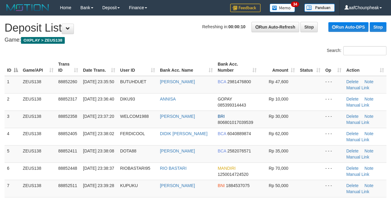
scroll to position [266, 0]
click at [170, 40] on h4 "Game: OXPLAY > ZEUS138" at bounding box center [196, 40] width 382 height 6
drag, startPoint x: 170, startPoint y: 40, endPoint x: 164, endPoint y: 44, distance: 7.4
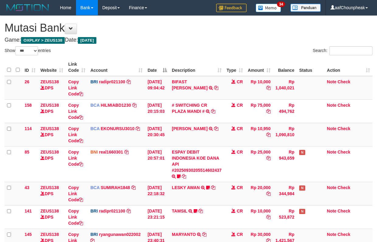
select select "***"
click at [234, 184] on td "CR" at bounding box center [234, 193] width 21 height 23
select select "***"
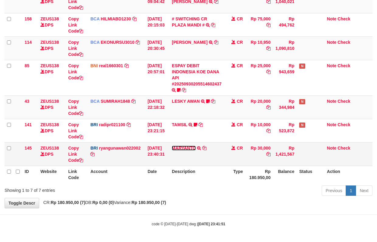
click at [185, 149] on link "MARYANTO" at bounding box center [184, 148] width 24 height 5
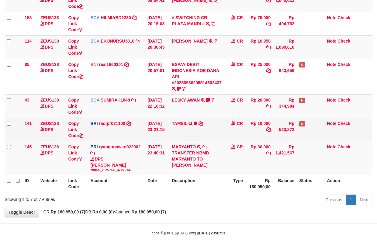
click at [176, 126] on td "TAMSIL TRANSFER NBMB TAMSIL TO REYNALDI ADI PRATAMA Fatta029" at bounding box center [196, 129] width 55 height 23
click at [176, 122] on link "TAMSIL" at bounding box center [179, 123] width 15 height 5
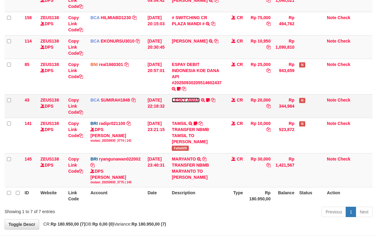
click at [181, 101] on link "LESKY AWAN" at bounding box center [186, 100] width 28 height 5
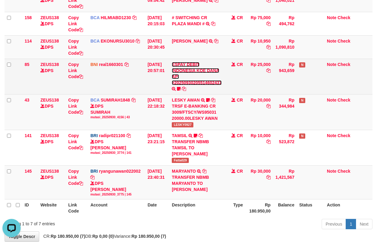
scroll to position [0, 0]
click at [185, 83] on link "ESPAY DEBIT INDONESIA KOE DANA API #20250930205514602437" at bounding box center [197, 73] width 50 height 23
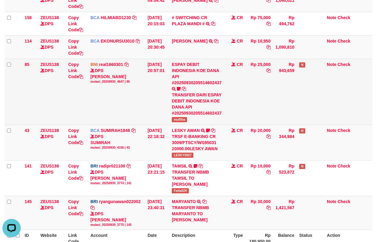
click at [183, 121] on span "mufliha" at bounding box center [179, 119] width 15 height 5
copy span "mufliha"
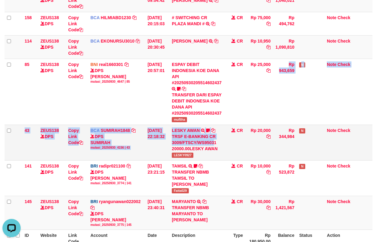
drag, startPoint x: 255, startPoint y: 100, endPoint x: 218, endPoint y: 139, distance: 54.2
click at [216, 140] on tbody "26 ZEUS138 DPS Copy Link Code BRI radipr021100 DPS REYNALDI ADI PRATAMA mutasi_…" at bounding box center [189, 108] width 368 height 241
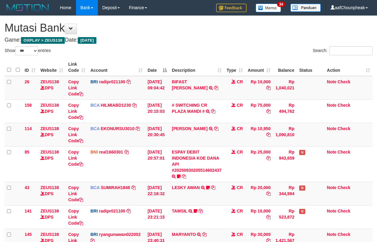
select select "***"
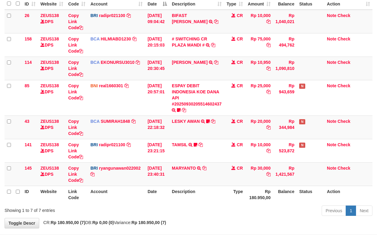
scroll to position [88, 0]
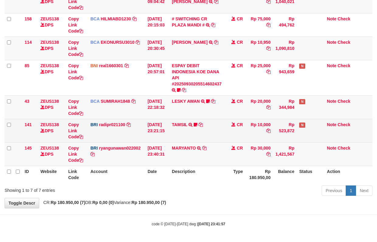
drag, startPoint x: 172, startPoint y: 110, endPoint x: 170, endPoint y: 122, distance: 12.5
click at [168, 124] on tbody "26 ZEUS138 DPS Copy Link Code BRI radipr021100 DPS [PERSON_NAME] mutasi_2025093…" at bounding box center [189, 78] width 368 height 176
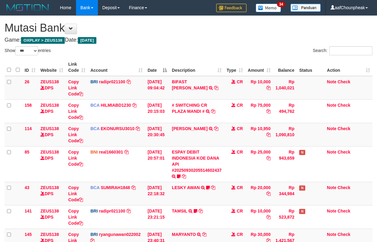
select select "***"
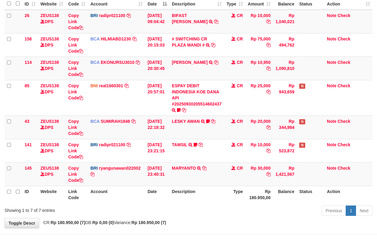
scroll to position [88, 0]
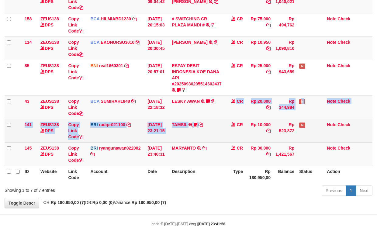
drag, startPoint x: 211, startPoint y: 119, endPoint x: 226, endPoint y: 128, distance: 17.1
click at [211, 138] on tbody "26 ZEUS138 DPS Copy Link Code BRI radipr021100 DPS [PERSON_NAME] mutasi_2025093…" at bounding box center [189, 78] width 368 height 176
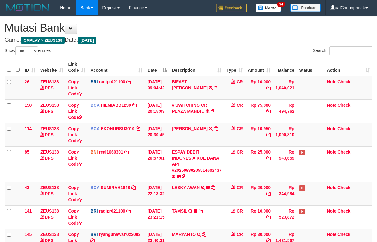
select select "***"
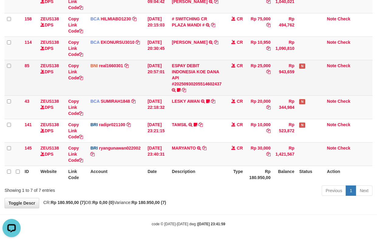
drag, startPoint x: 149, startPoint y: 128, endPoint x: 309, endPoint y: 93, distance: 164.2
click at [151, 129] on tbody "26 ZEUS138 DPS Copy Link Code BRI radipr021100 DPS REYNALDI ADI PRATAMA mutasi_…" at bounding box center [189, 78] width 368 height 176
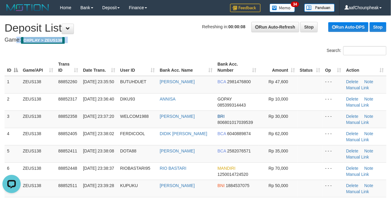
drag, startPoint x: 191, startPoint y: 34, endPoint x: 151, endPoint y: 39, distance: 41.0
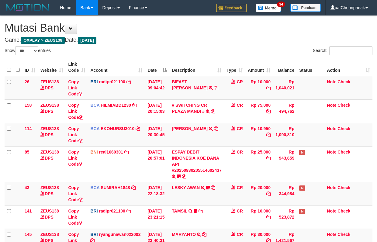
select select "***"
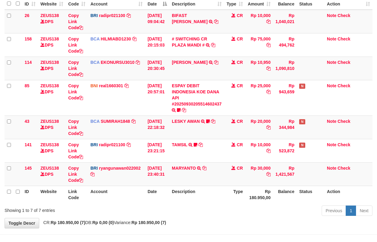
scroll to position [88, 0]
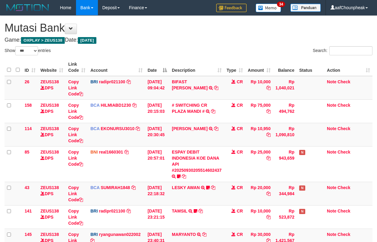
select select "***"
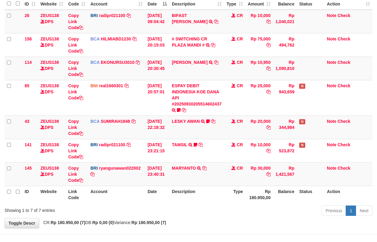
scroll to position [88, 0]
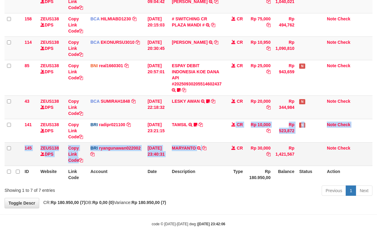
drag, startPoint x: 219, startPoint y: 151, endPoint x: 220, endPoint y: 155, distance: 4.2
click at [218, 157] on tbody "26 ZEUS138 DPS Copy Link Code BRI radipr021100 DPS REYNALDI ADI PRATAMA mutasi_…" at bounding box center [189, 78] width 368 height 176
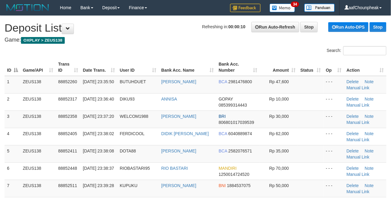
click at [196, 50] on div "Search:" at bounding box center [292, 51] width 195 height 11
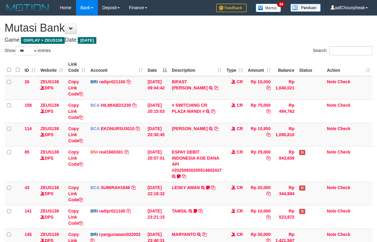
select select "***"
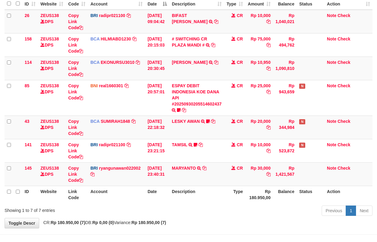
drag, startPoint x: 160, startPoint y: 183, endPoint x: 164, endPoint y: 195, distance: 12.4
click at [164, 195] on table "ID Website Link Code Account Date Description Type Amount Balance Status Action…" at bounding box center [189, 97] width 368 height 211
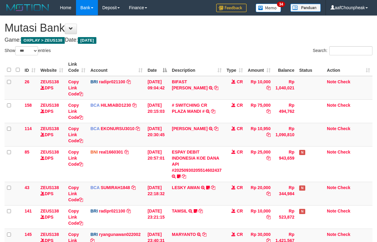
select select "***"
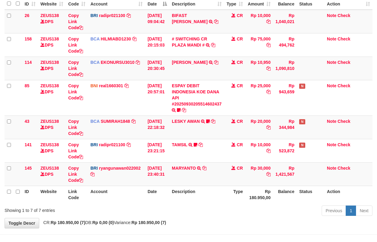
scroll to position [88, 0]
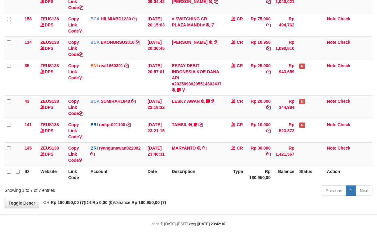
click at [223, 189] on div "Previous 1 Next" at bounding box center [267, 191] width 211 height 13
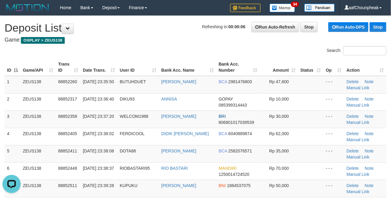
click at [165, 41] on h4 "Game: OXPLAY > ZEUS138" at bounding box center [196, 40] width 382 height 6
drag, startPoint x: 165, startPoint y: 41, endPoint x: 62, endPoint y: 61, distance: 104.8
click at [145, 43] on h4 "Game: OXPLAY > ZEUS138" at bounding box center [196, 40] width 382 height 6
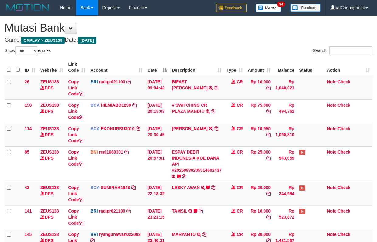
select select "***"
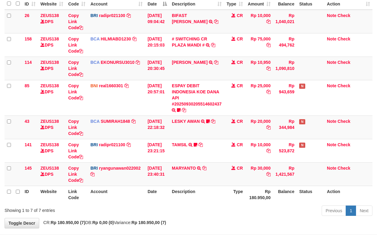
click at [220, 186] on div "Show ** ** ** *** entries Search: ID Website Link Code Account Date Description…" at bounding box center [189, 99] width 368 height 238
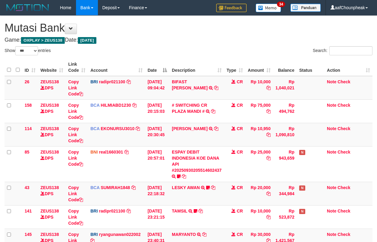
select select "***"
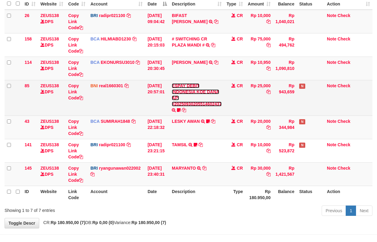
click at [190, 103] on link "ESPAY DEBIT INDONESIA KOE DANA API #20250930205514602437" at bounding box center [197, 94] width 50 height 23
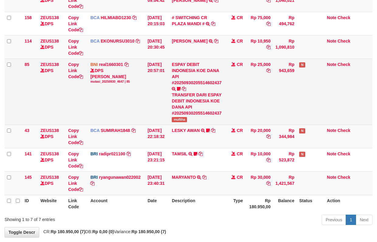
click at [184, 122] on span "mufliha" at bounding box center [179, 119] width 15 height 5
copy span "mufliha"
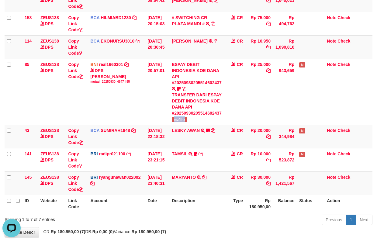
scroll to position [0, 0]
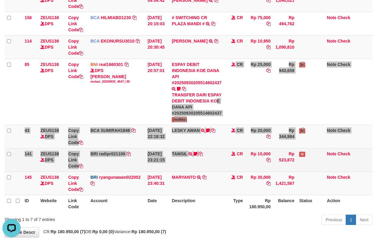
drag, startPoint x: 201, startPoint y: 157, endPoint x: 202, endPoint y: 167, distance: 10.4
click at [202, 167] on tbody "26 ZEUS138 DPS Copy Link Code BRI radipr021100 DPS REYNALDI ADI PRATAMA mutasi_…" at bounding box center [189, 91] width 368 height 207
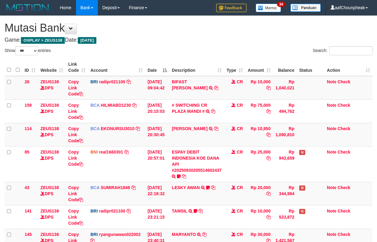
select select "***"
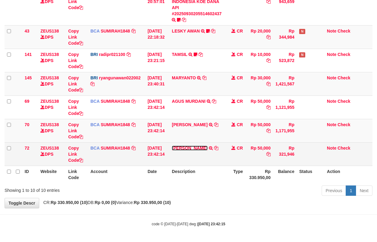
click at [188, 146] on link "[PERSON_NAME]" at bounding box center [190, 148] width 36 height 5
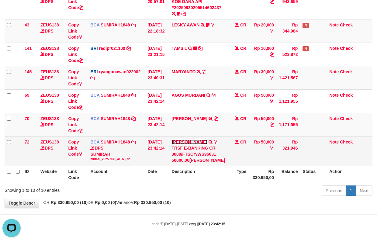
scroll to position [0, 0]
click at [214, 144] on icon at bounding box center [216, 142] width 4 height 4
drag, startPoint x: 212, startPoint y: 147, endPoint x: 248, endPoint y: 135, distance: 37.9
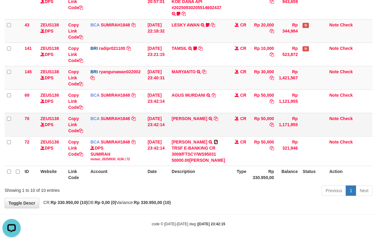
click at [214, 144] on icon at bounding box center [216, 142] width 4 height 4
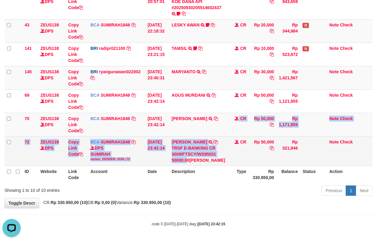
drag, startPoint x: 187, startPoint y: 140, endPoint x: 189, endPoint y: 168, distance: 28.3
click at [189, 166] on tbody "26 ZEUS138 DPS Copy Link Code BRI radipr021100 DPS REYNALDI ADI PRATAMA mutasi_…" at bounding box center [189, 42] width 368 height 246
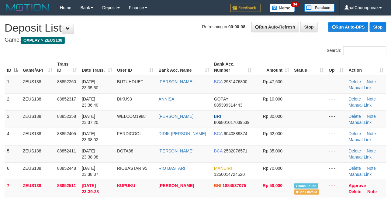
click at [149, 42] on h4 "Game: OXPLAY > ZEUS138" at bounding box center [196, 40] width 382 height 6
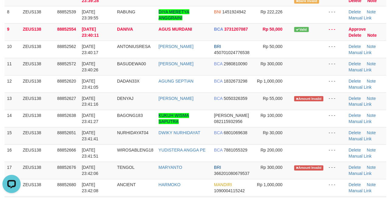
drag, startPoint x: 149, startPoint y: 42, endPoint x: 2, endPoint y: 79, distance: 151.7
click at [147, 42] on td "ANTONIUSRESA" at bounding box center [136, 49] width 42 height 17
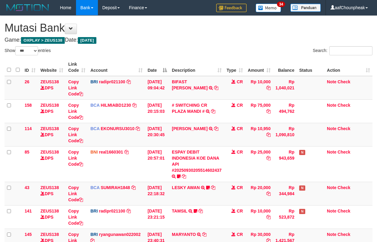
select select "***"
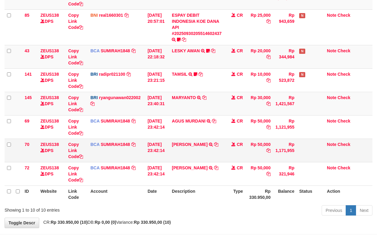
click at [181, 148] on td "[PERSON_NAME] TRSF E-BANKING CR 3009/FTSCY/WS95031 50000.00[PERSON_NAME]" at bounding box center [196, 150] width 55 height 23
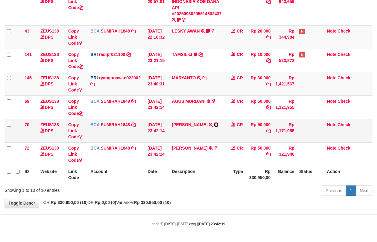
click at [214, 127] on icon at bounding box center [216, 124] width 4 height 4
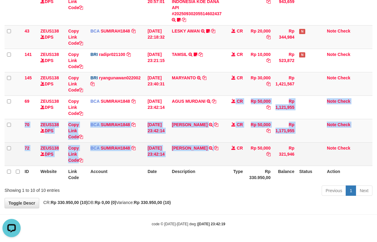
click at [213, 153] on tbody "26 ZEUS138 DPS Copy Link Code BRI radipr021100 DPS REYNALDI ADI PRATAMA mutasi_…" at bounding box center [189, 42] width 368 height 246
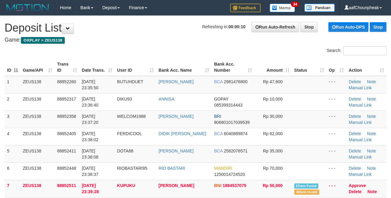
scroll to position [191, 0]
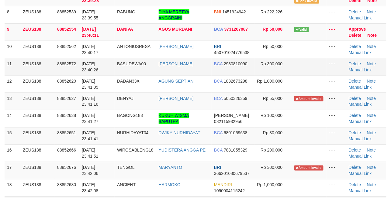
click at [108, 76] on tbody "1 ZEUS138 88852260 30/09/2025 23:35:50 BUTUHDUET ARINO ANDRIANTO BCA 2981476800…" at bounding box center [196, 49] width 382 height 329
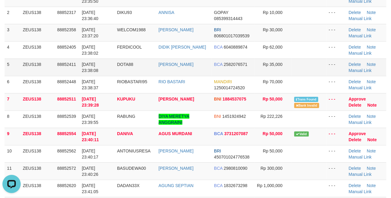
scroll to position [0, 0]
drag, startPoint x: 132, startPoint y: 66, endPoint x: 1, endPoint y: 78, distance: 131.2
click at [126, 65] on span "DOTA88" at bounding box center [125, 64] width 16 height 5
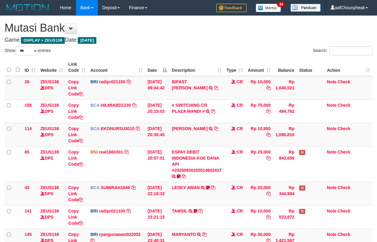
select select "***"
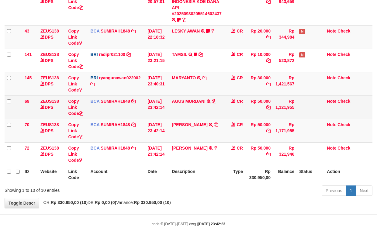
click at [185, 104] on td "AGUS MURDANI TRSF E-BANKING CR 3009/FTSCY/WS95031 50000.00AGUS MURDANI" at bounding box center [196, 106] width 55 height 23
click at [186, 101] on link "AGUS MURDANI" at bounding box center [188, 101] width 33 height 5
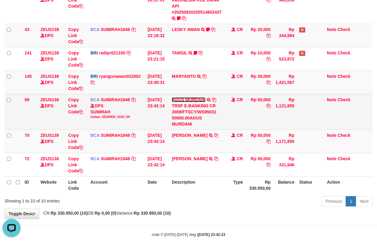
scroll to position [0, 0]
click at [216, 100] on icon at bounding box center [214, 100] width 4 height 4
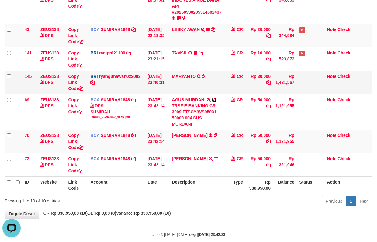
drag, startPoint x: 216, startPoint y: 100, endPoint x: 273, endPoint y: 85, distance: 59.5
click at [216, 100] on icon at bounding box center [214, 100] width 4 height 4
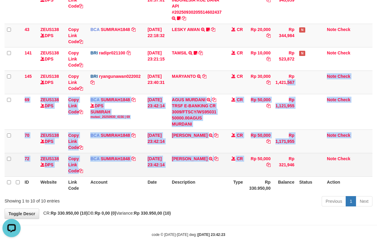
drag, startPoint x: 248, startPoint y: 153, endPoint x: 248, endPoint y: 159, distance: 6.7
click at [248, 159] on tbody "26 ZEUS138 DPS Copy Link Code BRI radipr021100 DPS REYNALDI ADI PRATAMA mutasi_…" at bounding box center [189, 47] width 368 height 259
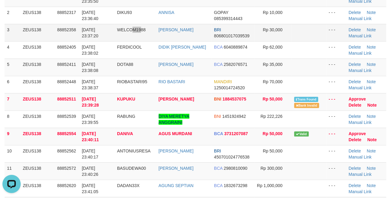
click at [143, 29] on span "WELCOM1988" at bounding box center [131, 29] width 29 height 5
drag, startPoint x: 143, startPoint y: 29, endPoint x: 67, endPoint y: 40, distance: 76.9
click at [133, 29] on span "WELCOM1988" at bounding box center [131, 29] width 29 height 5
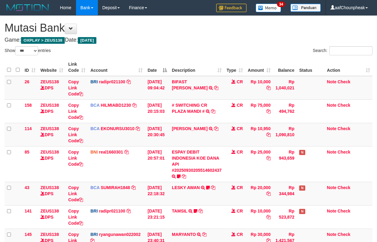
select select "***"
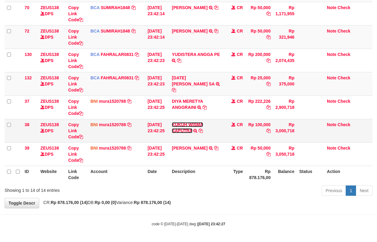
click at [179, 130] on link "KUKUH WISMA SAPUTRA" at bounding box center [187, 127] width 31 height 11
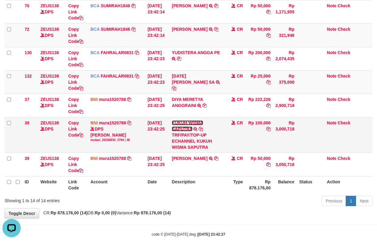
scroll to position [0, 0]
click at [203, 129] on icon at bounding box center [200, 129] width 4 height 4
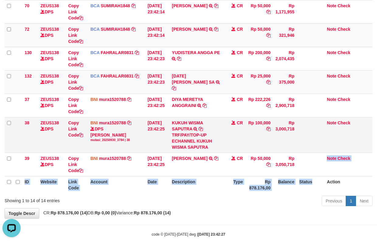
drag, startPoint x: 313, startPoint y: 178, endPoint x: 354, endPoint y: 150, distance: 49.7
click at [315, 171] on td at bounding box center [311, 164] width 28 height 23
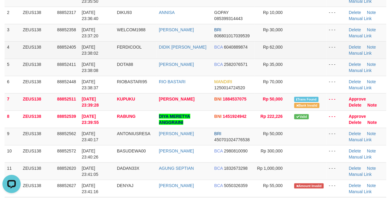
click at [117, 58] on tbody "1 ZEUS138 88852260 [DATE] 23:35:50 BUTUHDUET [PERSON_NAME] BCA 2981476800 Rp 47…" at bounding box center [196, 145] width 382 height 312
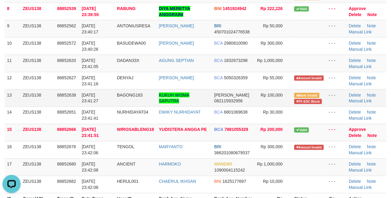
click at [126, 97] on span "BAGONG183" at bounding box center [130, 95] width 26 height 5
copy span "BAGONG183"
click at [326, 173] on td "- - -" at bounding box center [336, 167] width 20 height 17
drag, startPoint x: 326, startPoint y: 173, endPoint x: 303, endPoint y: 171, distance: 23.1
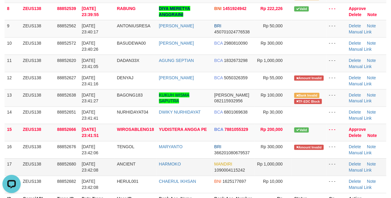
click at [325, 173] on tr "17 ZEUS138 88852680 30/09/2025 23:42:08 ANCIENT HARMOKO MANDIRI 1090004115242 R…" at bounding box center [196, 167] width 382 height 17
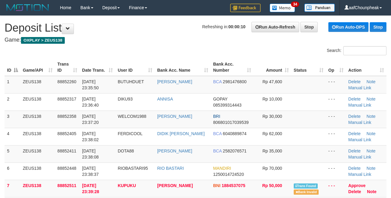
scroll to position [211, 0]
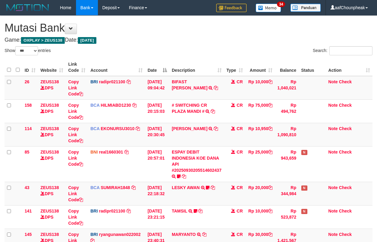
select select "***"
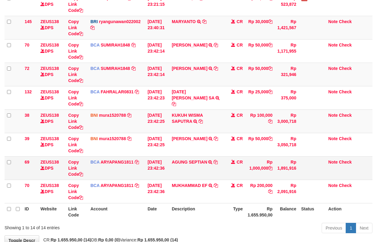
click at [286, 185] on tbody "26 ZEUS138 DPS Copy Link Code BRI radipr021100 DPS REYNALDI ADI PRATAMA mutasi_…" at bounding box center [189, 33] width 368 height 340
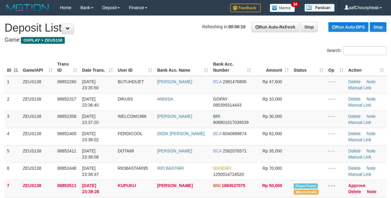
scroll to position [211, 0]
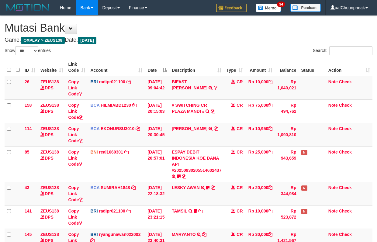
select select "***"
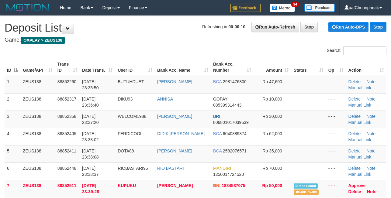
scroll to position [211, 0]
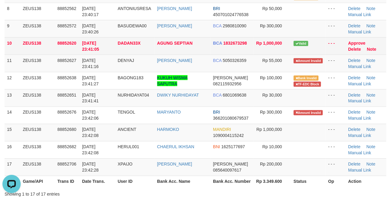
click at [114, 53] on td "30/09/2025 23:41:05" at bounding box center [98, 45] width 36 height 17
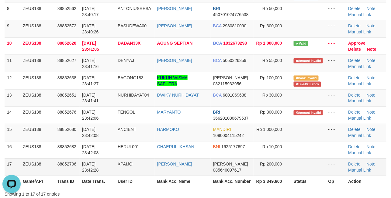
click at [356, 168] on td "Delete Note Manual Link" at bounding box center [366, 167] width 40 height 17
click at [356, 172] on link "Manual Link" at bounding box center [359, 170] width 23 height 5
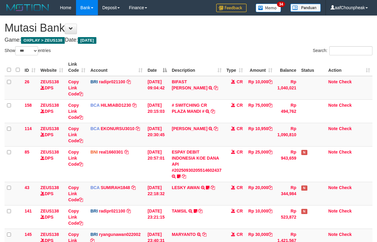
select select "***"
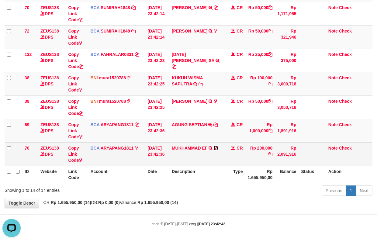
click at [218, 146] on icon at bounding box center [216, 148] width 4 height 4
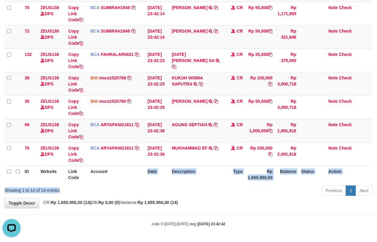
drag, startPoint x: 129, startPoint y: 185, endPoint x: 364, endPoint y: 188, distance: 234.6
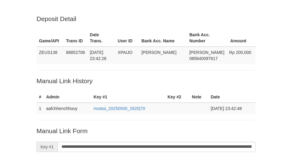
scroll to position [126, 0]
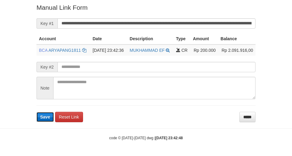
click at [47, 122] on button "Save" at bounding box center [44, 117] width 17 height 10
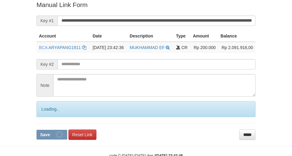
click at [46, 117] on div "Loading.." at bounding box center [145, 109] width 219 height 16
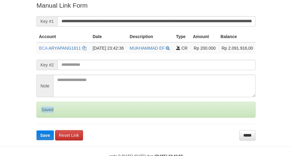
click at [46, 117] on div "Saved" at bounding box center [145, 109] width 219 height 16
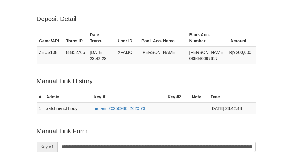
scroll to position [125, 0]
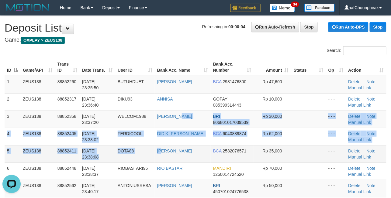
drag, startPoint x: 177, startPoint y: 129, endPoint x: 163, endPoint y: 145, distance: 20.7
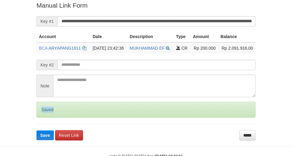
click at [46, 117] on div "Saved" at bounding box center [145, 109] width 219 height 16
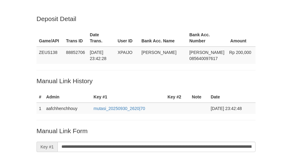
scroll to position [125, 0]
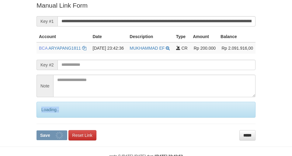
click at [46, 117] on div "Loading.." at bounding box center [145, 109] width 219 height 16
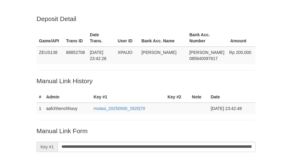
scroll to position [125, 0]
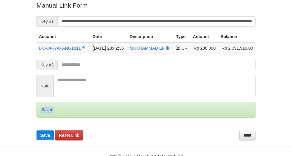
click at [45, 117] on div "Saved" at bounding box center [145, 109] width 219 height 16
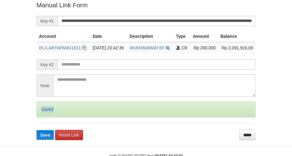
click at [45, 117] on div "Saved" at bounding box center [145, 109] width 219 height 16
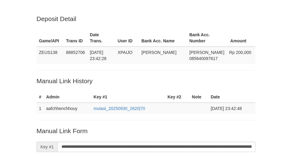
scroll to position [125, 0]
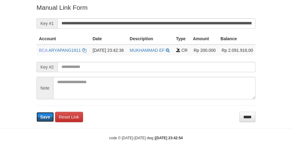
click at [45, 119] on span "Save" at bounding box center [45, 116] width 10 height 5
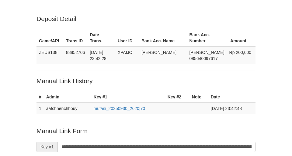
scroll to position [125, 0]
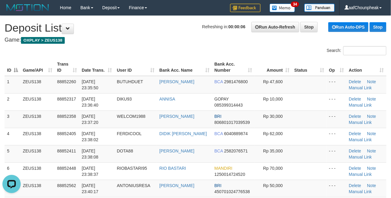
scroll to position [162, 0]
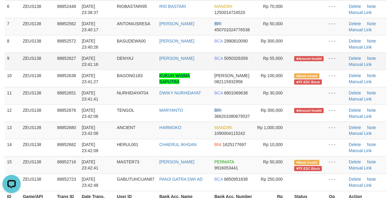
click at [201, 64] on td "[PERSON_NAME]" at bounding box center [184, 61] width 55 height 17
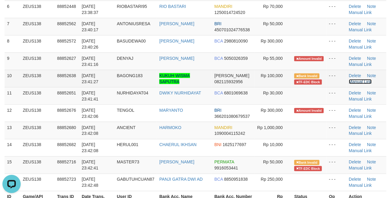
click at [358, 80] on link "Manual Link" at bounding box center [360, 81] width 23 height 5
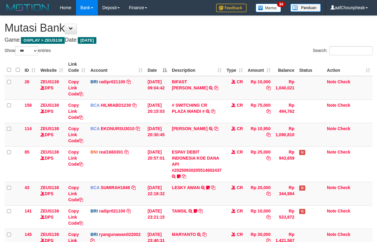
select select "***"
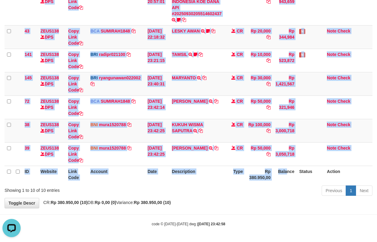
drag, startPoint x: 288, startPoint y: 172, endPoint x: 273, endPoint y: 183, distance: 18.2
click at [273, 183] on div "ID Website Link Code Account Date Description Type Amount Balance Status Action…" at bounding box center [188, 42] width 377 height 284
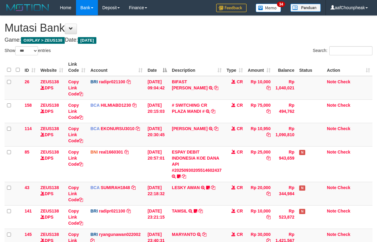
select select "***"
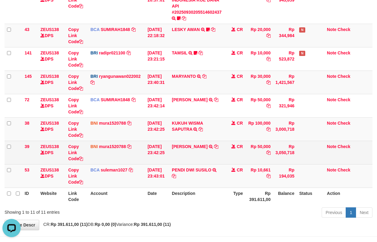
click at [226, 141] on tbody "26 ZEUS138 DPS Copy Link Code BRI radipr021100 DPS REYNALDI ADI PRATAMA mutasi_…" at bounding box center [189, 53] width 368 height 270
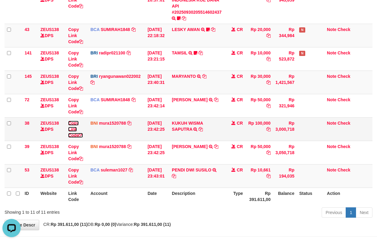
click at [75, 136] on link "Copy Link Code" at bounding box center [75, 129] width 15 height 17
drag, startPoint x: 105, startPoint y: 187, endPoint x: 381, endPoint y: 134, distance: 280.9
click at [118, 181] on td "BCA suleman1027 DPS SULEMAN mutasi_20250930_2972 | 53 mutasi_20250930_2972 | 53" at bounding box center [116, 175] width 57 height 23
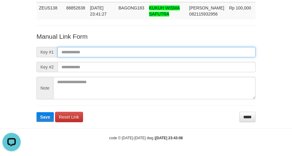
paste input "**********"
click at [174, 49] on input "**********" at bounding box center [156, 52] width 198 height 10
click at [36, 112] on button "Save" at bounding box center [44, 117] width 17 height 10
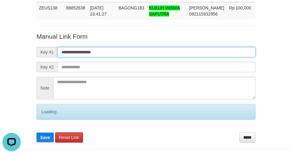
click at [129, 50] on input "**********" at bounding box center [156, 52] width 198 height 10
paste input "**********"
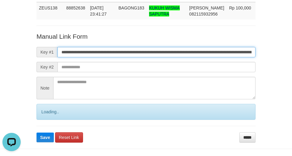
scroll to position [0, 361]
type input "**********"
click at [36, 132] on button "Save" at bounding box center [44, 137] width 17 height 10
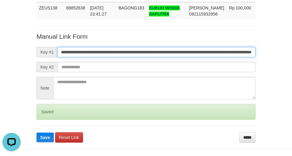
click at [36, 132] on button "Save" at bounding box center [44, 137] width 17 height 10
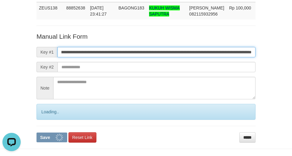
click at [36, 132] on button "Save" at bounding box center [51, 137] width 31 height 10
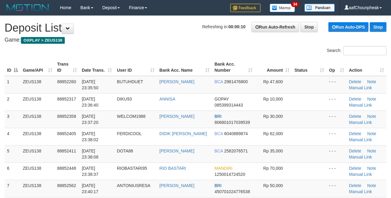
scroll to position [139, 0]
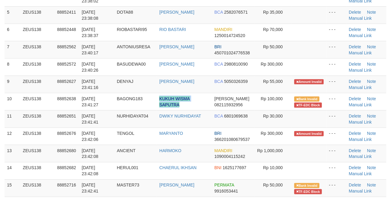
copy link "KUKUH WISMA SAPUTRA"
drag, startPoint x: 161, startPoint y: 95, endPoint x: 1, endPoint y: 123, distance: 162.3
click at [172, 105] on td "KUKUH WISMA SAPUTRA" at bounding box center [184, 101] width 55 height 17
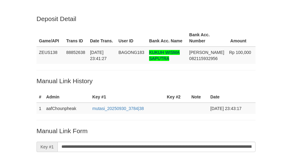
scroll to position [129, 0]
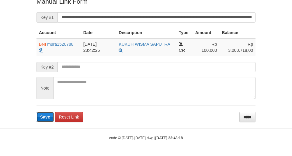
click at [49, 116] on span "Save" at bounding box center [45, 116] width 10 height 5
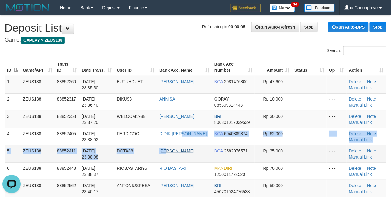
drag, startPoint x: 168, startPoint y: 148, endPoint x: 164, endPoint y: 150, distance: 3.8
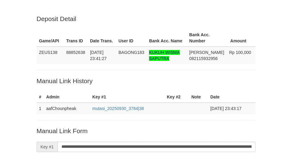
scroll to position [128, 0]
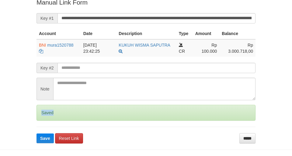
click at [48, 115] on div "Saved" at bounding box center [145, 113] width 219 height 16
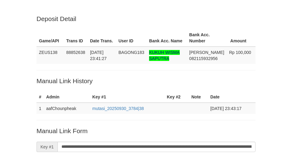
scroll to position [128, 0]
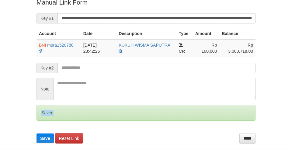
click at [48, 115] on div "Saved" at bounding box center [145, 113] width 219 height 16
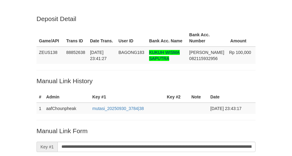
scroll to position [128, 0]
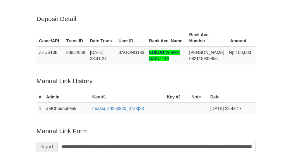
scroll to position [128, 0]
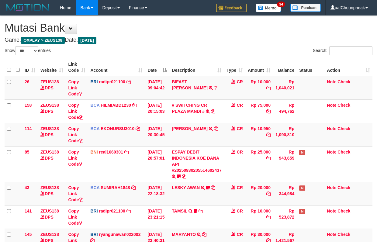
select select "***"
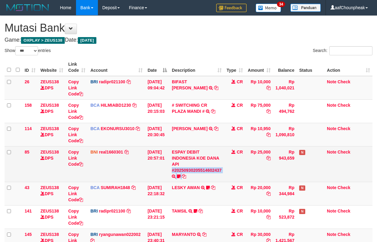
click at [191, 173] on td "ESPAY DEBIT INDONESIA KOE DANA API #20250930205514602437 TRANSFER DARI ESPAY DE…" at bounding box center [196, 164] width 55 height 36
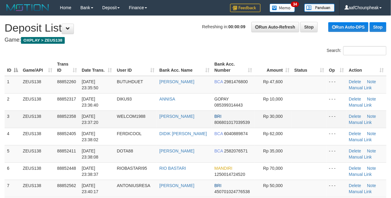
click at [150, 121] on td "WELCOM1988" at bounding box center [135, 119] width 43 height 17
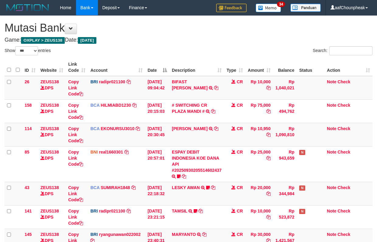
select select "***"
drag, startPoint x: 265, startPoint y: 181, endPoint x: 266, endPoint y: 185, distance: 3.6
click at [266, 185] on tbody "26 ZEUS138 DPS Copy Link Code BRI radipr021100 DPS REYNALDI ADI PRATAMA mutasi_…" at bounding box center [189, 187] width 368 height 223
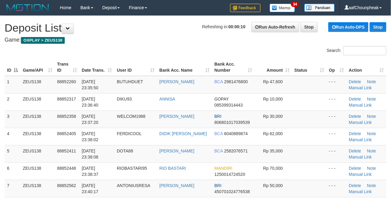
click at [160, 48] on div "Search:" at bounding box center [195, 51] width 391 height 11
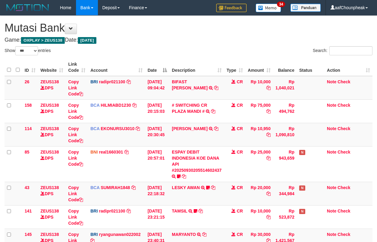
select select "***"
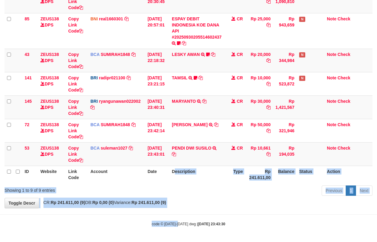
click at [178, 217] on body "Toggle navigation Home Bank Account List Mutasi Bank Search Note Mutasi Deposit…" at bounding box center [188, 54] width 377 height 375
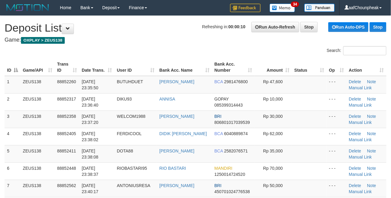
click at [118, 47] on div "Search:" at bounding box center [195, 51] width 391 height 11
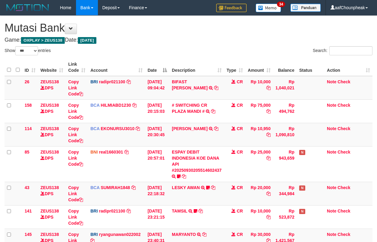
select select "***"
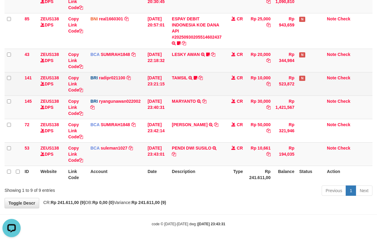
click at [224, 82] on td "TAMSIL TRANSFER NBMB TAMSIL TO REYNALDI ADI PRATAMA Fatta029" at bounding box center [196, 83] width 55 height 23
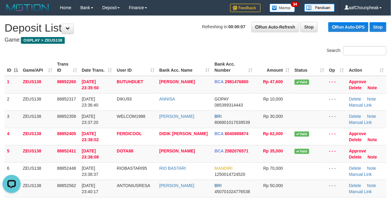
drag, startPoint x: 150, startPoint y: 45, endPoint x: 67, endPoint y: 60, distance: 83.6
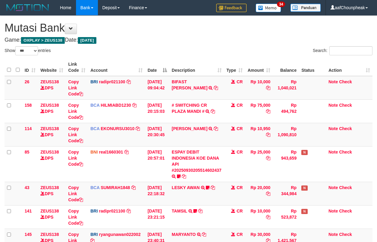
select select "***"
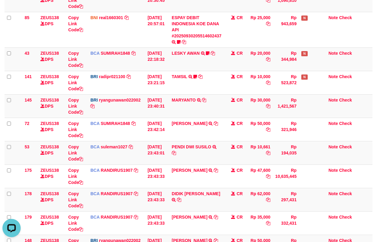
drag, startPoint x: 240, startPoint y: 79, endPoint x: 381, endPoint y: 50, distance: 144.0
click at [252, 68] on tbody "26 ZEUS138 DPS Copy Link Code BRI radipr021100 DPS REYNALDI ADI PRATAMA mutasi_…" at bounding box center [189, 100] width 368 height 317
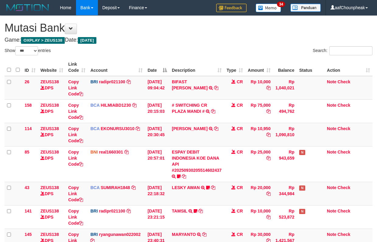
select select "***"
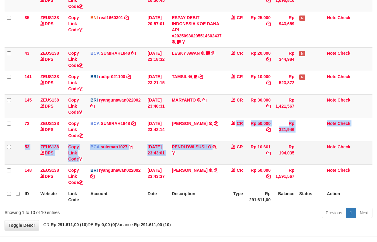
click at [205, 155] on tbody "26 ZEUS138 DPS Copy Link Code BRI radipr021100 DPS REYNALDI ADI PRATAMA mutasi_…" at bounding box center [189, 65] width 368 height 246
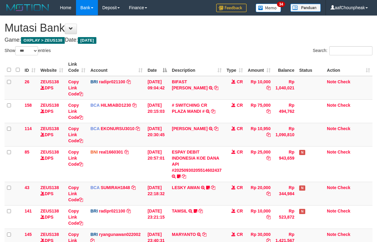
select select "***"
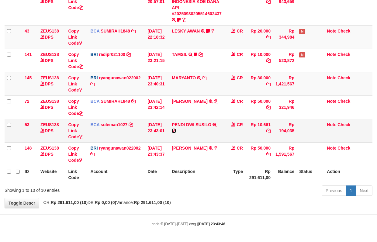
click at [176, 128] on link at bounding box center [174, 130] width 4 height 5
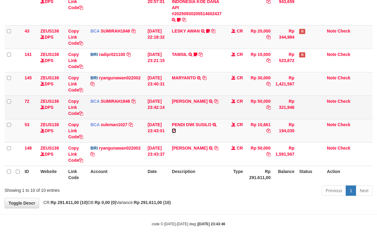
drag, startPoint x: 176, startPoint y: 127, endPoint x: 303, endPoint y: 111, distance: 128.3
click at [178, 127] on td "PENDI DWI SUSILO TRSF E-BANKING CR 3009/FTSCY/WS95031 10661.00PENDI DWI SUSILO" at bounding box center [196, 130] width 55 height 23
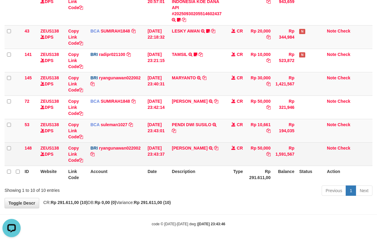
scroll to position [0, 0]
click at [218, 147] on icon at bounding box center [216, 148] width 4 height 4
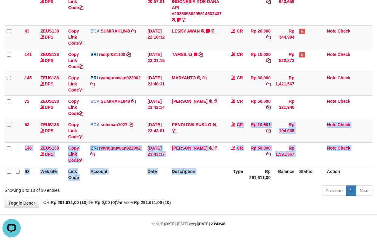
click at [232, 174] on table "ID Website Link Code Account Date Description Type Amount Balance Status Action…" at bounding box center [189, 42] width 368 height 281
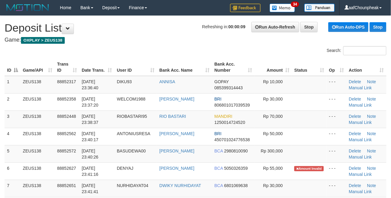
click at [174, 52] on div "Search:" at bounding box center [195, 51] width 391 height 11
click at [194, 52] on div "Search:" at bounding box center [195, 51] width 391 height 11
drag, startPoint x: 194, startPoint y: 50, endPoint x: 197, endPoint y: 52, distance: 3.7
click at [197, 52] on div "Search:" at bounding box center [195, 51] width 391 height 11
drag, startPoint x: 153, startPoint y: 54, endPoint x: 2, endPoint y: 99, distance: 157.6
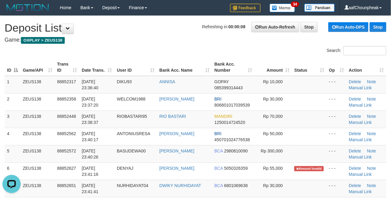
click at [152, 54] on div "Search:" at bounding box center [195, 51] width 391 height 11
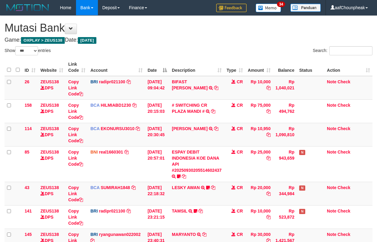
select select "***"
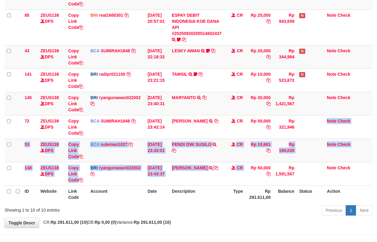
drag, startPoint x: 247, startPoint y: 166, endPoint x: 381, endPoint y: 98, distance: 149.8
click at [252, 156] on tbody "26 ZEUS138 DPS Copy Link Code BRI radipr021100 DPS REYNALDI ADI PRATAMA mutasi_…" at bounding box center [189, 62] width 368 height 246
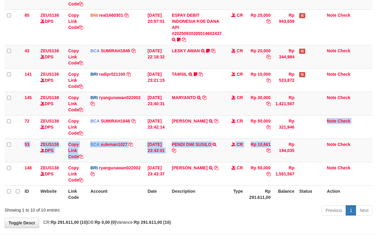
scroll to position [158, 0]
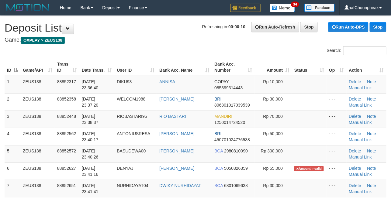
click at [140, 54] on div "Search:" at bounding box center [195, 51] width 391 height 11
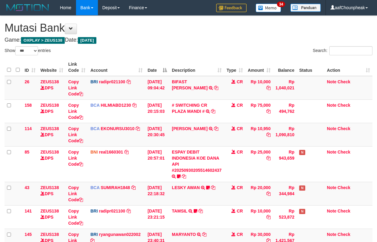
select select "***"
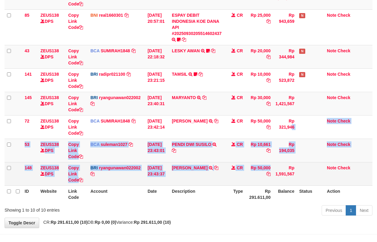
click at [250, 173] on tbody "26 ZEUS138 DPS Copy Link Code BRI radipr021100 DPS [PERSON_NAME] mutasi_2025093…" at bounding box center [189, 62] width 368 height 246
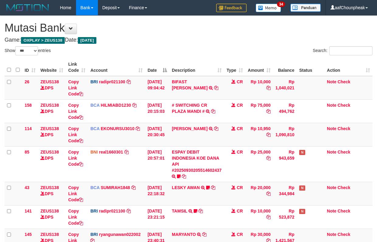
select select "***"
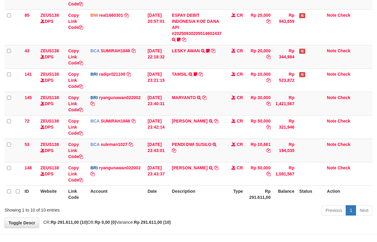
scroll to position [158, 0]
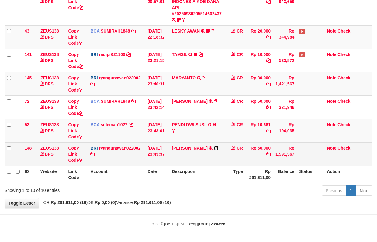
click at [218, 149] on icon at bounding box center [216, 148] width 4 height 4
click at [218, 148] on icon at bounding box center [216, 148] width 4 height 4
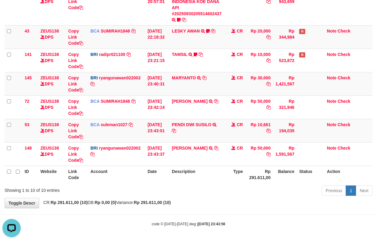
scroll to position [0, 0]
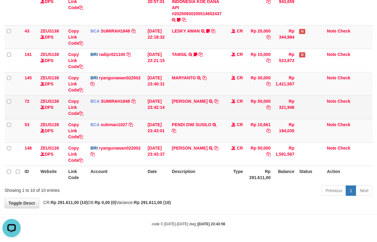
drag, startPoint x: 167, startPoint y: 162, endPoint x: 302, endPoint y: 105, distance: 146.4
click at [189, 138] on tbody "26 ZEUS138 DPS Copy Link Code BRI radipr021100 DPS REYNALDI ADI PRATAMA mutasi_…" at bounding box center [189, 42] width 368 height 246
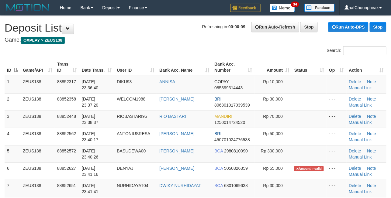
click at [234, 49] on div "Search:" at bounding box center [293, 51] width 186 height 11
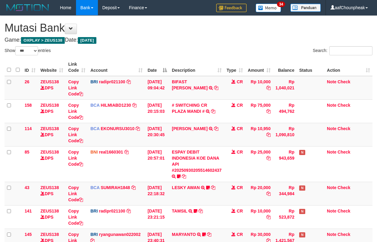
select select "***"
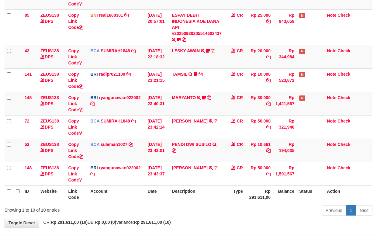
drag, startPoint x: 209, startPoint y: 155, endPoint x: 382, endPoint y: 106, distance: 179.5
click at [211, 164] on tbody "26 ZEUS138 DPS Copy Link Code BRI radipr021100 DPS REYNALDI ADI PRATAMA mutasi_…" at bounding box center [189, 62] width 368 height 246
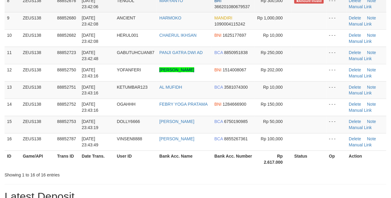
scroll to position [243, 0]
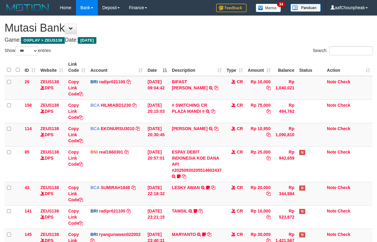
select select "***"
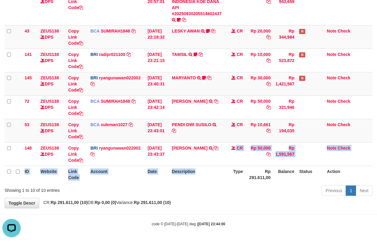
drag, startPoint x: 212, startPoint y: 163, endPoint x: 219, endPoint y: 181, distance: 19.0
click at [219, 181] on table "ID Website Link Code Account Date Description Type Amount Balance Status Action…" at bounding box center [189, 42] width 368 height 281
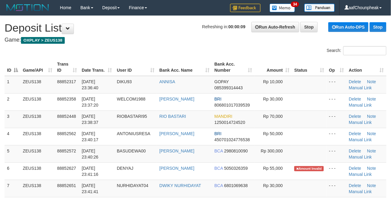
drag, startPoint x: 219, startPoint y: 52, endPoint x: 3, endPoint y: 118, distance: 226.0
click at [214, 52] on div "Search:" at bounding box center [293, 51] width 186 height 11
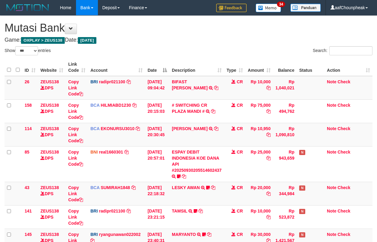
select select "***"
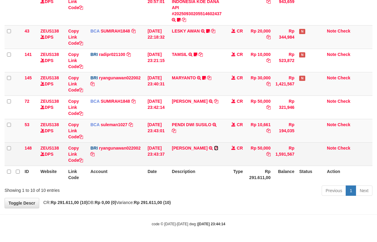
click at [218, 146] on icon at bounding box center [216, 148] width 4 height 4
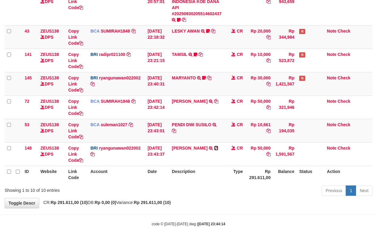
drag, startPoint x: 219, startPoint y: 146, endPoint x: 382, endPoint y: 111, distance: 166.6
click at [222, 145] on td "YOHANES ARIFIN TRANSFER NBMB YOHANES ARIFIN TO RYAN GUNAWAN" at bounding box center [196, 153] width 55 height 23
drag, startPoint x: 230, startPoint y: 238, endPoint x: 231, endPoint y: 248, distance: 10.4
click at [231, 242] on html "Toggle navigation Home Bank Account List Mutasi Bank Search Note Mutasi Deposit…" at bounding box center [188, 43] width 377 height 398
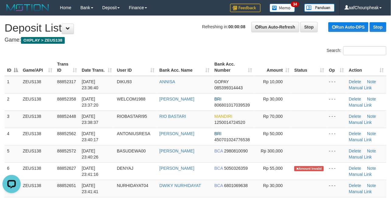
click at [136, 64] on th "User ID" at bounding box center [135, 67] width 43 height 17
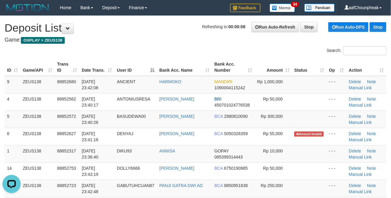
drag, startPoint x: 146, startPoint y: 50, endPoint x: 2, endPoint y: 91, distance: 148.9
click at [120, 52] on div "Search:" at bounding box center [195, 51] width 391 height 11
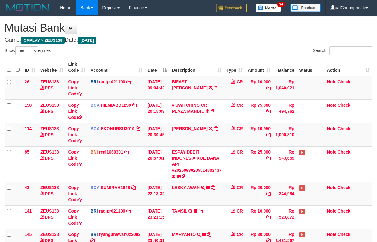
select select "***"
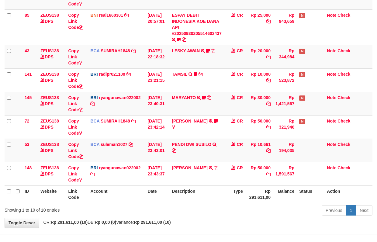
scroll to position [158, 0]
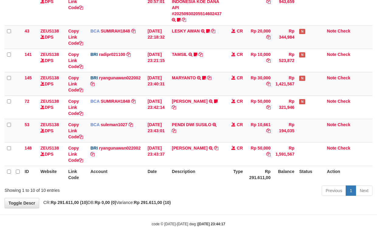
click at [193, 171] on th "Description" at bounding box center [196, 174] width 55 height 17
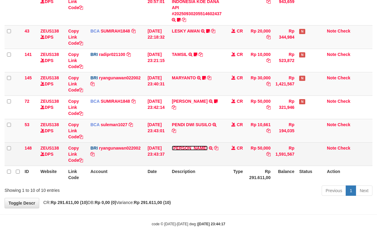
click at [191, 146] on link "[PERSON_NAME]" at bounding box center [190, 148] width 36 height 5
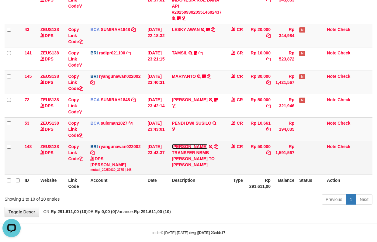
scroll to position [0, 0]
click at [217, 149] on icon at bounding box center [216, 146] width 4 height 4
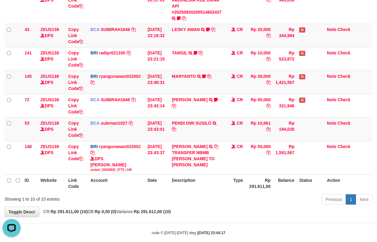
drag, startPoint x: 265, startPoint y: 142, endPoint x: 244, endPoint y: 193, distance: 55.1
click at [225, 204] on div "Show ** ** ** *** entries Search: ID Website Link Code Account Date Description…" at bounding box center [189, 47] width 368 height 318
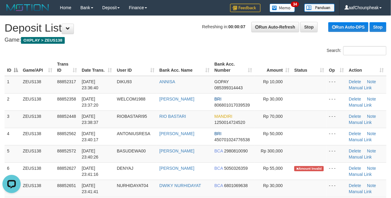
click at [140, 64] on th "User ID" at bounding box center [135, 67] width 43 height 17
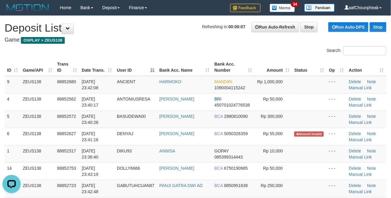
drag, startPoint x: 201, startPoint y: 46, endPoint x: 179, endPoint y: 51, distance: 22.4
click at [184, 50] on div "Search:" at bounding box center [195, 51] width 391 height 11
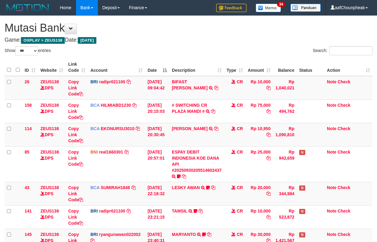
select select "***"
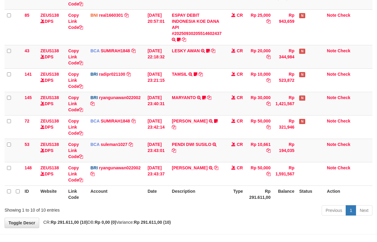
scroll to position [158, 0]
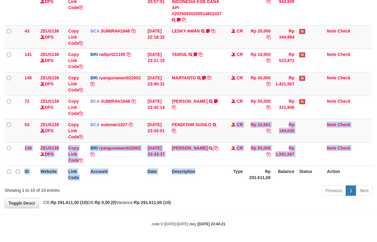
click at [200, 172] on table "ID Website Link Code Account Date Description Type Amount Balance Status Action…" at bounding box center [189, 42] width 368 height 281
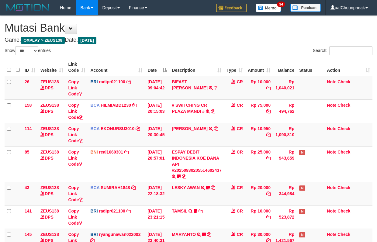
select select "***"
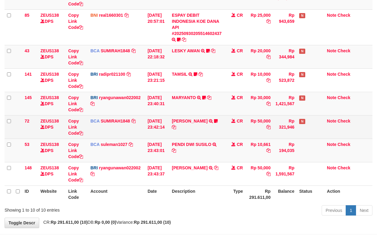
click at [184, 115] on td "DENI SURYANI TRSF E-BANKING CR 3009/FTSCY/WS95031 50000.00DENI SURYANI DENYAJ" at bounding box center [196, 126] width 55 height 23
click at [180, 120] on link "DENI SURYANI" at bounding box center [190, 121] width 36 height 5
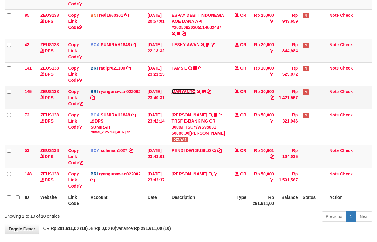
scroll to position [158, 0]
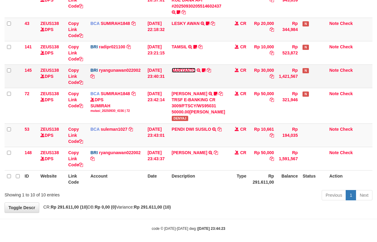
click at [181, 97] on tbody "26 ZEUS138 DPS Copy Link Code BRI radipr021100 DPS REYNALDI ADI PRATAMA mutasi_…" at bounding box center [189, 44] width 368 height 253
click at [179, 73] on link "MARYANTO" at bounding box center [184, 70] width 24 height 5
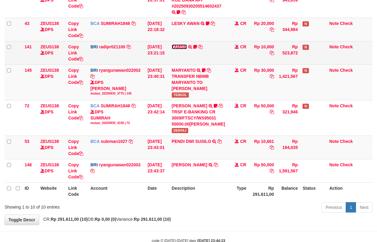
click at [180, 49] on link "TAMSIL" at bounding box center [179, 46] width 15 height 5
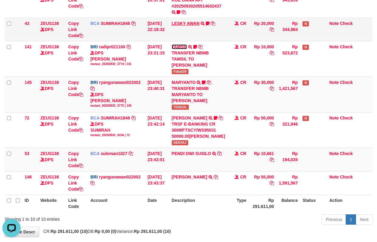
scroll to position [0, 0]
click at [181, 26] on link "LESKY AWAN" at bounding box center [186, 23] width 28 height 5
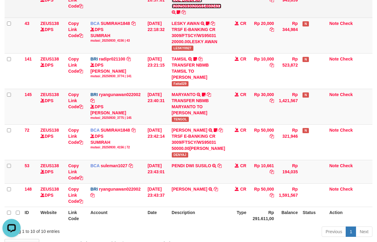
click at [183, 9] on link "ESPAY DEBIT INDONESIA KOE DANA API #20250930205514602437" at bounding box center [198, -1] width 52 height 17
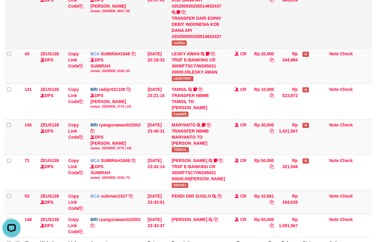
click at [178, 46] on span "mufliha" at bounding box center [179, 42] width 15 height 5
copy span "mufliha"
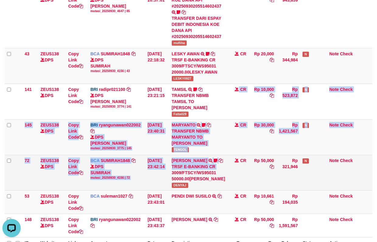
click at [171, 181] on tbody "26 ZEUS138 DPS Copy Link Code BRI radipr021100 DPS REYNALDI ADI PRATAMA mutasi_…" at bounding box center [189, 77] width 368 height 319
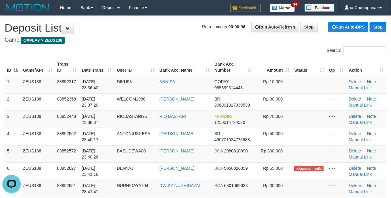
drag, startPoint x: 163, startPoint y: 36, endPoint x: 6, endPoint y: 65, distance: 159.5
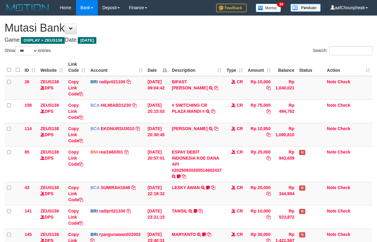
select select "***"
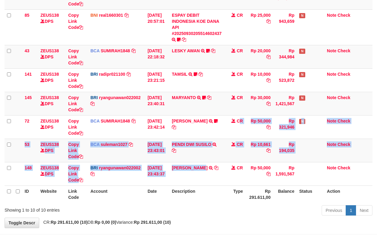
scroll to position [158, 0]
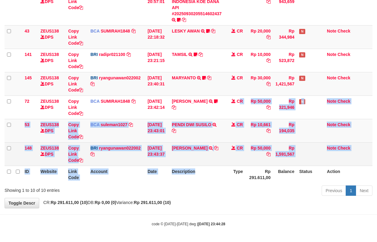
drag, startPoint x: 203, startPoint y: 172, endPoint x: 235, endPoint y: 155, distance: 36.4
click at [204, 171] on table "ID Website Link Code Account Date Description Type Amount Balance Status Action…" at bounding box center [189, 42] width 368 height 281
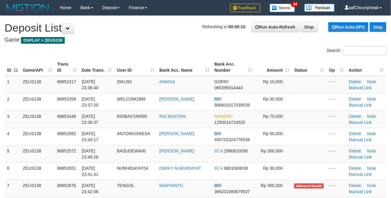
drag, startPoint x: 0, startPoint y: 0, endPoint x: 1, endPoint y: 117, distance: 117.3
click at [220, 65] on th "Bank Acc. Number" at bounding box center [233, 67] width 43 height 17
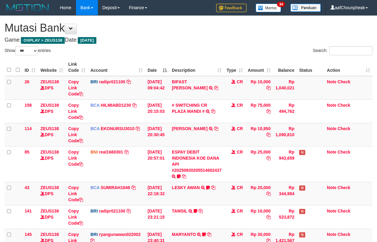
select select "***"
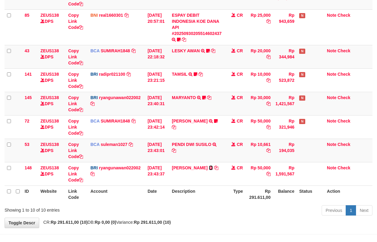
scroll to position [158, 0]
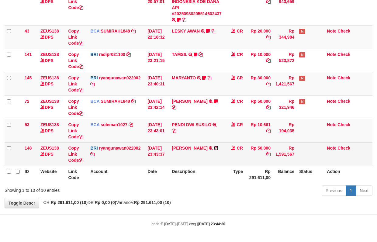
click at [218, 148] on icon at bounding box center [216, 148] width 4 height 4
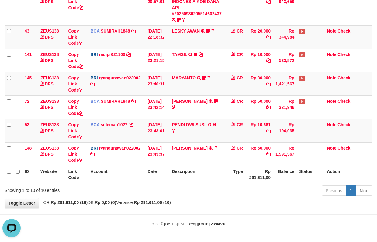
scroll to position [0, 0]
drag, startPoint x: 225, startPoint y: 224, endPoint x: 229, endPoint y: 233, distance: 9.3
click at [229, 233] on body "Toggle navigation Home Bank Account List Mutasi Bank Search Note Mutasi Deposit…" at bounding box center [188, 43] width 377 height 398
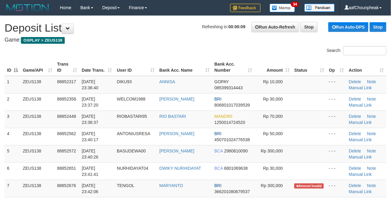
click at [201, 56] on div "Search:" at bounding box center [293, 51] width 186 height 11
drag, startPoint x: 199, startPoint y: 49, endPoint x: 192, endPoint y: 51, distance: 6.6
click at [195, 51] on div "Search:" at bounding box center [292, 51] width 195 height 11
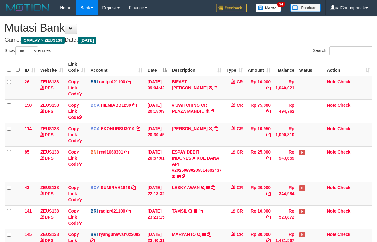
select select "***"
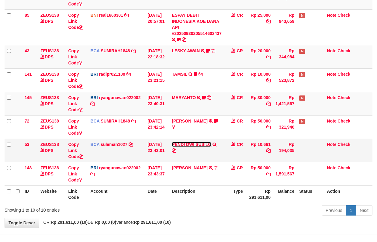
click at [191, 144] on link "PENDI DWI SUSILO" at bounding box center [192, 144] width 40 height 5
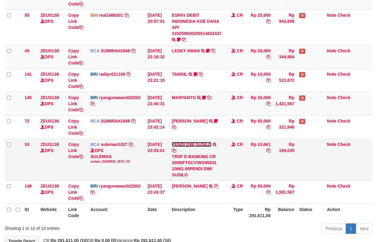
scroll to position [158, 0]
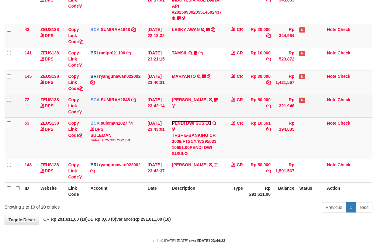
drag, startPoint x: 186, startPoint y: 123, endPoint x: 184, endPoint y: 108, distance: 14.7
click at [186, 122] on link "PENDI DWI SUSILO" at bounding box center [192, 123] width 40 height 5
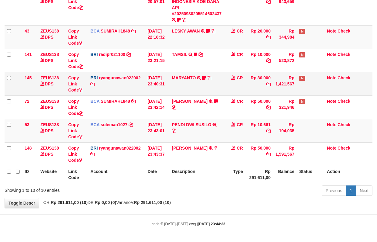
drag, startPoint x: 184, startPoint y: 97, endPoint x: 182, endPoint y: 86, distance: 10.5
click at [184, 96] on td "DENI SURYANI TRSF E-BANKING CR 3009/FTSCY/WS95031 50000.00DENI SURYANI DENYAJ" at bounding box center [196, 106] width 55 height 23
drag, startPoint x: 182, startPoint y: 81, endPoint x: 181, endPoint y: 78, distance: 3.1
click at [182, 81] on td "MARYANTO TRANSFER NBMB MARYANTO TO RYAN GUNAWAN TENGOL" at bounding box center [196, 83] width 55 height 23
click at [181, 76] on link "MARYANTO" at bounding box center [184, 77] width 24 height 5
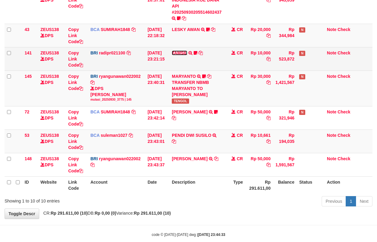
click at [181, 54] on link "TAMSIL" at bounding box center [179, 52] width 15 height 5
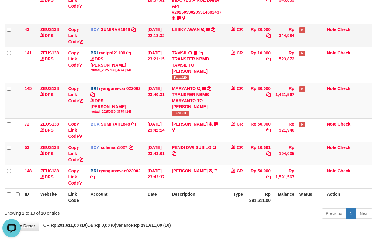
scroll to position [0, 0]
click at [181, 33] on td "LESKY AWAN TRSF E-BANKING CR 3009/FTSCY/WS95031 20000.00LESKY AWAN LESKY0927" at bounding box center [196, 35] width 55 height 23
click at [181, 30] on link "LESKY AWAN" at bounding box center [186, 29] width 28 height 5
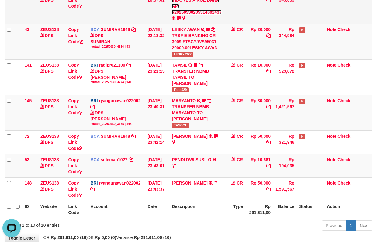
click at [185, 13] on link "ESPAY DEBIT INDONESIA KOE DANA API #20250930205514602437" at bounding box center [197, 2] width 50 height 23
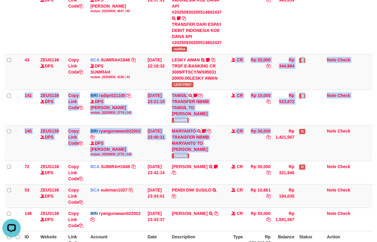
drag, startPoint x: 244, startPoint y: 108, endPoint x: 381, endPoint y: 105, distance: 137.4
click at [265, 149] on tbody "26 ZEUS138 DPS Copy Link Code BRI radipr021100 DPS [PERSON_NAME] mutasi_2025093…" at bounding box center [189, 74] width 368 height 313
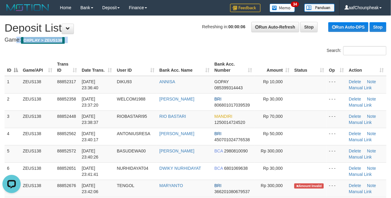
drag, startPoint x: 169, startPoint y: 31, endPoint x: 142, endPoint y: 40, distance: 28.5
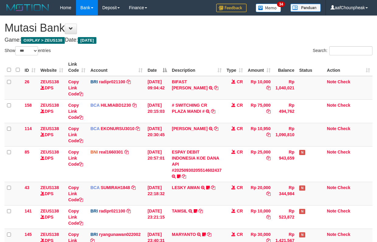
select select "***"
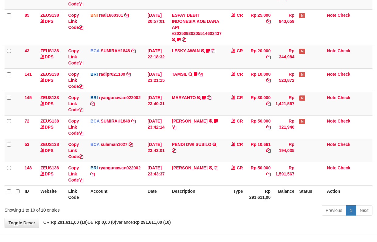
scroll to position [158, 0]
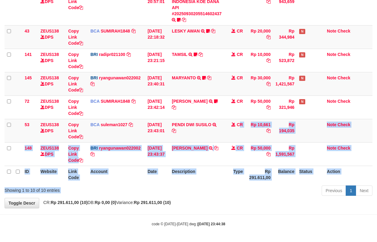
drag, startPoint x: 236, startPoint y: 168, endPoint x: 236, endPoint y: 185, distance: 17.0
click at [236, 185] on div "Show ** ** ** *** entries Search: ID Website Link Code Account Date Description…" at bounding box center [189, 44] width 368 height 308
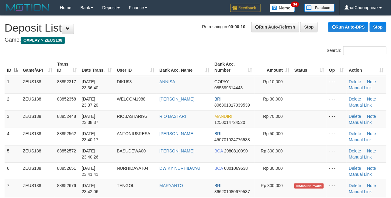
drag, startPoint x: 135, startPoint y: 35, endPoint x: 91, endPoint y: 44, distance: 45.0
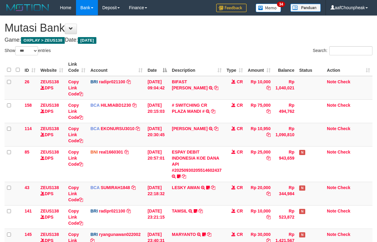
select select "***"
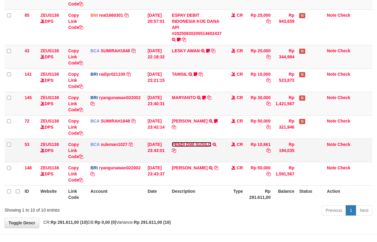
click at [191, 142] on tbody "26 ZEUS138 DPS Copy Link Code BRI radipr021100 DPS REYNALDI ADI PRATAMA mutasi_…" at bounding box center [189, 62] width 368 height 246
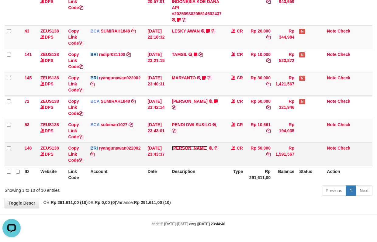
click at [187, 149] on link "[PERSON_NAME]" at bounding box center [190, 148] width 36 height 5
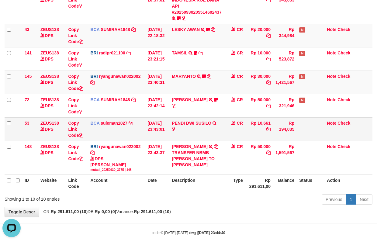
click at [189, 120] on td "PENDI DWI SUSILO TRSF E-BANKING CR 3009/FTSCY/WS95031 10661.00PENDI DWI SUSILO" at bounding box center [196, 128] width 55 height 23
click at [187, 123] on link "PENDI DWI SUSILO" at bounding box center [192, 123] width 40 height 5
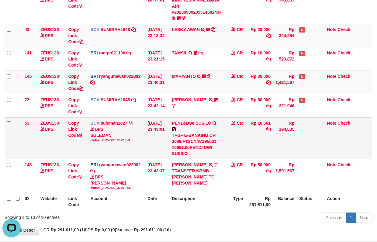
click at [174, 129] on icon at bounding box center [174, 129] width 4 height 4
drag, startPoint x: 174, startPoint y: 129, endPoint x: 179, endPoint y: 128, distance: 5.4
click at [174, 129] on icon at bounding box center [174, 129] width 4 height 4
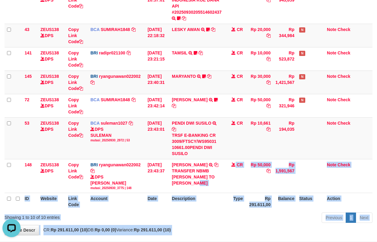
scroll to position [186, 0]
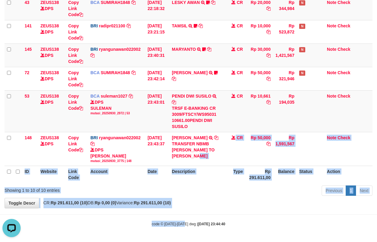
drag, startPoint x: 184, startPoint y: 233, endPoint x: 184, endPoint y: 241, distance: 7.3
click at [184, 241] on body "Toggle navigation Home Bank Account List Mutasi Bank Search Note Mutasi Deposit…" at bounding box center [188, 28] width 377 height 427
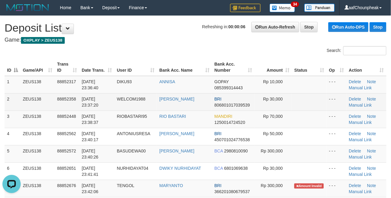
drag, startPoint x: 194, startPoint y: 44, endPoint x: 29, endPoint y: 97, distance: 173.0
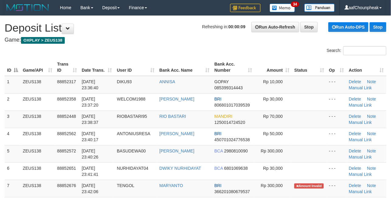
drag, startPoint x: 165, startPoint y: 57, endPoint x: 158, endPoint y: 57, distance: 6.4
click at [160, 57] on div "ID Game/API Trans ID Date Trans. User ID Bank Acc. Name Bank Acc. Number Amount…" at bounding box center [195, 197] width 391 height 281
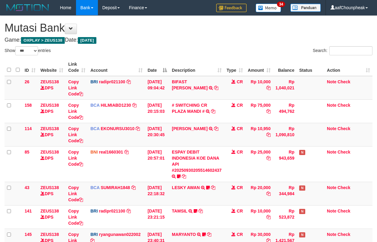
select select "***"
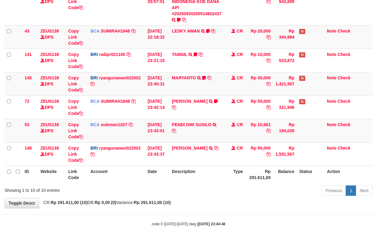
drag, startPoint x: 0, startPoint y: 0, endPoint x: 184, endPoint y: 219, distance: 286.2
click at [184, 219] on body "Toggle navigation Home Bank Account List Mutasi Bank Search Note Mutasi Deposit…" at bounding box center [188, 43] width 377 height 398
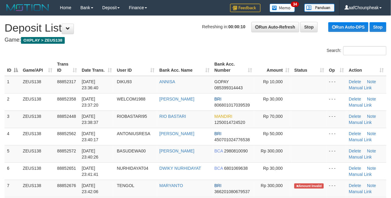
click at [161, 55] on div "Search:" at bounding box center [195, 51] width 391 height 11
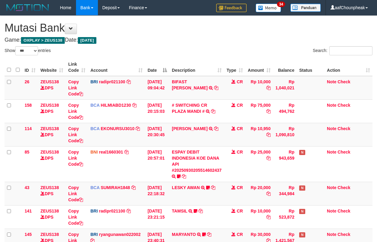
select select "***"
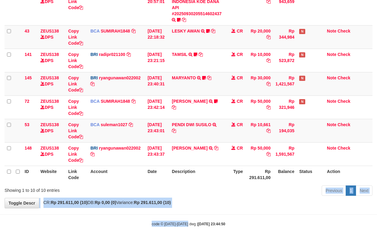
drag, startPoint x: 190, startPoint y: 225, endPoint x: 197, endPoint y: 219, distance: 9.3
click at [196, 220] on body "Toggle navigation Home Bank Account List Mutasi Bank Search Note Mutasi Deposit…" at bounding box center [188, 43] width 377 height 398
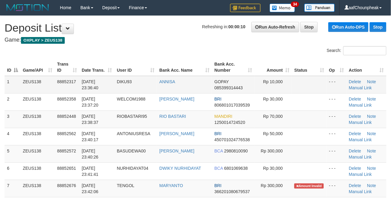
drag, startPoint x: 104, startPoint y: 64, endPoint x: 51, endPoint y: 81, distance: 55.1
click at [99, 64] on th "Date Trans." at bounding box center [96, 67] width 35 height 17
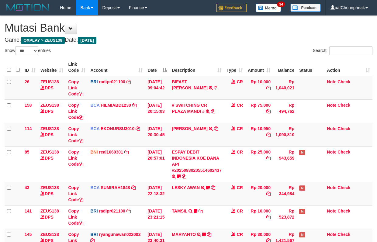
select select "***"
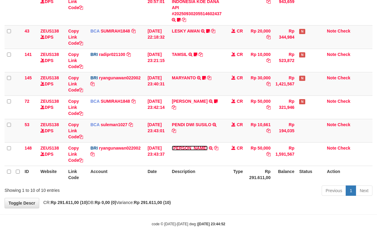
click at [178, 146] on link "[PERSON_NAME]" at bounding box center [190, 148] width 36 height 5
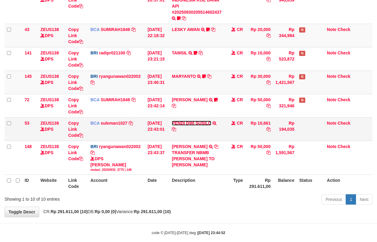
click at [179, 125] on link "PENDI DWI SUSILO" at bounding box center [192, 123] width 40 height 5
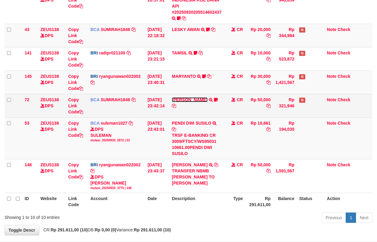
click at [182, 101] on link "[PERSON_NAME]" at bounding box center [190, 99] width 36 height 5
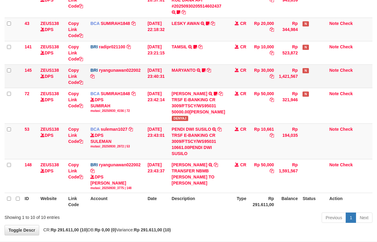
click at [185, 72] on td "MARYANTO TRANSFER NBMB MARYANTO TO RYAN GUNAWAN TENGOL" at bounding box center [198, 75] width 58 height 23
click at [181, 73] on link "MARYANTO" at bounding box center [184, 70] width 24 height 5
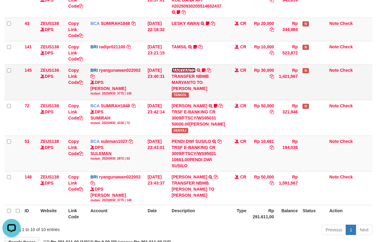
scroll to position [0, 0]
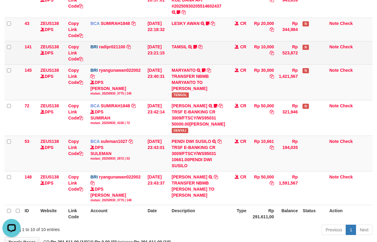
click at [181, 48] on td "TAMSIL TRANSFER NBMB TAMSIL TO REYNALDI ADI PRATAMA Fatta029" at bounding box center [198, 52] width 58 height 23
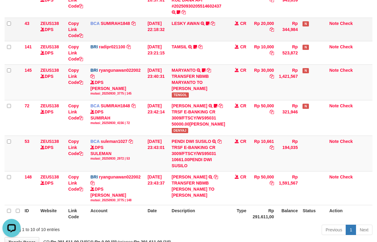
click at [181, 34] on td "LESKY AWAN TRSF E-BANKING CR 3009/FTSCY/WS95031 20000.00LESKY AWAN LESKY0927" at bounding box center [198, 29] width 58 height 23
click at [182, 26] on td "LESKY AWAN TRSF E-BANKING CR 3009/FTSCY/WS95031 20000.00LESKY AWAN LESKY0927" at bounding box center [198, 29] width 58 height 23
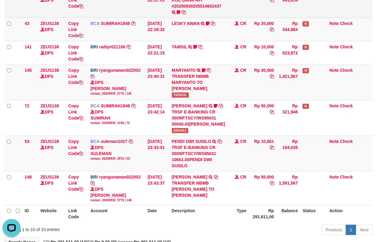
click at [183, 9] on td "ESPAY DEBIT INDONESIA KOE DANA API #20250930205514602437 TRANSFER DARI ESPAY DE…" at bounding box center [198, 2] width 58 height 29
click at [183, 9] on link "ESPAY DEBIT INDONESIA KOE DANA API #20250930205514602437" at bounding box center [198, -1] width 52 height 17
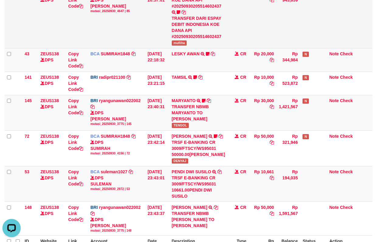
click at [184, 48] on td "ESPAY DEBIT INDONESIA KOE DANA API #20250930205514602437 TRANSFER DARI ESPAY DE…" at bounding box center [198, 18] width 58 height 60
copy span "mufliha"
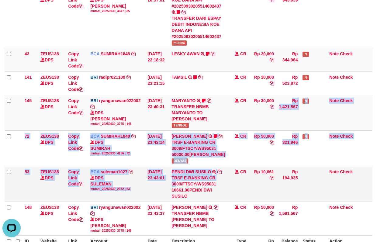
drag, startPoint x: 187, startPoint y: 183, endPoint x: 191, endPoint y: 190, distance: 8.2
click at [180, 196] on tbody "26 ZEUS138 DPS Copy Link Code BRI radipr021100 DPS REYNALDI ADI PRATAMA mutasi_…" at bounding box center [189, 77] width 368 height 318
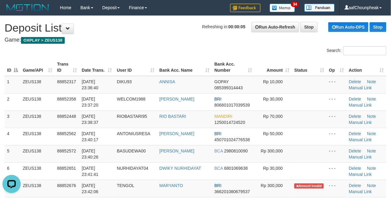
click at [218, 33] on h1 "Refreshing in: 00:00:05 Run Auto-Refresh Stop Run Auto-DPS Stop Deposit List" at bounding box center [196, 28] width 382 height 12
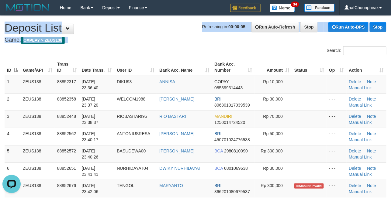
drag, startPoint x: 218, startPoint y: 33, endPoint x: 190, endPoint y: 40, distance: 28.2
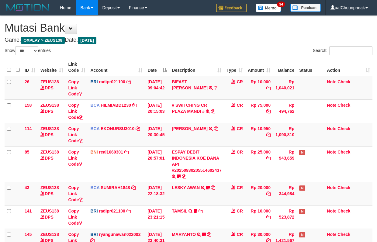
select select "***"
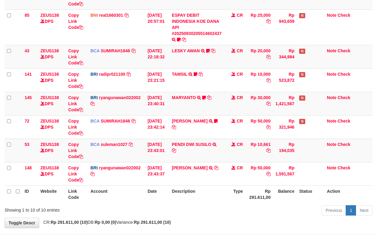
scroll to position [158, 0]
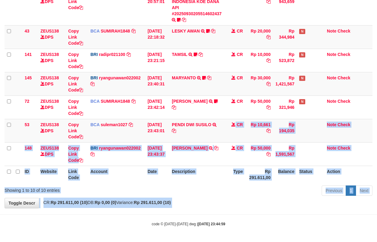
click at [224, 210] on body "Toggle navigation Home Bank Account List Mutasi Bank Search Note Mutasi Deposit…" at bounding box center [188, 43] width 377 height 398
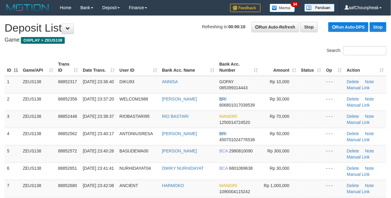
drag, startPoint x: 0, startPoint y: 0, endPoint x: 1, endPoint y: 106, distance: 105.8
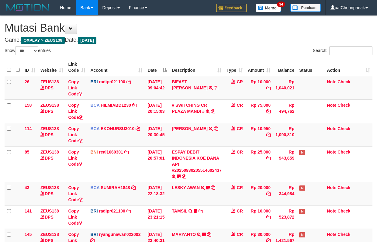
select select "***"
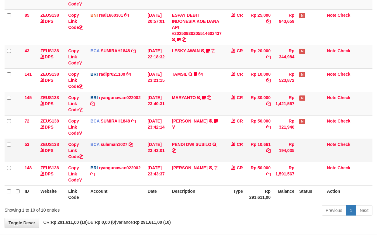
scroll to position [158, 0]
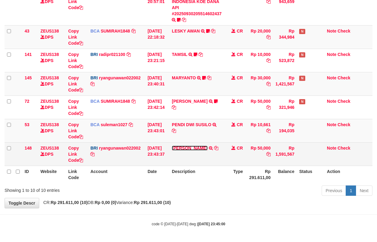
click at [190, 149] on link "YOHANES ARIFIN" at bounding box center [190, 148] width 36 height 5
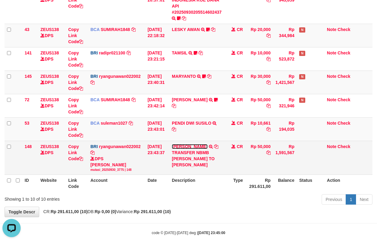
scroll to position [0, 0]
click at [218, 147] on icon at bounding box center [216, 146] width 4 height 4
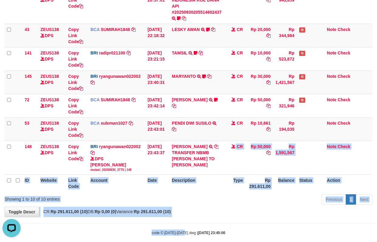
scroll to position [167, 0]
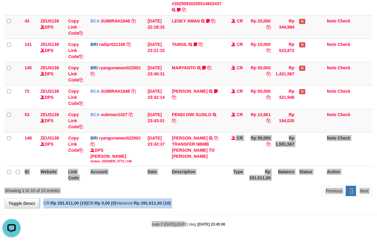
drag, startPoint x: 209, startPoint y: 164, endPoint x: 185, endPoint y: 235, distance: 74.6
click at [185, 235] on body "Toggle navigation Home Bank Account List Mutasi Bank Search Note Mutasi Deposit…" at bounding box center [188, 37] width 377 height 409
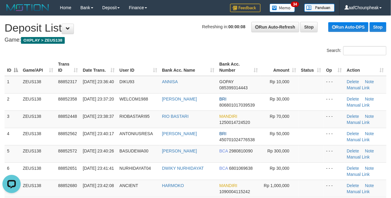
drag, startPoint x: 176, startPoint y: 44, endPoint x: 2, endPoint y: 103, distance: 183.5
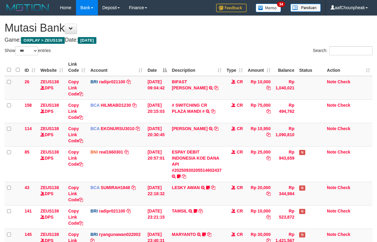
select select "***"
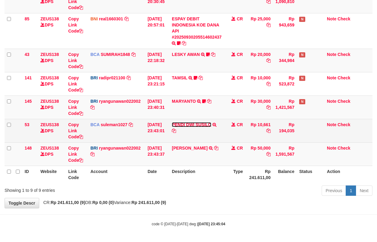
click at [187, 122] on link "PENDI DWI SUSILO" at bounding box center [192, 124] width 40 height 5
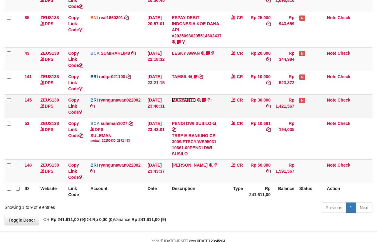
click at [186, 101] on link "MARYANTO" at bounding box center [184, 100] width 24 height 5
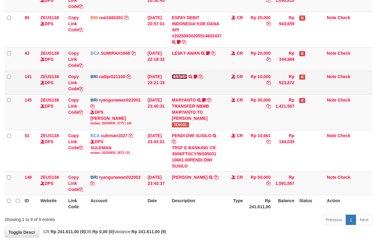
click at [185, 75] on link "TAMSIL" at bounding box center [179, 76] width 15 height 5
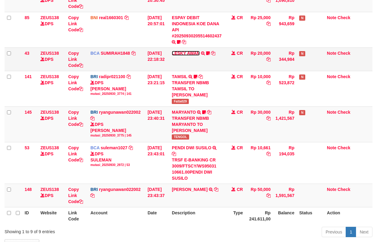
click at [184, 54] on link "LESKY AWAN" at bounding box center [186, 53] width 28 height 5
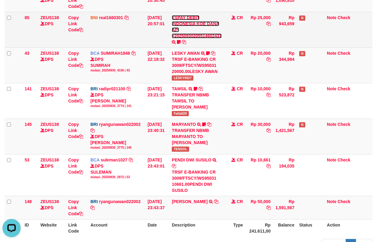
scroll to position [0, 0]
click at [184, 36] on link "ESPAY DEBIT INDONESIA KOE DANA API #20250930205514602437" at bounding box center [197, 26] width 50 height 23
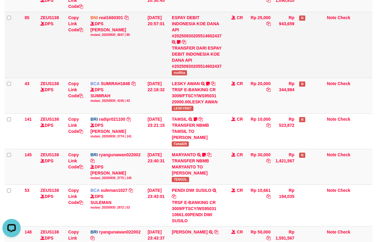
click at [178, 72] on span "mufliha" at bounding box center [179, 72] width 15 height 5
copy span "mufliha"
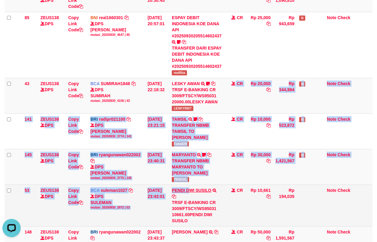
drag, startPoint x: 194, startPoint y: 176, endPoint x: 192, endPoint y: 192, distance: 16.0
click at [192, 192] on tbody "26 ZEUS138 DPS Copy Link Code BRI radipr021100 DPS REYNALDI ADI PRATAMA mutasi_…" at bounding box center [189, 96] width 368 height 308
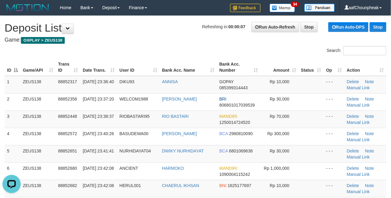
click at [182, 33] on h1 "Refreshing in: 00:00:07 Run Auto-Refresh Stop Run Auto-DPS Stop Deposit List" at bounding box center [196, 28] width 382 height 12
drag, startPoint x: 182, startPoint y: 33, endPoint x: 2, endPoint y: 69, distance: 183.6
click at [178, 33] on h1 "Refreshing in: 00:00:06 Run Auto-Refresh Stop Run Auto-DPS Stop Deposit List" at bounding box center [196, 28] width 382 height 12
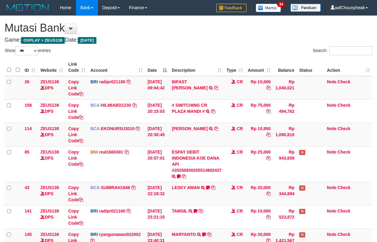
select select "***"
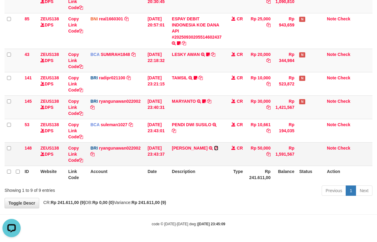
click at [218, 147] on icon at bounding box center [216, 148] width 4 height 4
drag, startPoint x: 218, startPoint y: 147, endPoint x: 380, endPoint y: 106, distance: 167.4
click at [218, 147] on icon at bounding box center [216, 148] width 4 height 4
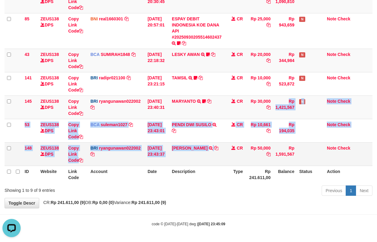
drag, startPoint x: 238, startPoint y: 134, endPoint x: 237, endPoint y: 142, distance: 8.5
click at [237, 142] on tbody "26 ZEUS138 DPS Copy Link Code BRI radipr021100 DPS REYNALDI ADI PRATAMA mutasi_…" at bounding box center [189, 54] width 368 height 223
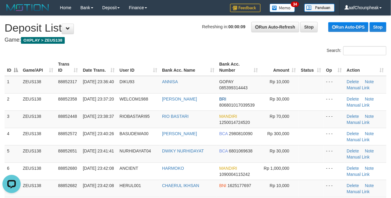
click at [177, 46] on div "Search:" at bounding box center [195, 51] width 391 height 11
drag, startPoint x: 177, startPoint y: 46, endPoint x: 2, endPoint y: 84, distance: 178.1
click at [157, 48] on div "Search:" at bounding box center [195, 51] width 391 height 11
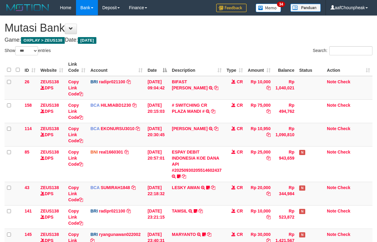
select select "***"
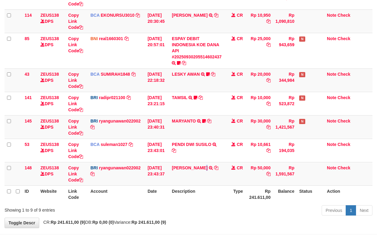
click at [205, 170] on td "[PERSON_NAME] TRANSFER NBMB [PERSON_NAME] TO [PERSON_NAME]" at bounding box center [196, 173] width 55 height 23
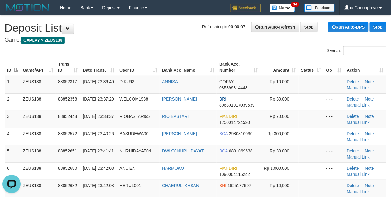
click at [224, 37] on h4 "Game: OXPLAY > ZEUS138" at bounding box center [196, 40] width 382 height 6
drag, startPoint x: 182, startPoint y: 46, endPoint x: 2, endPoint y: 78, distance: 182.6
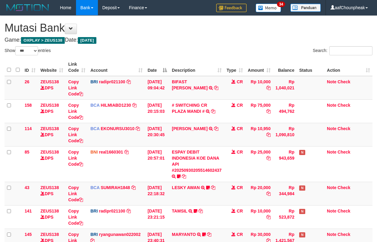
select select "***"
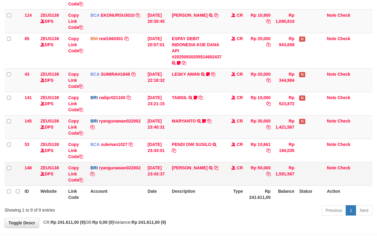
scroll to position [134, 0]
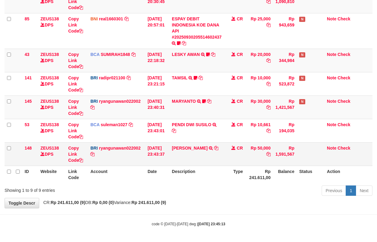
click at [179, 163] on td "YOHANES ARIFIN TRANSFER NBMB YOHANES ARIFIN TO RYAN GUNAWAN" at bounding box center [196, 153] width 55 height 23
click at [182, 147] on link "YOHANES ARIFIN" at bounding box center [190, 148] width 36 height 5
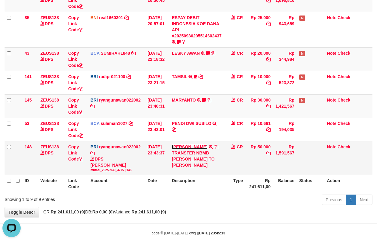
scroll to position [0, 0]
click at [218, 146] on icon at bounding box center [216, 147] width 4 height 4
drag, startPoint x: 219, startPoint y: 146, endPoint x: 332, endPoint y: 113, distance: 117.9
click at [225, 143] on tr "148 ZEUS138 DPS Copy Link Code BRI ryangunawan022002 DPS RYAN GUNAWAN mutasi_20…" at bounding box center [189, 158] width 368 height 34
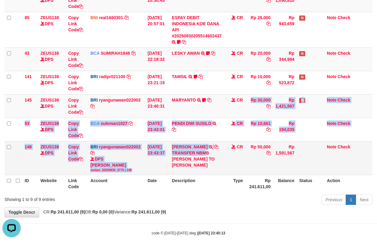
click at [208, 151] on tbody "26 ZEUS138 DPS Copy Link Code BRI radipr021100 DPS REYNALDI ADI PRATAMA mutasi_…" at bounding box center [189, 58] width 368 height 233
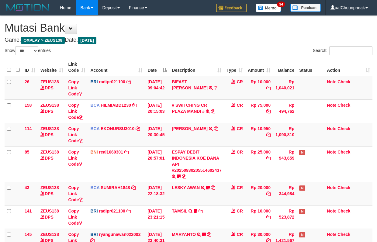
select select "***"
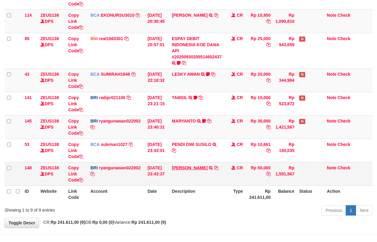
scroll to position [134, 0]
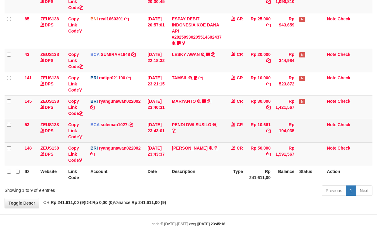
click at [178, 139] on td "PENDI DWI SUSILO TRSF E-BANKING CR 3009/FTSCY/WS95031 10661.00PENDI DWI SUSILO" at bounding box center [196, 130] width 55 height 23
click at [183, 123] on link "PENDI DWI SUSILO" at bounding box center [192, 124] width 40 height 5
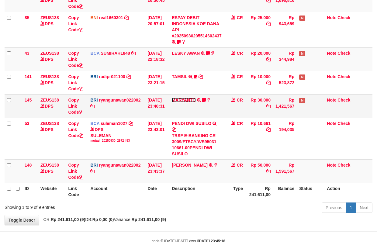
click at [183, 98] on link "MARYANTO" at bounding box center [184, 100] width 24 height 5
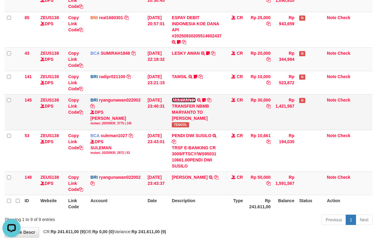
scroll to position [0, 0]
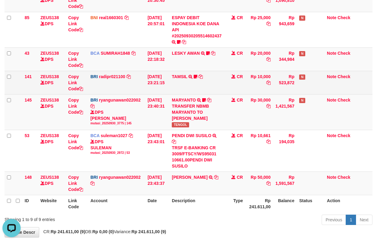
click at [183, 81] on td "TAMSIL TRANSFER NBMB TAMSIL TO REYNALDI ADI PRATAMA Fatta029" at bounding box center [196, 82] width 55 height 23
click at [182, 76] on link "TAMSIL" at bounding box center [179, 76] width 15 height 5
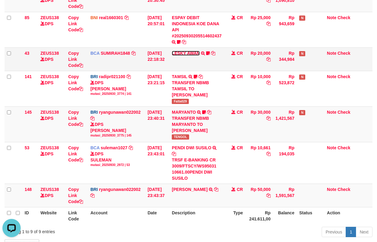
click at [180, 52] on link "LESKY AWAN" at bounding box center [186, 53] width 28 height 5
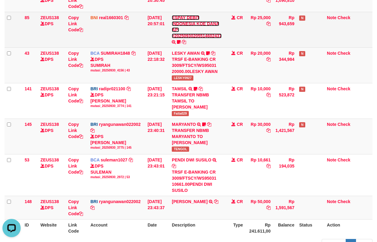
click at [184, 36] on link "ESPAY DEBIT INDONESIA KOE DANA API #20250930205514602437" at bounding box center [197, 26] width 50 height 23
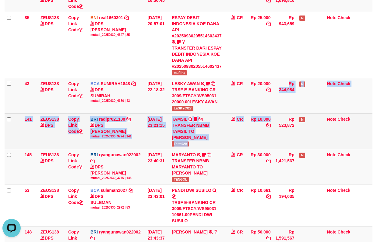
drag, startPoint x: 256, startPoint y: 94, endPoint x: 263, endPoint y: 135, distance: 42.2
click at [263, 135] on tbody "26 ZEUS138 DPS Copy Link Code BRI radipr021100 DPS REYNALDI ADI PRATAMA mutasi_…" at bounding box center [189, 96] width 368 height 308
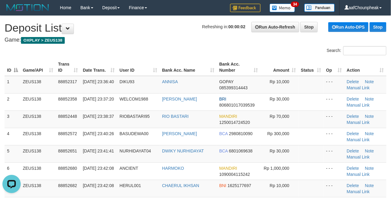
click at [227, 55] on div "Search:" at bounding box center [293, 51] width 186 height 11
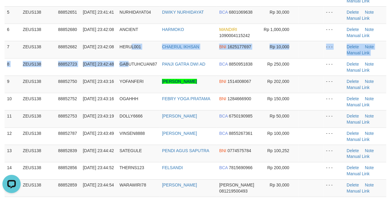
drag, startPoint x: 131, startPoint y: 57, endPoint x: 1, endPoint y: 91, distance: 133.8
click at [81, 71] on tbody "1 ZEUS138 88852317 30/09/2025 23:36:40 DIKU93 ANNISA GOPAY 085399314443 Rp 10,0…" at bounding box center [196, 84] width 382 height 295
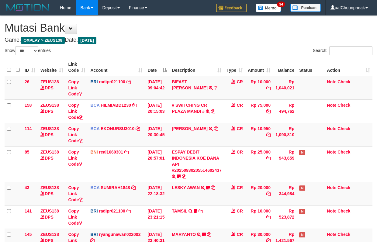
select select "***"
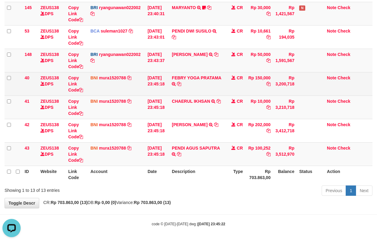
click at [188, 93] on td "FEBRY YOGA PRATAMA TRANSFER [PERSON_NAME] YOGA PRATAMA" at bounding box center [196, 83] width 55 height 23
click at [189, 75] on link "FEBRY YOGA PRATAMA" at bounding box center [196, 77] width 49 height 5
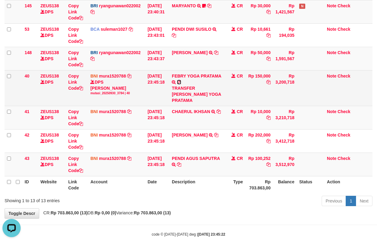
click at [180, 83] on icon at bounding box center [179, 82] width 4 height 4
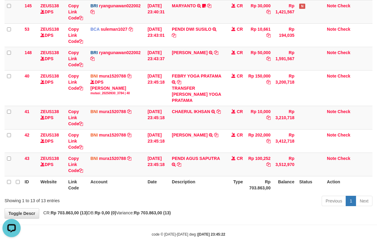
drag, startPoint x: 171, startPoint y: 158, endPoint x: 171, endPoint y: 185, distance: 27.0
click at [171, 185] on table "ID Website Link Code Account Date Description Type Amount Balance Status Action…" at bounding box center [189, 11] width 368 height 363
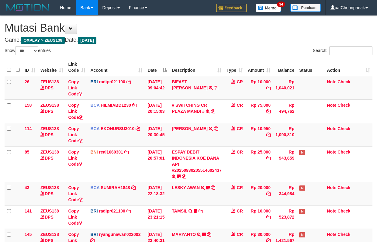
select select "***"
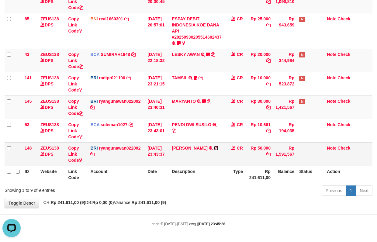
drag, startPoint x: 219, startPoint y: 147, endPoint x: 222, endPoint y: 146, distance: 3.1
click at [218, 147] on icon at bounding box center [216, 148] width 4 height 4
drag, startPoint x: 241, startPoint y: 218, endPoint x: 241, endPoint y: 222, distance: 3.7
click at [241, 222] on body "Toggle navigation Home Bank Account List Mutasi Bank Search Note Mutasi Deposit…" at bounding box center [188, 54] width 377 height 375
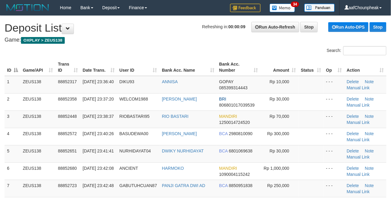
click at [125, 46] on div "Search:" at bounding box center [195, 51] width 391 height 11
drag, startPoint x: 172, startPoint y: 43, endPoint x: 5, endPoint y: 80, distance: 170.3
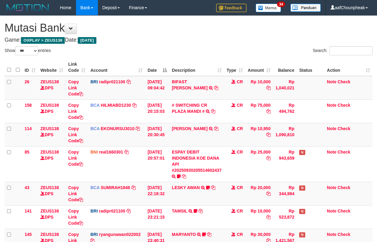
select select "***"
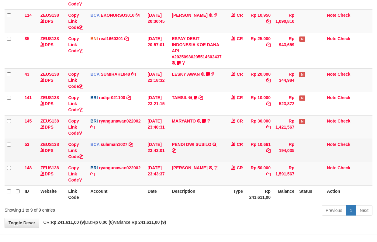
click at [187, 134] on td "MARYANTO TRANSFER NBMB MARYANTO TO [PERSON_NAME] TENGOL" at bounding box center [196, 126] width 55 height 23
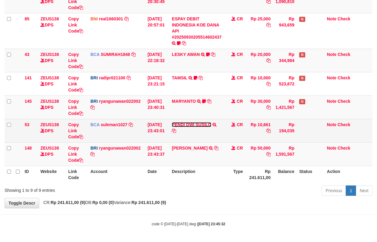
click at [186, 125] on link "PENDI DWI SUSILO" at bounding box center [192, 124] width 40 height 5
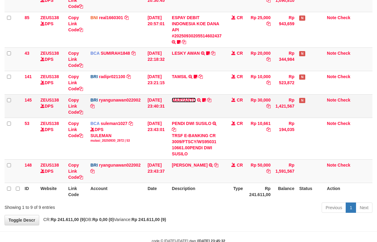
click at [184, 101] on link "MARYANTO" at bounding box center [184, 100] width 24 height 5
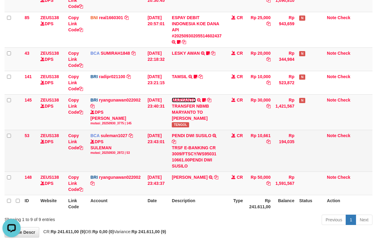
scroll to position [0, 0]
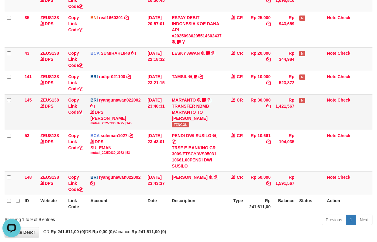
click at [177, 127] on span "TENGOL" at bounding box center [180, 124] width 17 height 5
copy span "TENGOL"
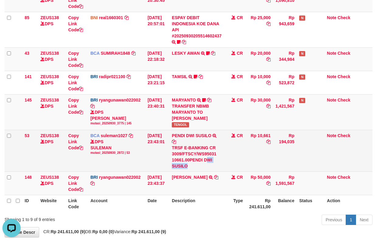
click at [209, 162] on tr "53 ZEUS138 DPS Copy Link Code BCA suleman1027 DPS SULEMAN mutasi_20250930_2972 …" at bounding box center [189, 151] width 368 height 42
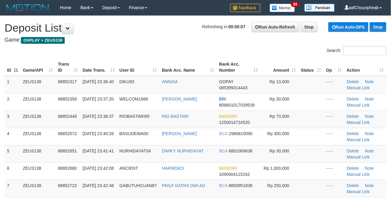
drag, startPoint x: 180, startPoint y: 34, endPoint x: 1, endPoint y: 67, distance: 182.3
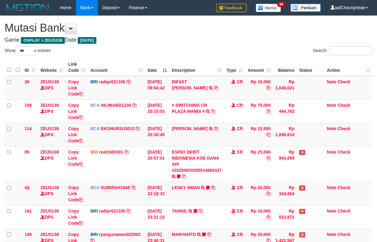
select select "***"
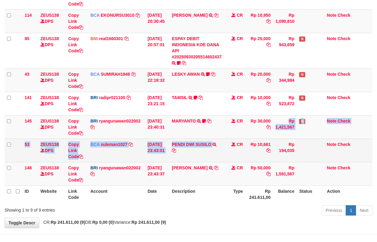
drag, startPoint x: 209, startPoint y: 149, endPoint x: 209, endPoint y: 152, distance: 3.6
click at [209, 152] on tbody "26 ZEUS138 DPS Copy Link Code BRI radipr021100 DPS REYNALDI ADI PRATAMA mutasi_…" at bounding box center [189, 74] width 368 height 223
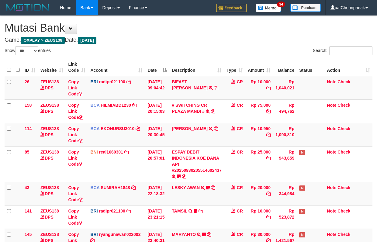
select select "***"
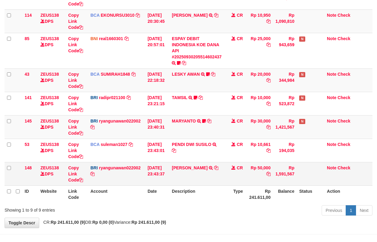
scroll to position [134, 0]
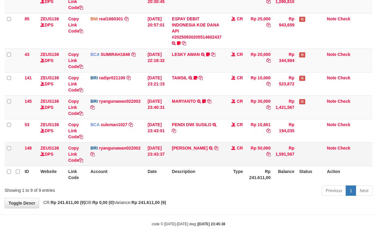
click at [202, 157] on td "YOHANES ARIFIN TRANSFER NBMB YOHANES ARIFIN TO RYAN GUNAWAN" at bounding box center [196, 153] width 55 height 23
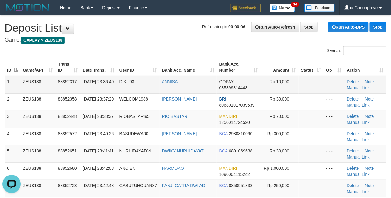
drag, startPoint x: 123, startPoint y: 57, endPoint x: 49, endPoint y: 77, distance: 76.3
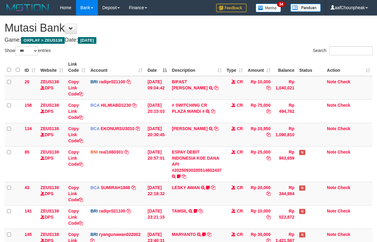
select select "***"
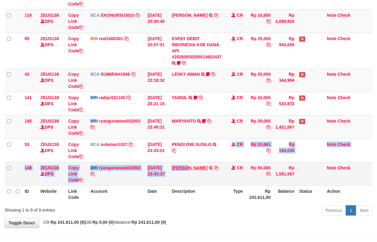
click at [193, 166] on tbody "26 ZEUS138 DPS Copy Link Code BRI radipr021100 DPS [PERSON_NAME] mutasi_2025093…" at bounding box center [189, 74] width 368 height 223
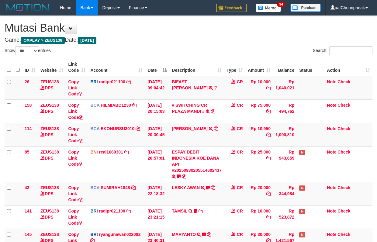
select select "***"
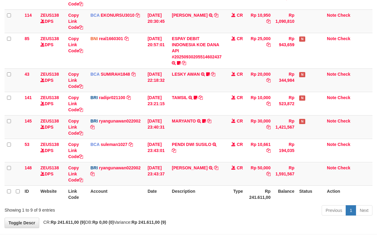
scroll to position [134, 0]
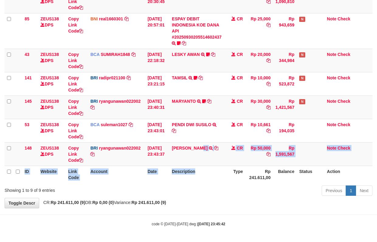
drag, startPoint x: 196, startPoint y: 177, endPoint x: 187, endPoint y: 183, distance: 11.5
click at [196, 177] on table "ID Website Link Code Account Date Description Type Amount Balance Status Action…" at bounding box center [189, 54] width 368 height 257
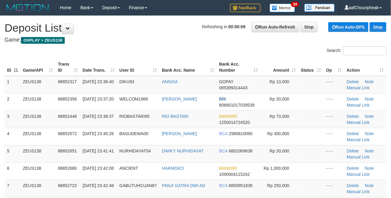
click at [177, 71] on th "Bank Acc. Name" at bounding box center [188, 67] width 57 height 17
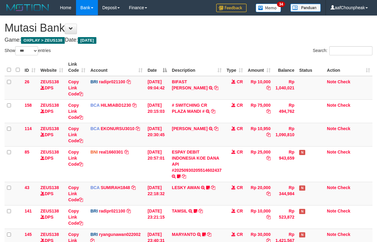
select select "***"
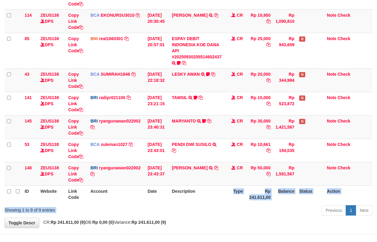
drag, startPoint x: 234, startPoint y: 191, endPoint x: 232, endPoint y: 212, distance: 21.4
click at [232, 212] on div "Show ** ** ** *** entries Search: ID Website Link Code Account Date Description…" at bounding box center [189, 75] width 368 height 285
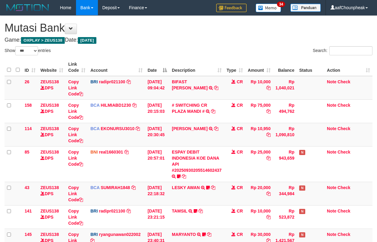
select select "***"
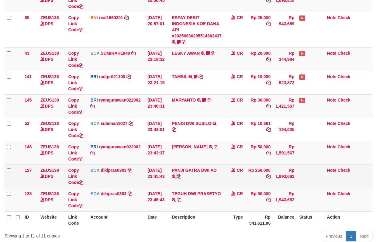
drag, startPoint x: 224, startPoint y: 168, endPoint x: 224, endPoint y: 173, distance: 4.9
click at [224, 173] on tr "127 ZEUS138 DPS Copy Link Code BCA dikipras0303 DPS DIKI PRASA PRATAMA mutasi_2…" at bounding box center [189, 175] width 368 height 23
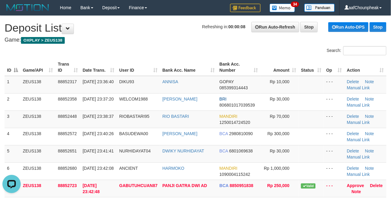
drag, startPoint x: 116, startPoint y: 50, endPoint x: 105, endPoint y: 50, distance: 10.6
click at [109, 50] on div "Search:" at bounding box center [195, 51] width 391 height 11
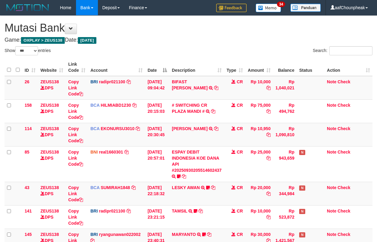
select select "***"
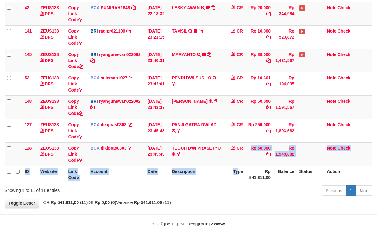
click at [239, 177] on table "ID Website Link Code Account Date Description Type Amount Balance Status Action…" at bounding box center [189, 31] width 368 height 304
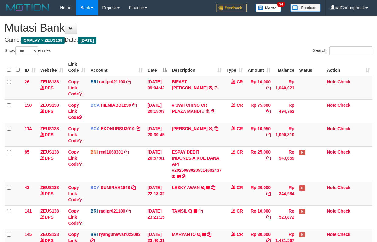
select select "***"
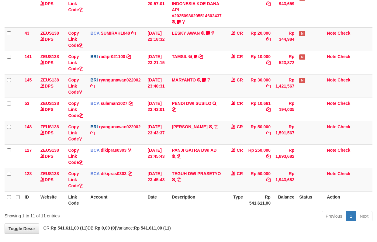
scroll to position [181, 0]
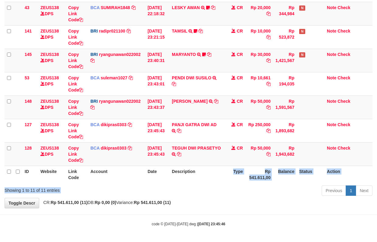
drag, startPoint x: 222, startPoint y: 181, endPoint x: 217, endPoint y: 195, distance: 14.8
click at [217, 195] on div "Show ** ** ** *** entries Search: ID Website Link Code Account Date Description…" at bounding box center [189, 32] width 368 height 332
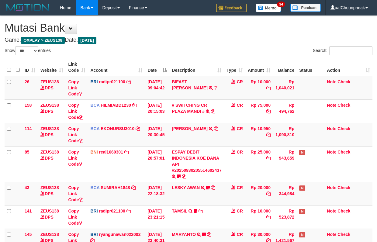
select select "***"
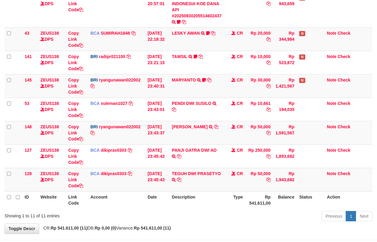
scroll to position [181, 0]
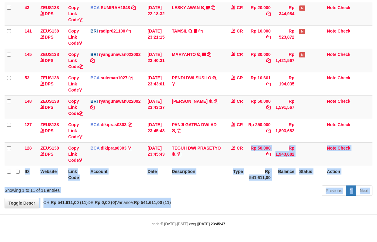
drag, startPoint x: 227, startPoint y: 167, endPoint x: 230, endPoint y: 207, distance: 40.5
click at [230, 207] on div "**********" at bounding box center [188, 22] width 377 height 372
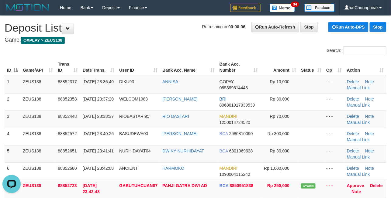
click at [188, 52] on div "Search:" at bounding box center [195, 51] width 391 height 11
drag, startPoint x: 186, startPoint y: 50, endPoint x: 168, endPoint y: 49, distance: 18.6
click at [175, 49] on div "Search:" at bounding box center [195, 51] width 391 height 11
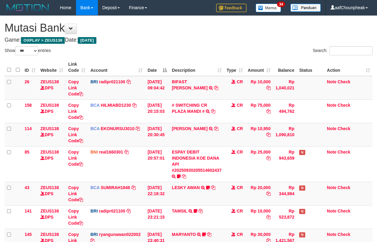
select select "***"
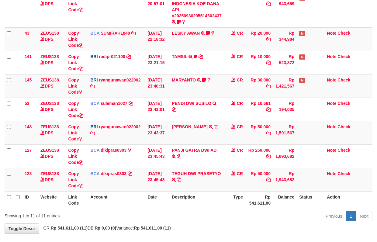
scroll to position [181, 0]
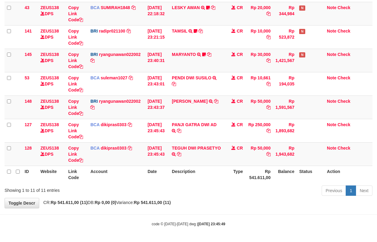
click at [230, 205] on div "**********" at bounding box center [188, 22] width 377 height 372
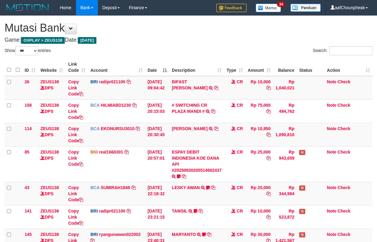
select select "***"
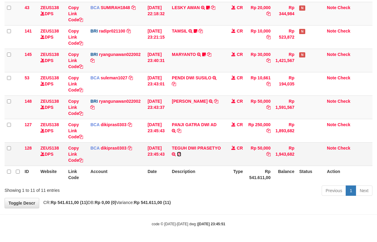
click at [181, 153] on icon at bounding box center [179, 154] width 4 height 4
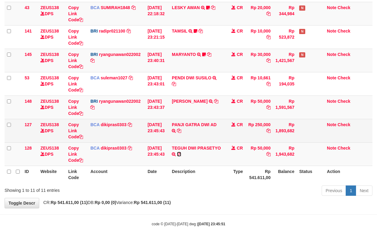
drag, startPoint x: 181, startPoint y: 153, endPoint x: 255, endPoint y: 132, distance: 77.0
click at [181, 152] on icon at bounding box center [179, 154] width 4 height 4
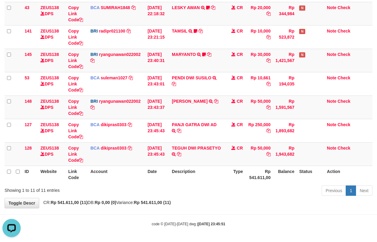
scroll to position [0, 0]
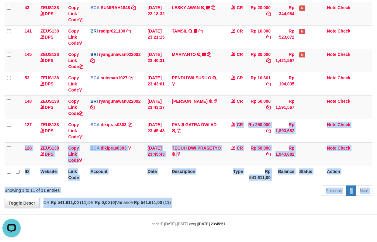
drag, startPoint x: 168, startPoint y: 202, endPoint x: 167, endPoint y: 214, distance: 12.5
click at [167, 214] on body "Toggle navigation Home Bank Account List Mutasi Bank Search Note Mutasi Deposit…" at bounding box center [188, 31] width 377 height 422
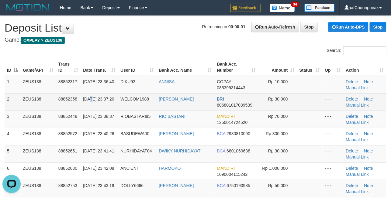
click at [91, 98] on span "30/09/2025 23:37:20" at bounding box center [98, 99] width 31 height 5
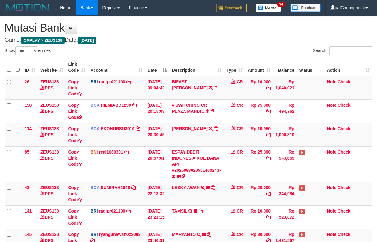
select select "***"
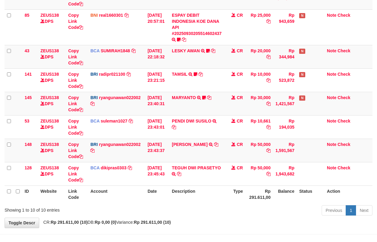
click at [167, 196] on th "Date" at bounding box center [157, 193] width 24 height 17
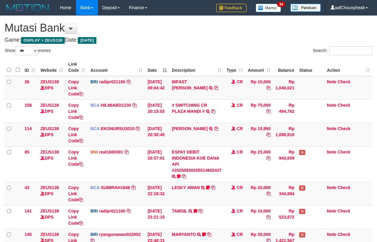
select select "***"
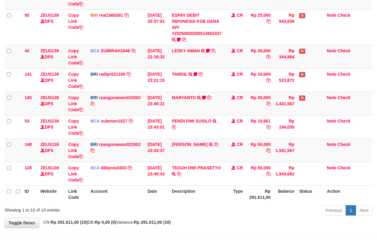
click at [163, 192] on th "Date" at bounding box center [157, 193] width 24 height 17
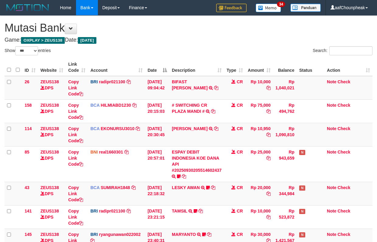
select select "***"
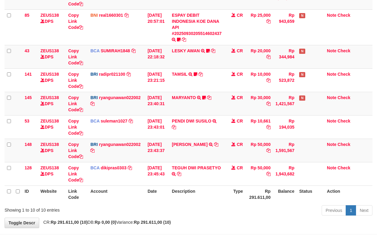
click at [156, 190] on th "Date" at bounding box center [157, 193] width 24 height 17
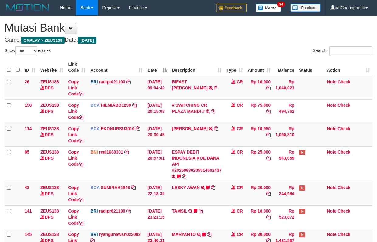
select select "***"
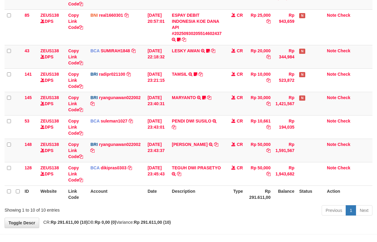
click at [156, 190] on th "Date" at bounding box center [157, 193] width 24 height 17
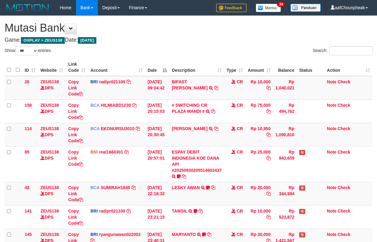
select select "***"
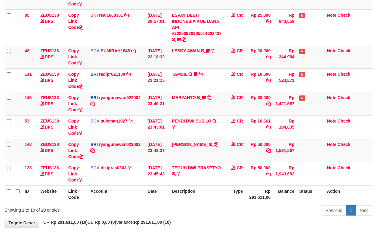
click at [156, 190] on th "Date" at bounding box center [157, 193] width 24 height 17
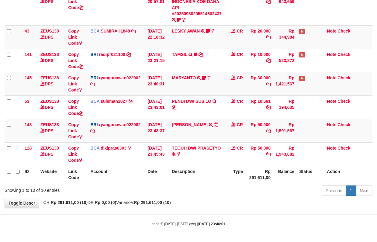
click at [156, 190] on div "Show ** ** ** *** entries Search: ID Website Link Code Account Date Description…" at bounding box center [189, 44] width 368 height 308
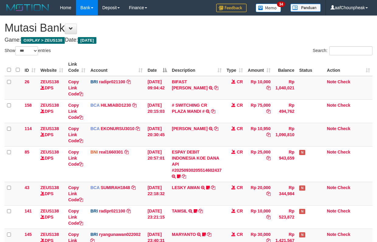
select select "***"
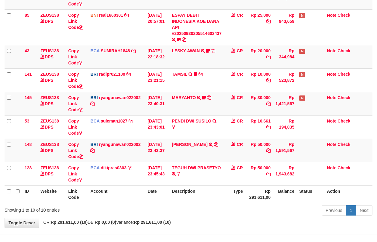
click at [156, 190] on th "Date" at bounding box center [157, 193] width 24 height 17
click at [156, 190] on div "Show ** ** ** *** entries Search: ID Website Link Code Account Date Description…" at bounding box center [189, 63] width 368 height 308
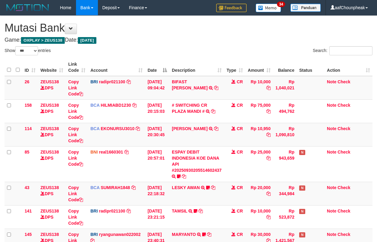
select select "***"
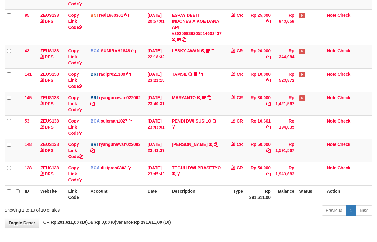
click at [157, 201] on tr "ID Website Link Code Account Date Description Type Rp 291.611,00 Balance Status…" at bounding box center [189, 193] width 368 height 17
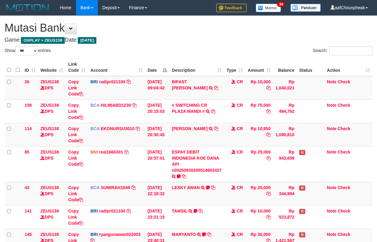
select select "***"
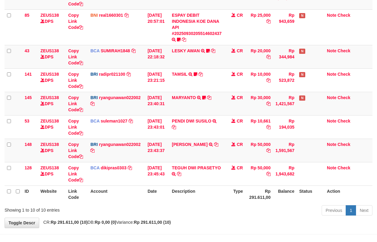
click at [163, 194] on th "Date" at bounding box center [157, 193] width 24 height 17
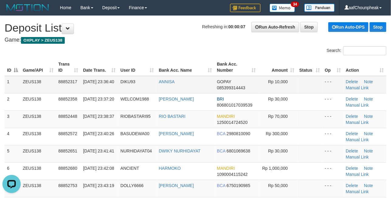
drag, startPoint x: 74, startPoint y: 63, endPoint x: 26, endPoint y: 79, distance: 51.5
click at [62, 65] on th "Trans ID" at bounding box center [68, 67] width 25 height 17
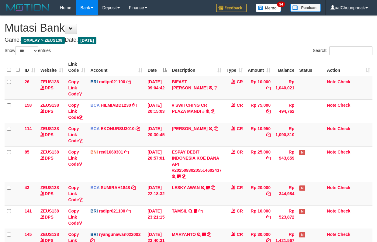
select select "***"
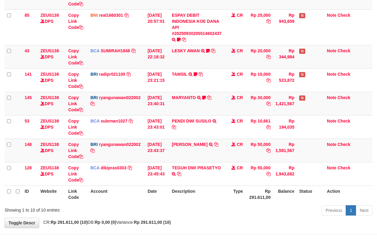
click at [163, 194] on th "Date" at bounding box center [157, 193] width 24 height 17
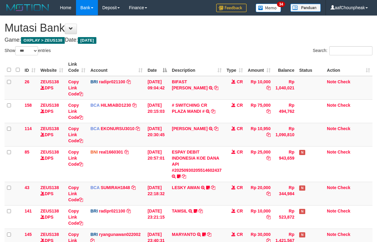
select select "***"
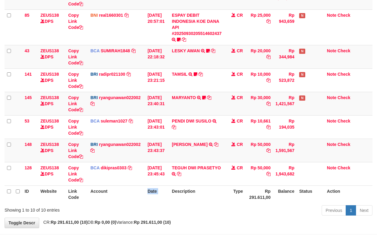
click at [163, 194] on th "Date" at bounding box center [157, 193] width 24 height 17
click at [162, 196] on div "Show ** ** ** *** entries Search: ID Website Link Code Account Date Description…" at bounding box center [189, 63] width 368 height 308
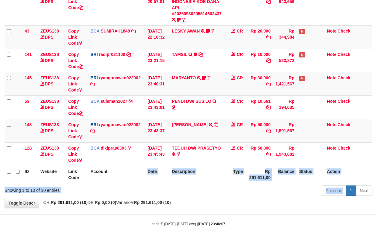
click at [160, 196] on div "Previous 1 Next" at bounding box center [267, 191] width 220 height 13
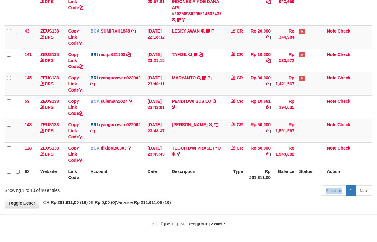
click at [160, 196] on div "Previous 1 Next" at bounding box center [267, 191] width 220 height 13
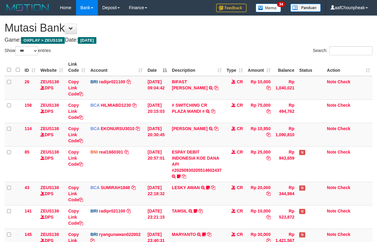
select select "***"
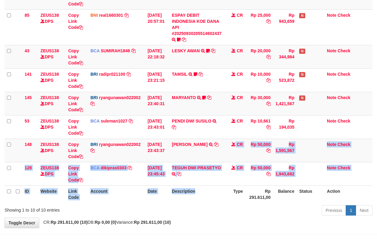
scroll to position [158, 0]
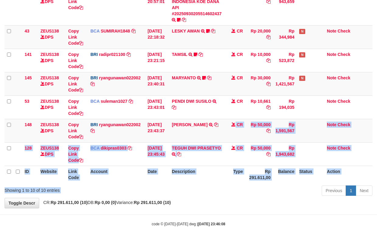
click at [200, 194] on div "Show ** ** ** *** entries Search: ID Website Link Code Account Date Description…" at bounding box center [189, 44] width 368 height 308
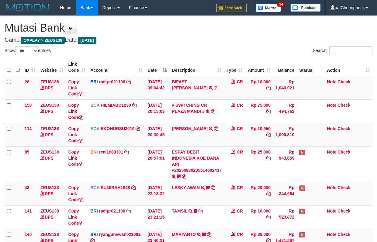
select select "***"
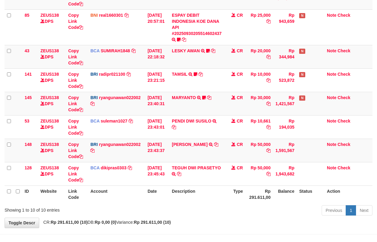
scroll to position [158, 0]
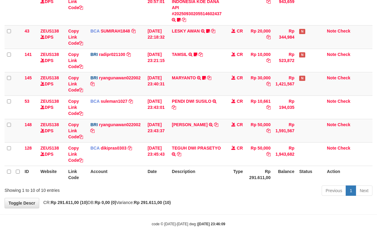
drag, startPoint x: 209, startPoint y: 187, endPoint x: 211, endPoint y: 190, distance: 3.5
click at [211, 190] on div "Previous 1 Next" at bounding box center [267, 191] width 211 height 13
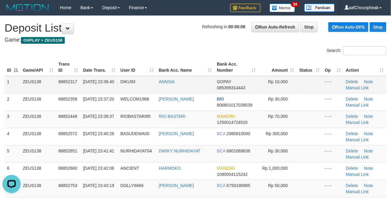
click at [134, 85] on td "DIKU93" at bounding box center [137, 85] width 38 height 18
drag, startPoint x: 179, startPoint y: 40, endPoint x: 1, endPoint y: 73, distance: 181.6
click at [172, 40] on h4 "Game: OXPLAY > ZEUS138" at bounding box center [196, 40] width 382 height 6
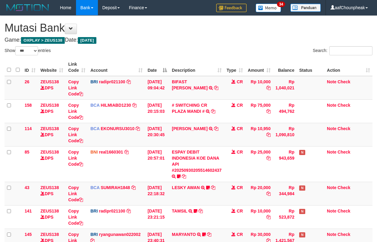
select select "***"
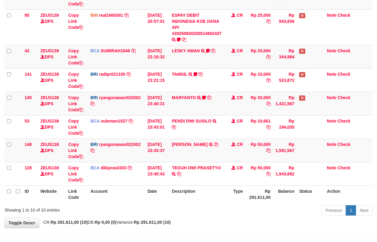
click at [221, 200] on th "Description" at bounding box center [196, 193] width 55 height 17
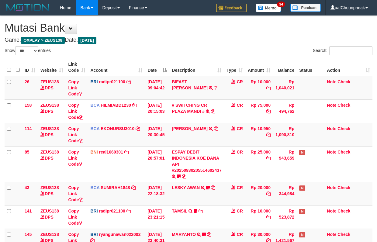
select select "***"
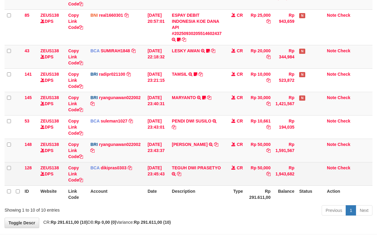
scroll to position [158, 0]
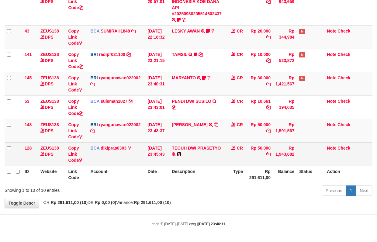
click at [181, 154] on icon at bounding box center [179, 154] width 4 height 4
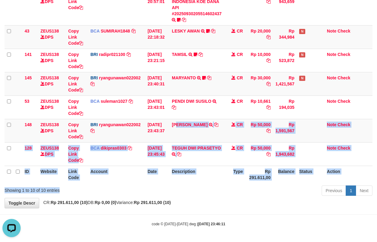
click at [140, 197] on div "Show ** ** ** *** entries Search: ID Website Link Code Account Date Description…" at bounding box center [189, 44] width 368 height 308
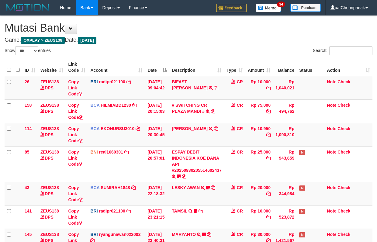
select select "***"
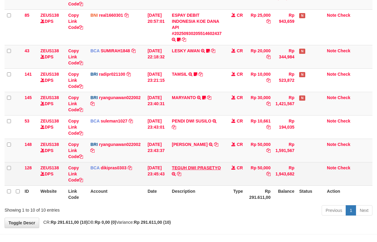
scroll to position [158, 0]
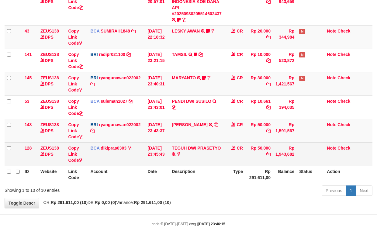
click at [194, 141] on td "[PERSON_NAME] TRANSFER NBMB [PERSON_NAME] TO [PERSON_NAME]" at bounding box center [196, 130] width 55 height 23
click at [193, 144] on td "TEGUH DWI PRASETYO TRSF E-BANKING CR 3009/FTSCY/WS95031 50000.00TEGUH DWI PRASE…" at bounding box center [196, 153] width 55 height 23
click at [191, 150] on td "TEGUH DWI PRASETYO TRSF E-BANKING CR 3009/FTSCY/WS95031 50000.00TEGUH DWI PRASE…" at bounding box center [196, 153] width 55 height 23
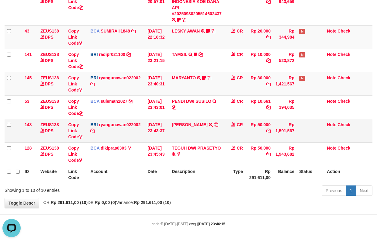
click at [191, 129] on td "YOHANES ARIFIN TRANSFER NBMB YOHANES ARIFIN TO RYAN GUNAWAN" at bounding box center [196, 130] width 55 height 23
click at [191, 125] on link "[PERSON_NAME]" at bounding box center [190, 124] width 36 height 5
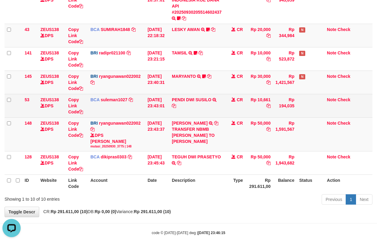
click at [190, 97] on td "PENDI DWI SUSILO TRSF E-BANKING CR 3009/FTSCY/WS95031 10661.00PENDI DWI SUSILO" at bounding box center [196, 105] width 55 height 23
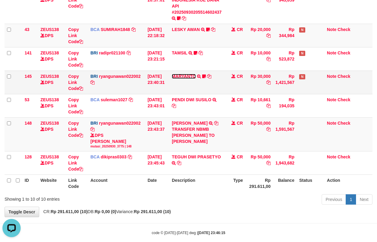
click at [185, 77] on link "MARYANTO" at bounding box center [184, 76] width 24 height 5
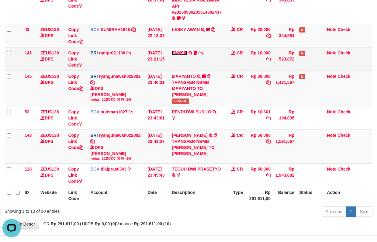
click at [184, 53] on link "TAMSIL" at bounding box center [179, 52] width 15 height 5
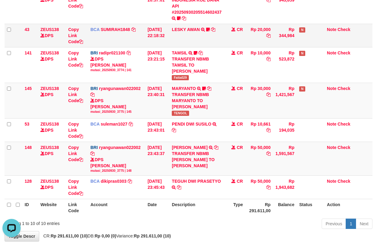
click at [185, 25] on td "LESKY AWAN TRSF E-BANKING CR 3009/FTSCY/WS95031 20000.00LESKY AWAN LESKY0927" at bounding box center [196, 35] width 55 height 23
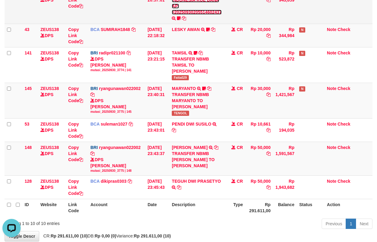
click at [186, 11] on link "ESPAY DEBIT INDONESIA KOE DANA API #20250930205514602437" at bounding box center [197, 2] width 50 height 23
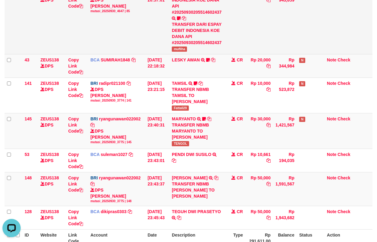
click at [179, 49] on span "mufliha" at bounding box center [179, 48] width 15 height 5
copy span "mufliha"
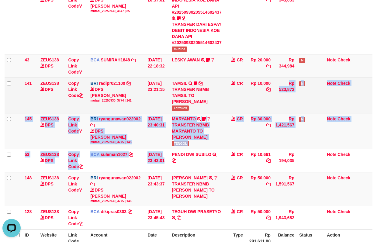
drag, startPoint x: 172, startPoint y: 151, endPoint x: 328, endPoint y: 106, distance: 162.7
click at [175, 146] on tbody "26 ZEUS138 DPS Copy Link Code BRI radipr021100 DPS REYNALDI ADI PRATAMA mutasi_…" at bounding box center [189, 73] width 368 height 311
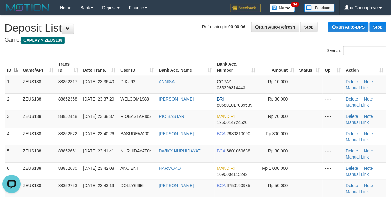
click at [221, 49] on div "Search:" at bounding box center [293, 51] width 186 height 11
drag, startPoint x: 209, startPoint y: 45, endPoint x: 49, endPoint y: 62, distance: 161.3
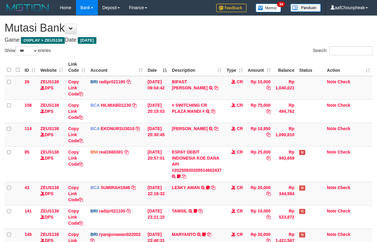
select select "***"
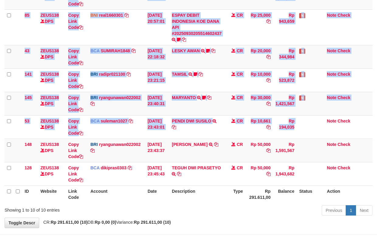
click at [231, 204] on div "ID Website Link Code Account Date Description Type Amount Balance Status Action…" at bounding box center [188, 62] width 377 height 284
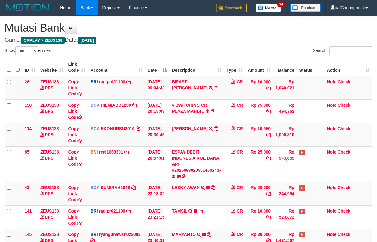
select select "***"
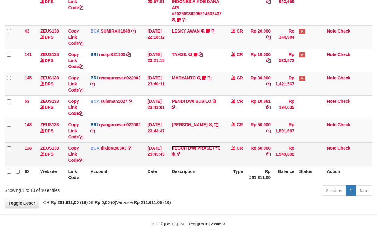
click at [186, 149] on link "TEGUH DWI PRASETYO" at bounding box center [196, 148] width 49 height 5
click at [181, 153] on icon at bounding box center [179, 154] width 4 height 4
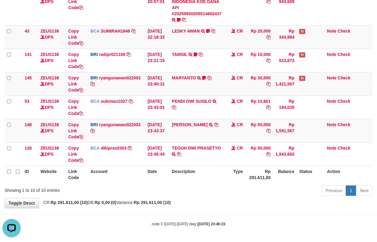
scroll to position [0, 0]
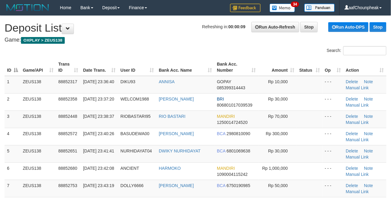
drag, startPoint x: 150, startPoint y: 54, endPoint x: 16, endPoint y: 81, distance: 136.0
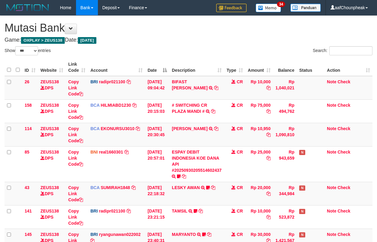
select select "***"
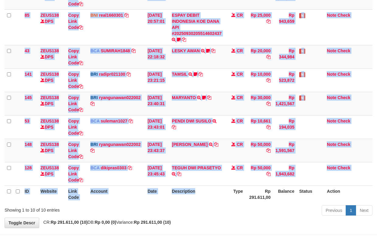
drag, startPoint x: 0, startPoint y: 0, endPoint x: 247, endPoint y: 180, distance: 305.6
click at [211, 203] on div "ID Website Link Code Account Date Description Type Amount Balance Status Action…" at bounding box center [188, 62] width 377 height 284
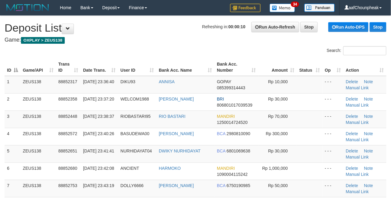
drag, startPoint x: 145, startPoint y: 40, endPoint x: 2, endPoint y: 77, distance: 147.8
click at [143, 40] on h4 "Game: OXPLAY > ZEUS138" at bounding box center [196, 40] width 382 height 6
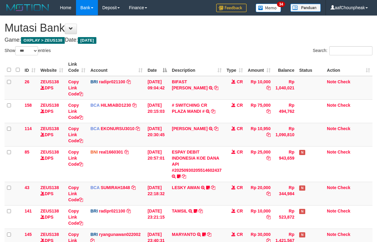
select select "***"
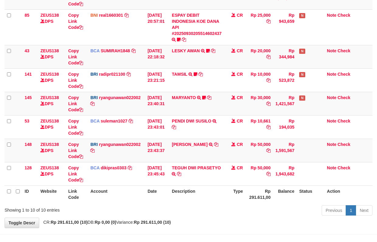
scroll to position [158, 0]
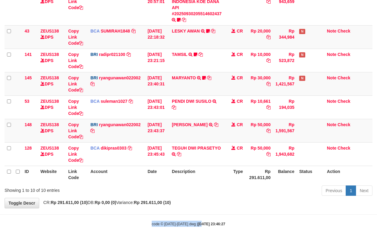
click at [195, 221] on body "Toggle navigation Home Bank Account List Mutasi Bank Search Note Mutasi Deposit…" at bounding box center [188, 43] width 377 height 398
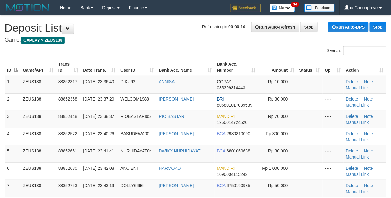
click at [119, 72] on th "User ID" at bounding box center [137, 67] width 38 height 17
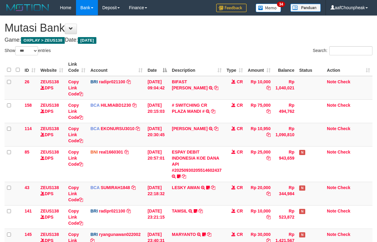
select select "***"
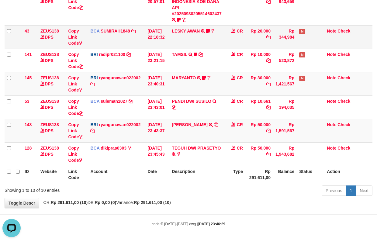
drag, startPoint x: 136, startPoint y: 41, endPoint x: 156, endPoint y: 37, distance: 20.0
click at [145, 38] on tr "43 ZEUS138 DPS Copy Link Code BCA SUMIRAH1848 DPS SUMIRAH mutasi_20250930_4156 …" at bounding box center [189, 36] width 368 height 23
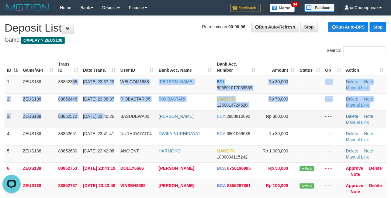
drag, startPoint x: 115, startPoint y: 110, endPoint x: 102, endPoint y: 197, distance: 87.8
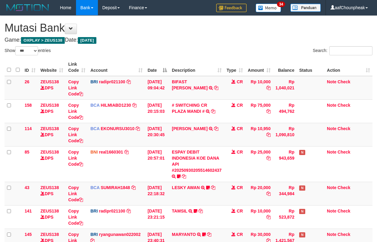
select select "***"
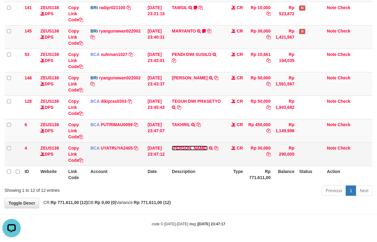
click at [201, 149] on link "[PERSON_NAME]" at bounding box center [190, 148] width 36 height 5
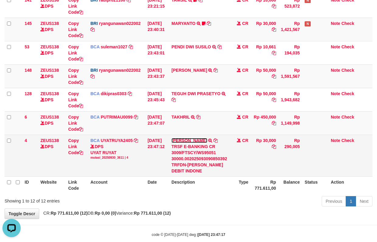
scroll to position [199, 0]
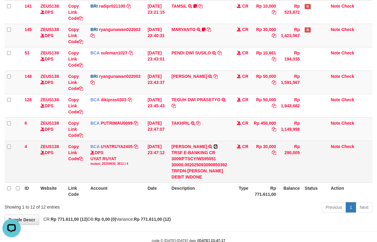
click at [218, 145] on icon at bounding box center [215, 146] width 4 height 4
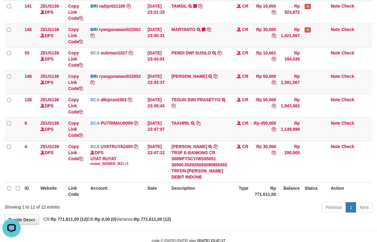
drag, startPoint x: 170, startPoint y: 166, endPoint x: 381, endPoint y: 170, distance: 211.2
click at [173, 165] on td "AHMAD TURMUJ TRSF E-BANKING CR 3009/FTSCY/WS95051 30000.002025093090850392 TRFD…" at bounding box center [199, 162] width 60 height 42
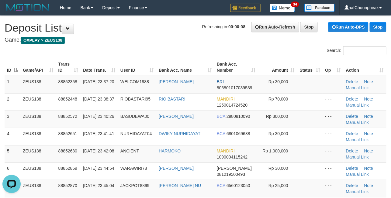
drag, startPoint x: 151, startPoint y: 45, endPoint x: 156, endPoint y: 50, distance: 7.5
click at [152, 47] on div "Search:" at bounding box center [195, 51] width 391 height 11
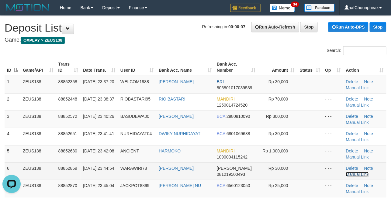
click at [356, 173] on link "Manual Link" at bounding box center [357, 174] width 23 height 5
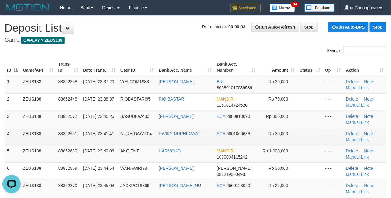
drag, startPoint x: 154, startPoint y: 152, endPoint x: 107, endPoint y: 145, distance: 47.4
click at [137, 148] on td "ANCIENT" at bounding box center [137, 153] width 38 height 17
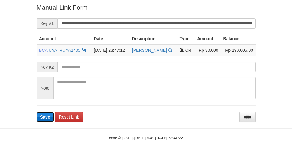
click at [42, 113] on button "Save" at bounding box center [44, 117] width 17 height 10
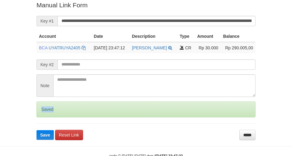
click at [42, 117] on div "Saved" at bounding box center [145, 109] width 219 height 16
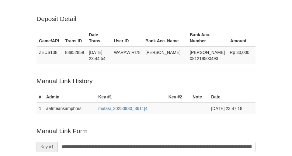
scroll to position [126, 0]
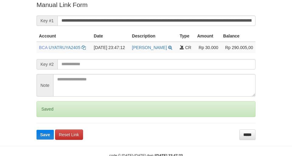
click at [41, 118] on form "**********" at bounding box center [145, 69] width 219 height 139
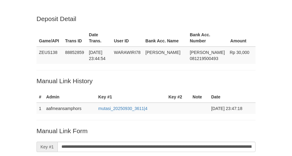
scroll to position [126, 0]
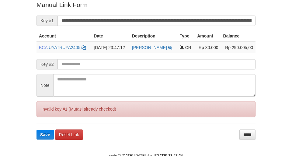
click at [41, 118] on form "**********" at bounding box center [145, 69] width 219 height 139
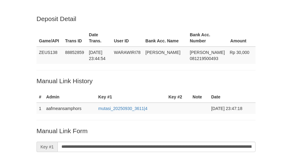
scroll to position [126, 0]
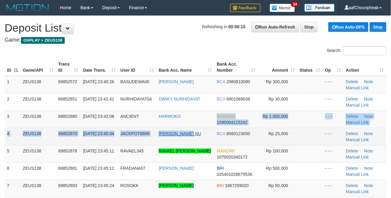
click at [195, 134] on tbody "1 ZEUS138 88852572 [DATE] 23:40:26 BASUDEWA00 [PERSON_NAME] BCA 2980810090 Rp 3…" at bounding box center [196, 180] width 382 height 208
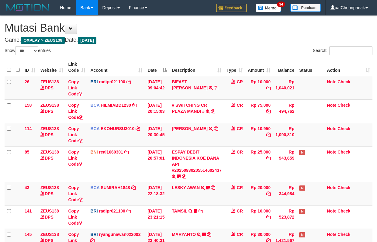
select select "***"
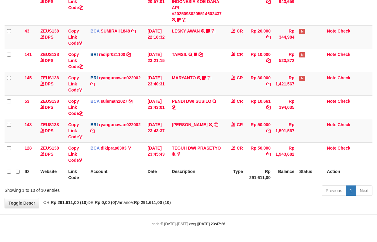
click at [217, 171] on th "Description" at bounding box center [196, 174] width 55 height 17
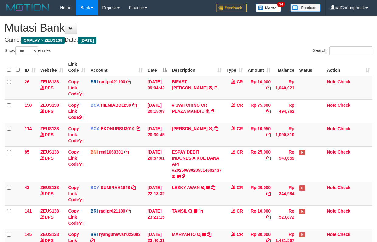
select select "***"
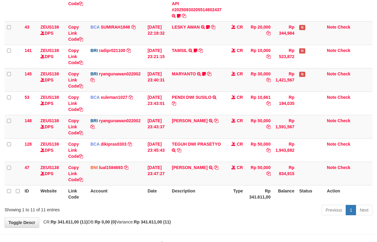
scroll to position [158, 0]
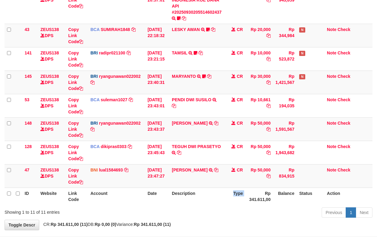
drag, startPoint x: 239, startPoint y: 199, endPoint x: 236, endPoint y: 202, distance: 4.6
click at [236, 202] on tr "ID Website Link Code Account Date Description Type Rp 341.611,00 Balance Status…" at bounding box center [189, 195] width 368 height 17
click at [236, 202] on th "Type" at bounding box center [234, 195] width 21 height 17
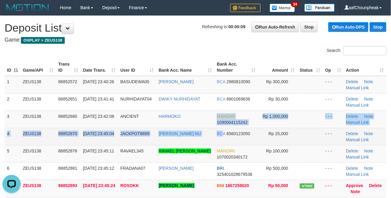
click at [222, 128] on tbody "1 ZEUS138 88852572 [DATE] 23:40:26 BASUDEWA00 [PERSON_NAME] BCA 2980810090 Rp 3…" at bounding box center [196, 180] width 382 height 208
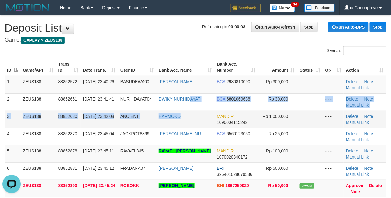
click at [192, 111] on tbody "1 ZEUS138 88852572 30/09/2025 23:40:26 BASUDEWA00 RISON WAHYU HANDRI BCA 298081…" at bounding box center [196, 180] width 382 height 208
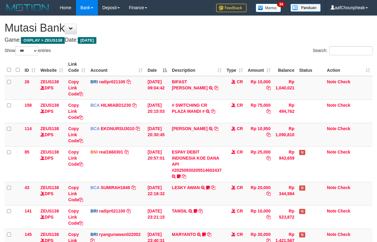
select select "***"
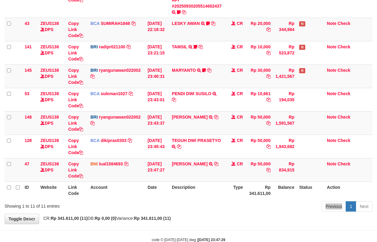
scroll to position [158, 0]
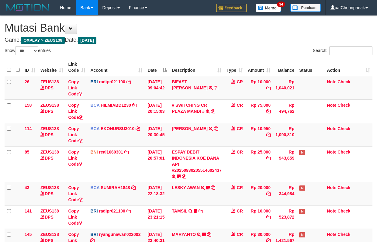
select select "***"
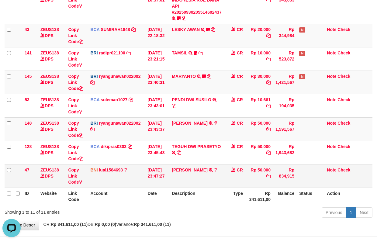
click at [174, 166] on td "MUHAMMAD ROSSI LASFIRGA TRANSFER DARI SDR MUHAMMAD ROSSI LASFIRGA" at bounding box center [196, 175] width 55 height 23
drag, startPoint x: 174, startPoint y: 166, endPoint x: 320, endPoint y: 132, distance: 149.6
click at [210, 168] on td "MUHAMMAD ROSSI LASFIRGA TRANSFER DARI SDR MUHAMMAD ROSSI LASFIRGA" at bounding box center [196, 175] width 55 height 23
copy link "MUHAMMAD ROSSI"
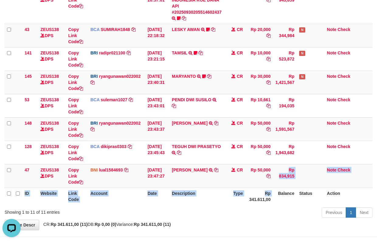
drag, startPoint x: 248, startPoint y: 198, endPoint x: 258, endPoint y: 190, distance: 12.3
click at [250, 195] on table "ID Website Link Code Account Date Description Type Amount Balance Status Action…" at bounding box center [189, 53] width 368 height 304
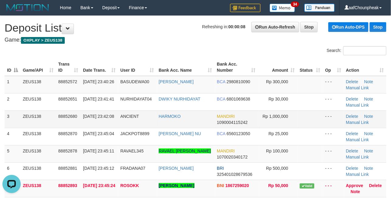
drag, startPoint x: 122, startPoint y: 76, endPoint x: 151, endPoint y: 113, distance: 47.4
click at [123, 78] on td "BASUDEWA00" at bounding box center [137, 85] width 38 height 18
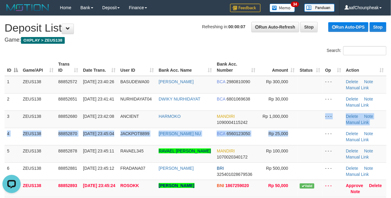
drag, startPoint x: 309, startPoint y: 128, endPoint x: 1, endPoint y: 142, distance: 308.7
click at [296, 125] on tbody "1 ZEUS138 88852572 [DATE] 23:40:26 BASUDEWA00 [PERSON_NAME] BCA 2980810090 Rp 3…" at bounding box center [196, 180] width 382 height 208
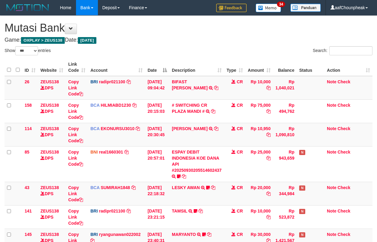
select select "***"
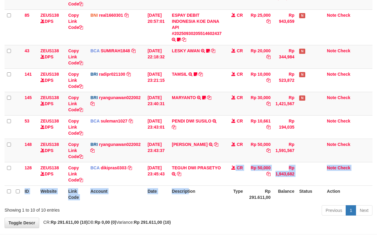
click at [190, 186] on table "ID Website Link Code Account Date Description Type Amount Balance Status Action…" at bounding box center [189, 62] width 368 height 281
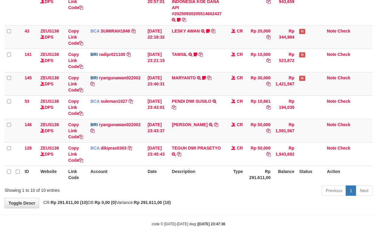
click at [190, 186] on div "Previous 1 Next" at bounding box center [267, 191] width 211 height 13
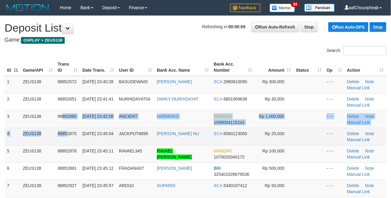
click at [67, 128] on tbody "1 ZEUS138 88852572 30/09/2025 23:40:26 BASUDEWA00 RISON WAHYU HANDRI BCA 298081…" at bounding box center [196, 180] width 382 height 208
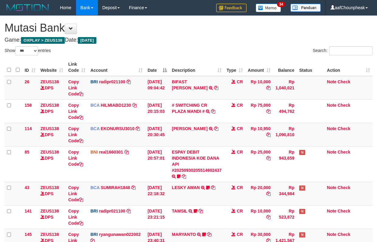
select select "***"
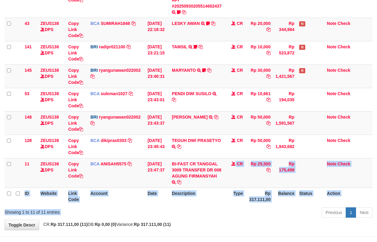
click at [163, 214] on div "Show ** ** ** *** entries Search: ID Website Link Code Account Date Description…" at bounding box center [189, 51] width 368 height 338
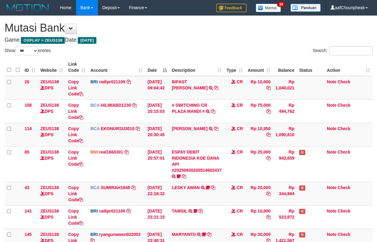
select select "***"
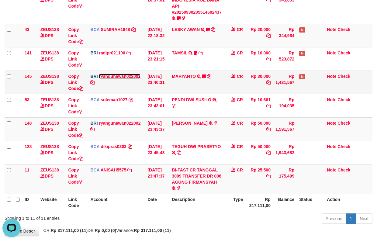
click at [125, 74] on link "ryangunawan022002" at bounding box center [120, 76] width 42 height 5
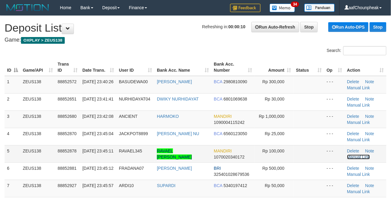
click at [363, 156] on link "Manual Link" at bounding box center [358, 157] width 23 height 5
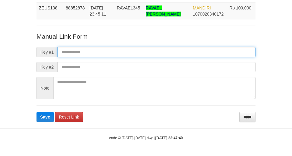
click at [125, 52] on input "text" at bounding box center [156, 52] width 198 height 10
click at [149, 50] on input "text" at bounding box center [156, 52] width 198 height 10
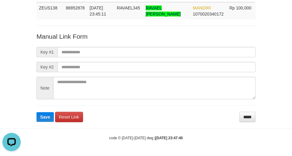
click at [181, 44] on form "Manual Link Form Key #1 Key #2 Note Save Reset Link *****" at bounding box center [145, 77] width 219 height 90
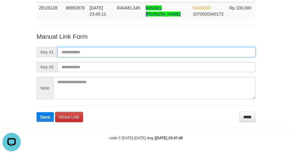
click at [181, 50] on input "text" at bounding box center [156, 52] width 198 height 10
click at [184, 56] on input "text" at bounding box center [156, 52] width 198 height 10
click at [185, 55] on input "text" at bounding box center [156, 52] width 198 height 10
click at [183, 55] on input "text" at bounding box center [156, 52] width 198 height 10
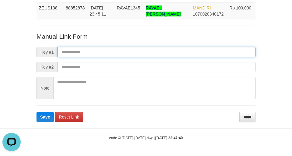
click at [181, 55] on input "text" at bounding box center [156, 52] width 198 height 10
click at [186, 55] on input "text" at bounding box center [156, 52] width 198 height 10
click at [183, 53] on input "text" at bounding box center [156, 52] width 198 height 10
click at [187, 54] on input "text" at bounding box center [156, 52] width 198 height 10
click at [186, 56] on input "text" at bounding box center [156, 52] width 198 height 10
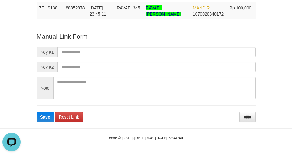
click at [187, 74] on form "Manual Link Form Key #1 Key #2 Note Save Reset Link *****" at bounding box center [145, 77] width 219 height 90
click at [187, 57] on form "Manual Link Form Key #1 Key #2 Note Save Reset Link *****" at bounding box center [145, 77] width 219 height 90
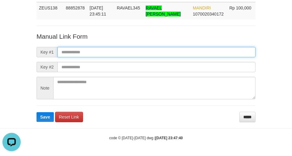
click at [187, 56] on input "text" at bounding box center [156, 52] width 198 height 10
click at [187, 54] on input "text" at bounding box center [156, 52] width 198 height 10
type input "**********"
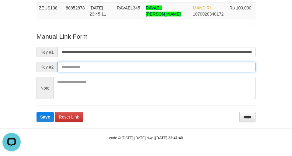
click at [188, 68] on input "text" at bounding box center [156, 67] width 198 height 10
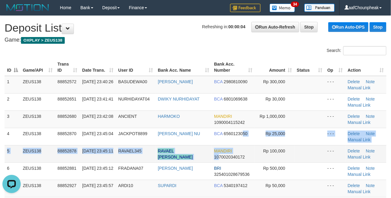
drag, startPoint x: 218, startPoint y: 153, endPoint x: 201, endPoint y: 154, distance: 17.7
click at [212, 154] on tbody "1 ZEUS138 88852572 [DATE] 23:40:26 BASUDEWA00 [PERSON_NAME] BCA 2980810090 Rp 3…" at bounding box center [196, 188] width 382 height 225
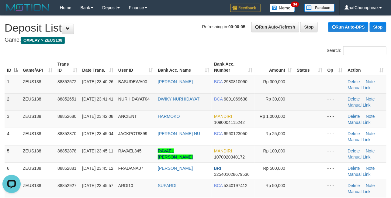
click at [207, 104] on td "DWIKY NURHIDAYAT" at bounding box center [183, 101] width 56 height 17
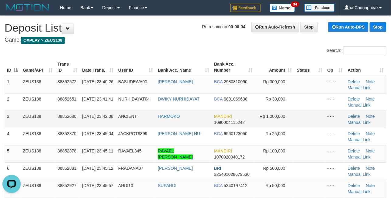
drag, startPoint x: 191, startPoint y: 108, endPoint x: 138, endPoint y: 111, distance: 53.2
click at [164, 108] on td "DWIKY NURHIDAYAT" at bounding box center [183, 101] width 56 height 17
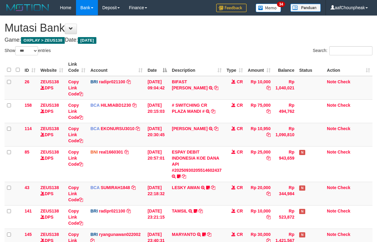
select select "***"
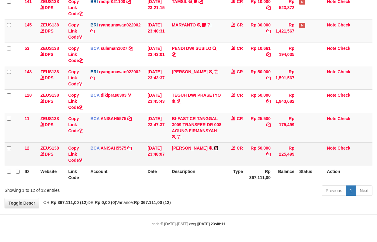
click at [215, 147] on icon at bounding box center [216, 148] width 4 height 4
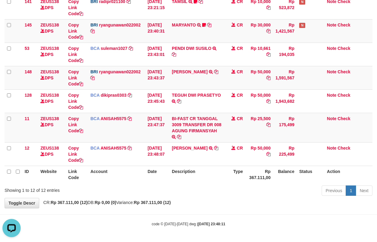
scroll to position [0, 0]
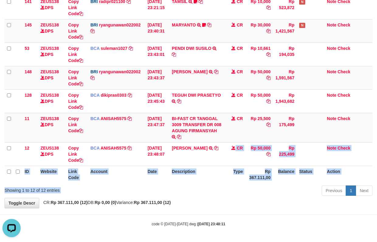
click at [168, 194] on div "Show ** ** ** *** entries Search: ID Website Link Code Account Date Description…" at bounding box center [189, 17] width 368 height 361
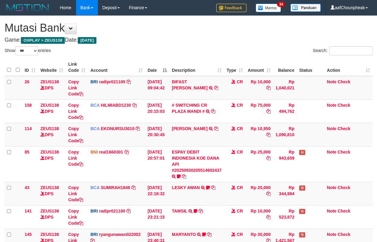
select select "***"
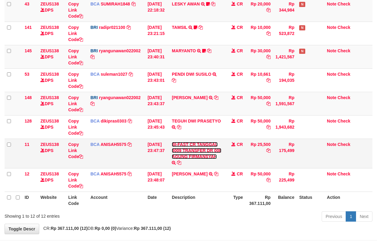
click at [181, 155] on link "BI-FAST CR TANGGAL 3009 TRANSFER DR 008 AGUNG FIRMANSYAH" at bounding box center [197, 150] width 50 height 17
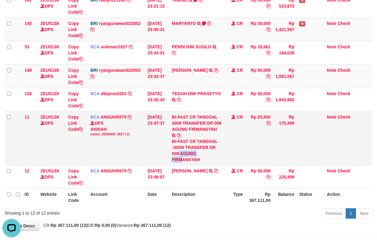
drag, startPoint x: 181, startPoint y: 154, endPoint x: 184, endPoint y: 157, distance: 3.7
click at [184, 157] on div "BI-FAST CR TANGGAL :30/09 TRANSFER DR 008 AGUNG FIRMANSYAH" at bounding box center [197, 150] width 50 height 24
copy div "AGUNG FIRM"
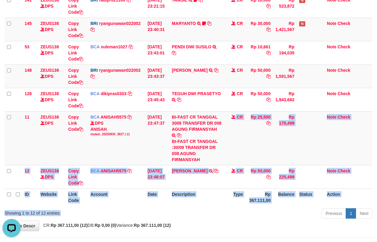
drag, startPoint x: 213, startPoint y: 202, endPoint x: 220, endPoint y: 222, distance: 21.1
click at [221, 220] on div "Show ** ** ** *** entries Search: ID Website Link Code Account Date Description…" at bounding box center [189, 27] width 368 height 385
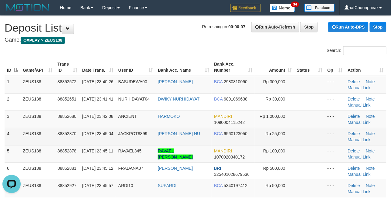
drag, startPoint x: 102, startPoint y: 84, endPoint x: 158, endPoint y: 134, distance: 74.9
click at [111, 95] on tbody "1 ZEUS138 88852572 30/09/2025 23:40:26 BASUDEWA00 RISON WAHYU HANDRI BCA 298081…" at bounding box center [196, 188] width 382 height 225
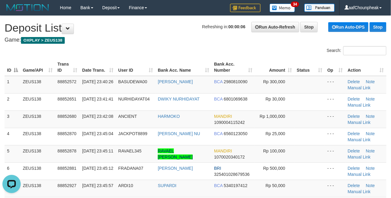
drag, startPoint x: 192, startPoint y: 55, endPoint x: 2, endPoint y: 93, distance: 194.3
click at [163, 56] on div "Search:" at bounding box center [195, 51] width 391 height 11
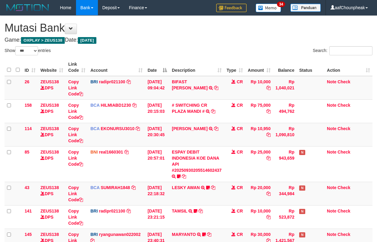
select select "***"
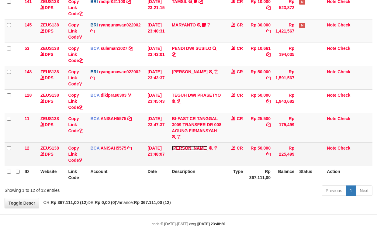
click at [196, 146] on link "[PERSON_NAME]" at bounding box center [190, 148] width 36 height 5
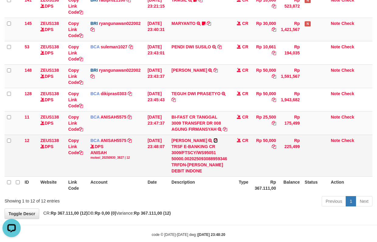
click at [213, 140] on icon at bounding box center [215, 140] width 4 height 4
drag, startPoint x: 163, startPoint y: 155, endPoint x: 194, endPoint y: 150, distance: 31.3
click at [156, 166] on tr "12 ZEUS138 DPS Copy Link Code BCA ANISAH5575 DPS ANISAH mutasi_20250930_3827 | …" at bounding box center [189, 156] width 368 height 42
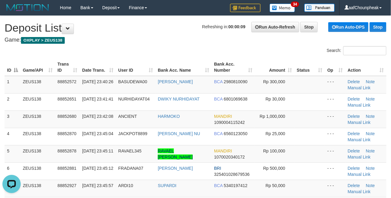
drag, startPoint x: 156, startPoint y: 60, endPoint x: 162, endPoint y: 66, distance: 8.0
click at [162, 66] on tr "ID Game/API Trans ID Date Trans. User ID Bank Acc. Name Bank Acc. Number Amount…" at bounding box center [196, 67] width 382 height 17
drag, startPoint x: 212, startPoint y: 54, endPoint x: 1, endPoint y: 98, distance: 215.0
click at [202, 55] on div "Search:" at bounding box center [293, 51] width 186 height 11
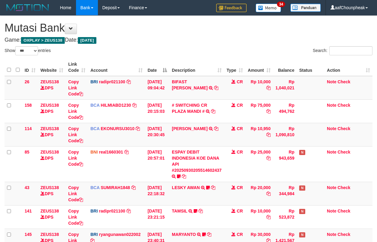
select select "***"
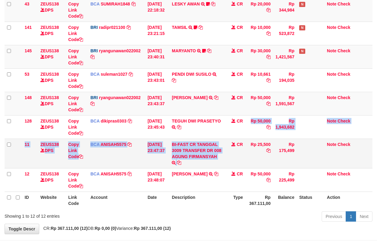
drag, startPoint x: 205, startPoint y: 166, endPoint x: 345, endPoint y: 125, distance: 145.4
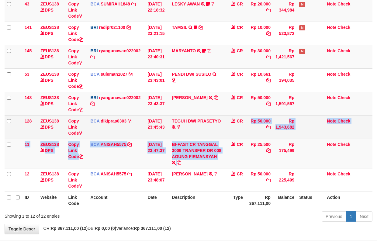
click at [209, 163] on tbody "26 ZEUS138 DPS Copy Link Code BRI radipr021100 DPS [PERSON_NAME] mutasi_2025093…" at bounding box center [189, 41] width 368 height 299
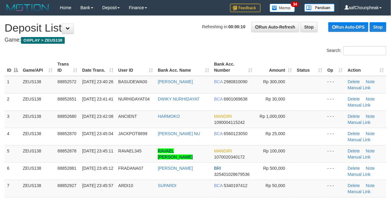
click at [161, 53] on div "Search:" at bounding box center [195, 51] width 391 height 11
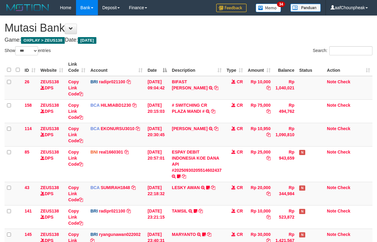
select select "***"
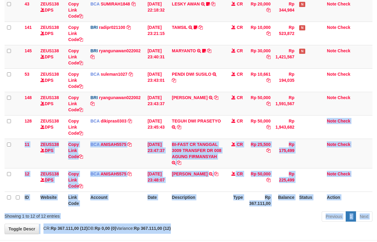
drag, startPoint x: 264, startPoint y: 151, endPoint x: 241, endPoint y: 226, distance: 78.1
click at [240, 230] on div "**********" at bounding box center [188, 32] width 377 height 401
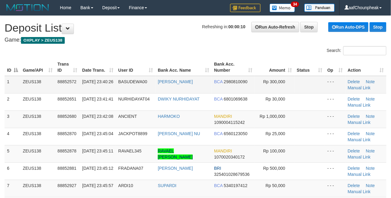
click at [184, 57] on div "ID Game/API Trans ID Date Trans. User ID Bank Acc. Name Bank Acc. Number Amount…" at bounding box center [195, 188] width 391 height 263
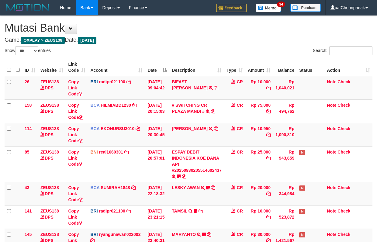
select select "***"
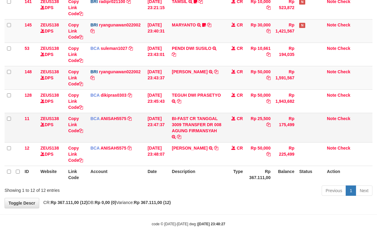
click at [196, 126] on td "BI-FAST CR TANGGAL 3009 TRANSFER DR 008 AGUNG FIRMANSYAH BI-FAST CR TANGGAL :30…" at bounding box center [196, 127] width 55 height 29
click at [195, 129] on link "BI-FAST CR TANGGAL 3009 TRANSFER DR 008 AGUNG FIRMANSYAH" at bounding box center [197, 124] width 50 height 17
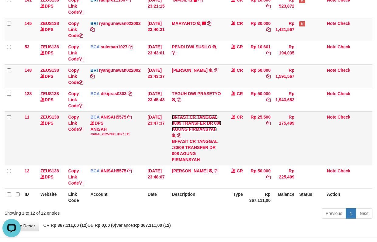
scroll to position [0, 0]
copy div "AGUNG FIRM"
drag, startPoint x: 182, startPoint y: 153, endPoint x: 381, endPoint y: 92, distance: 208.4
click at [189, 155] on div "BI-FAST CR TANGGAL :30/09 TRANSFER DR 008 AGUNG FIRMANSYAH" at bounding box center [197, 150] width 50 height 24
drag, startPoint x: 138, startPoint y: 219, endPoint x: 139, endPoint y: 227, distance: 8.6
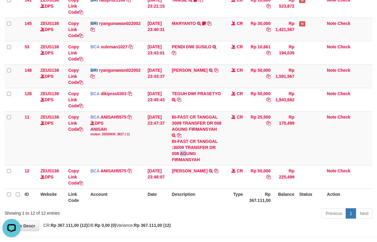
click at [139, 227] on div "**********" at bounding box center [188, 18] width 377 height 426
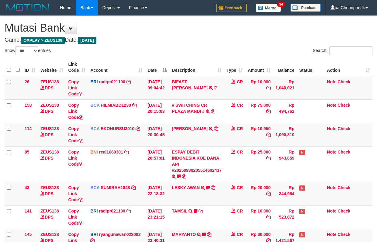
select select "***"
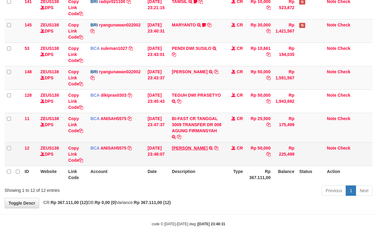
click at [183, 142] on td "[PERSON_NAME] TRSF E-BANKING CR 3009/FTSCY/WS95051 50000.002025093088959346 TRF…" at bounding box center [196, 153] width 55 height 23
click at [185, 146] on link "[PERSON_NAME]" at bounding box center [190, 148] width 36 height 5
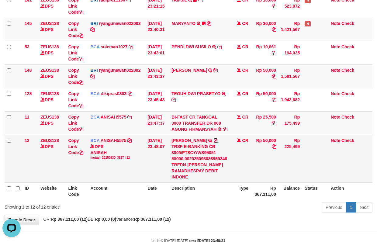
click at [215, 140] on icon at bounding box center [215, 140] width 4 height 4
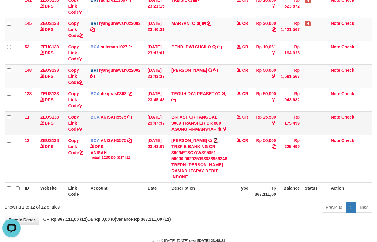
drag, startPoint x: 215, startPoint y: 140, endPoint x: 350, endPoint y: 112, distance: 138.1
click at [221, 139] on td "FAHMI RAMADH TRSF E-BANKING CR 3009/FTSCY/WS95051 50000.002025093088959346 TRFD…" at bounding box center [199, 159] width 60 height 48
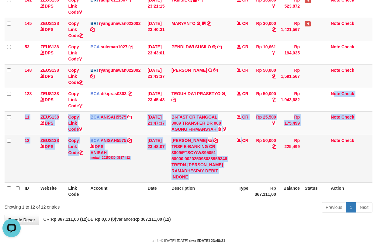
drag, startPoint x: 245, startPoint y: 146, endPoint x: 249, endPoint y: 169, distance: 23.2
click at [245, 170] on tbody "26 ZEUS138 DPS Copy Link Code BRI radipr021100 DPS REYNALDI ADI PRATAMA mutasi_…" at bounding box center [189, 26] width 368 height 311
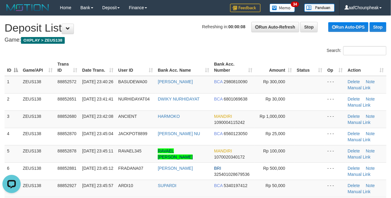
drag, startPoint x: 189, startPoint y: 44, endPoint x: 4, endPoint y: 82, distance: 188.6
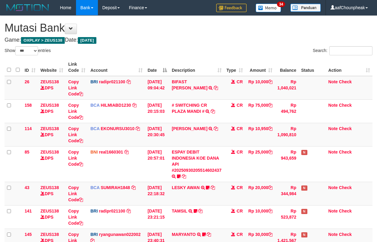
select select "***"
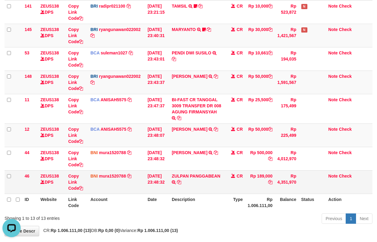
drag, startPoint x: 271, startPoint y: 187, endPoint x: 275, endPoint y: 186, distance: 3.5
click at [271, 187] on tr "46 ZEUS138 DPS Copy Link Code BNI mura1520788 DPS MUHAMMAD RANDY mutasi_2025093…" at bounding box center [189, 181] width 368 height 23
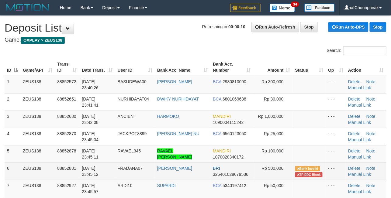
click at [125, 164] on td "FRADANA07" at bounding box center [135, 171] width 40 height 17
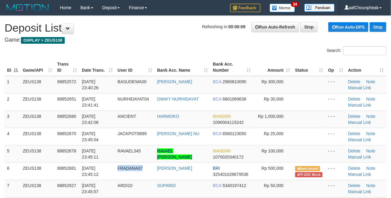
copy span "FRADANA07"
drag, startPoint x: 194, startPoint y: 79, endPoint x: 0, endPoint y: 147, distance: 204.9
click at [192, 79] on link "[PERSON_NAME]" at bounding box center [174, 81] width 35 height 5
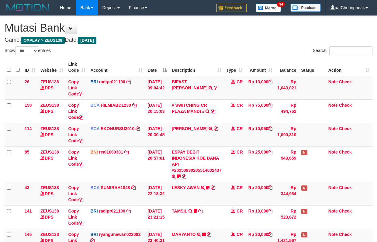
select select "***"
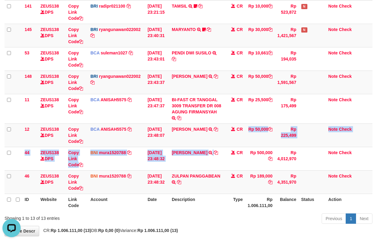
drag, startPoint x: 235, startPoint y: 153, endPoint x: 101, endPoint y: 239, distance: 158.9
click at [229, 169] on tbody "26 ZEUS138 DPS Copy Link Code BRI radipr021100 DPS REYNALDI ADI PRATAMA mutasi_…" at bounding box center [189, 32] width 368 height 323
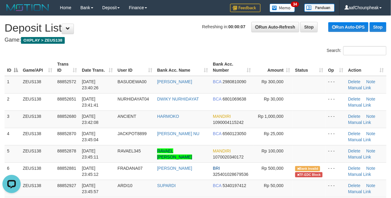
drag, startPoint x: 194, startPoint y: 71, endPoint x: 115, endPoint y: 88, distance: 80.5
click at [191, 70] on th "Bank Acc. Name" at bounding box center [183, 67] width 56 height 17
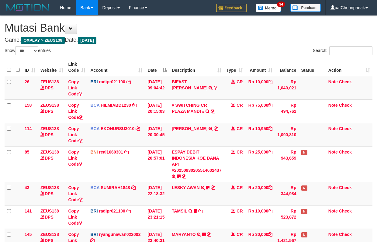
select select "***"
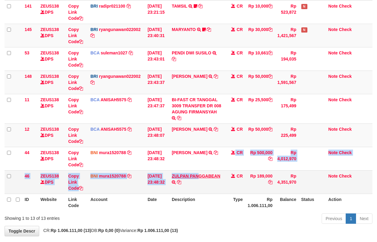
click at [201, 179] on tbody "26 ZEUS138 DPS Copy Link Code BRI radipr021100 DPS REYNALDI ADI PRATAMA mutasi_…" at bounding box center [189, 32] width 368 height 323
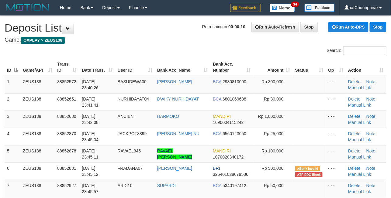
drag, startPoint x: 173, startPoint y: 42, endPoint x: 2, endPoint y: 103, distance: 180.7
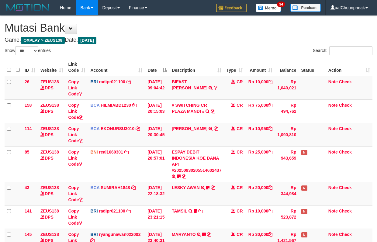
select select "***"
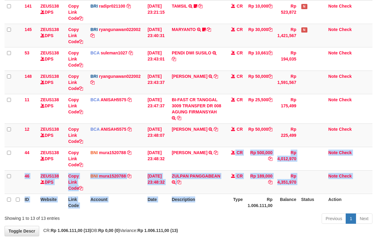
drag, startPoint x: 211, startPoint y: 201, endPoint x: 211, endPoint y: 206, distance: 4.9
click at [211, 206] on table "ID Website Link Code Account Date Description Type Amount Balance Status Action…" at bounding box center [189, 32] width 368 height 357
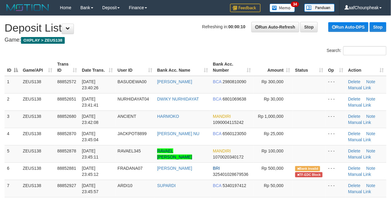
drag, startPoint x: 138, startPoint y: 60, endPoint x: 111, endPoint y: 66, distance: 27.7
click at [118, 64] on th "User ID" at bounding box center [135, 67] width 40 height 17
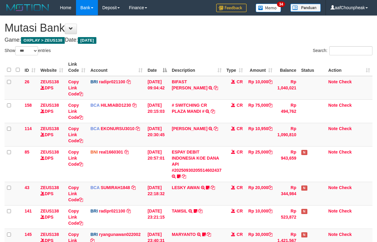
select select "***"
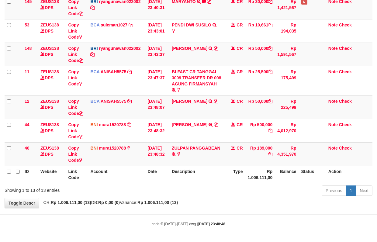
scroll to position [235, 0]
click at [181, 152] on icon at bounding box center [179, 154] width 4 height 4
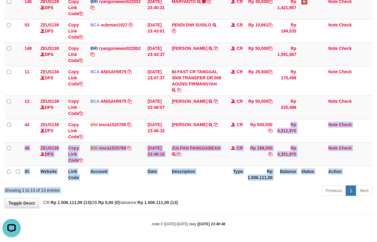
click at [213, 185] on div "Show ** ** ** *** entries Search: ID Website Link Code Account Date Description…" at bounding box center [189, 5] width 368 height 384
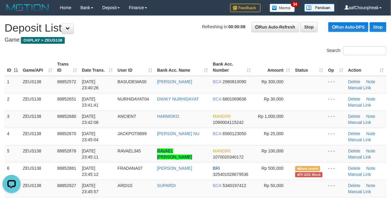
click at [195, 49] on div "Search:" at bounding box center [195, 51] width 391 height 11
drag, startPoint x: 181, startPoint y: 42, endPoint x: 0, endPoint y: 80, distance: 184.8
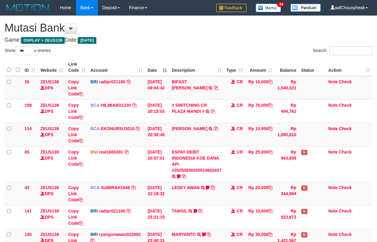
select select "***"
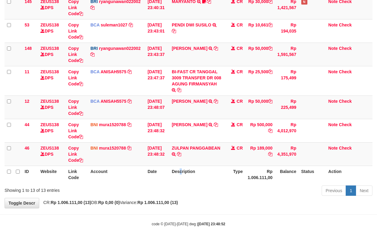
drag, startPoint x: 182, startPoint y: 182, endPoint x: 382, endPoint y: 113, distance: 211.1
click at [194, 174] on th "Description" at bounding box center [196, 174] width 55 height 17
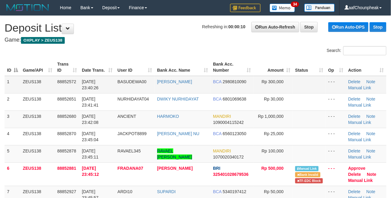
drag, startPoint x: 201, startPoint y: 46, endPoint x: 12, endPoint y: 90, distance: 194.1
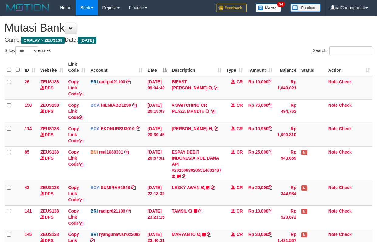
select select "***"
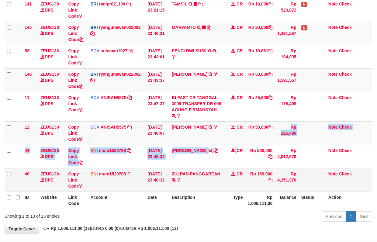
scroll to position [235, 0]
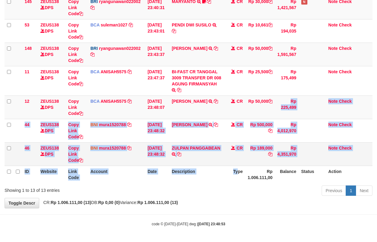
drag, startPoint x: 241, startPoint y: 146, endPoint x: 291, endPoint y: 151, distance: 50.7
click at [242, 167] on table "ID Website Link Code Account Date Description Type Amount Balance Status Action…" at bounding box center [189, 4] width 368 height 357
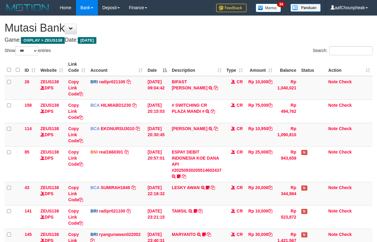
select select "***"
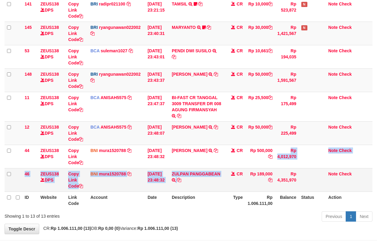
drag, startPoint x: 230, startPoint y: 160, endPoint x: 380, endPoint y: 129, distance: 153.8
click at [208, 182] on div "ID Website Link Code Account Date Description Type Amount Balance Status Action…" at bounding box center [188, 30] width 377 height 361
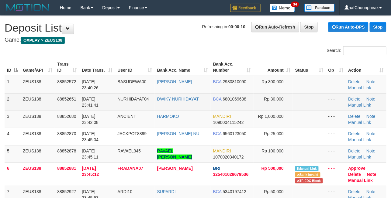
click at [216, 56] on div "Search:" at bounding box center [293, 51] width 186 height 11
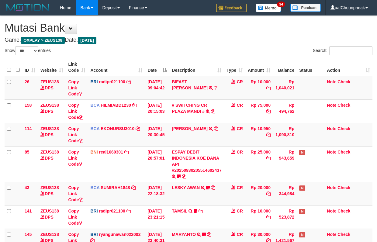
select select "***"
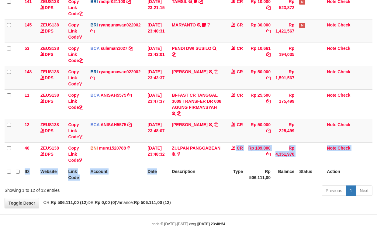
drag, startPoint x: 168, startPoint y: 175, endPoint x: 177, endPoint y: 171, distance: 9.5
click at [173, 173] on table "ID Website Link Code Account Date Description Type Amount Balance Status Action…" at bounding box center [189, 16] width 368 height 334
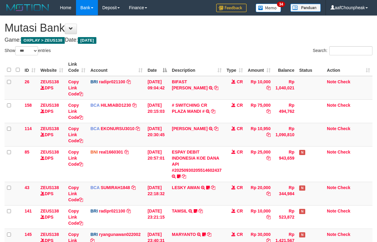
select select "***"
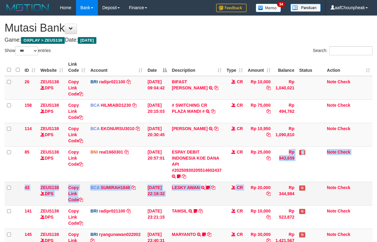
drag, startPoint x: 266, startPoint y: 162, endPoint x: 247, endPoint y: 188, distance: 32.8
click at [247, 188] on div "Show ** ** ** *** entries Search: ID Website Link Code Account Date Description…" at bounding box center [189, 215] width 368 height 338
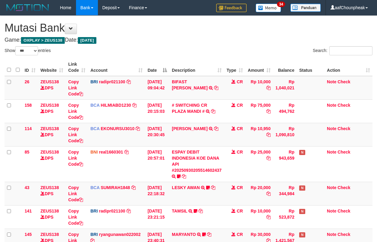
select select "***"
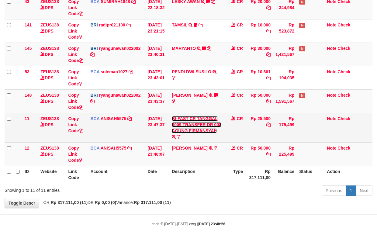
click at [185, 130] on link "BI-FAST CR TANGGAL 3009 TRANSFER DR 008 AGUNG FIRMANSYAH" at bounding box center [197, 124] width 50 height 17
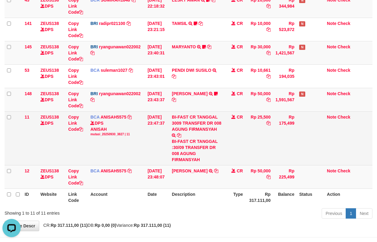
scroll to position [0, 0]
drag, startPoint x: 182, startPoint y: 155, endPoint x: 382, endPoint y: 108, distance: 204.7
click at [185, 161] on div "BI-FAST CR TANGGAL :30/09 TRANSFER DR 008 AGUNG FIRMANSYAH" at bounding box center [197, 150] width 50 height 24
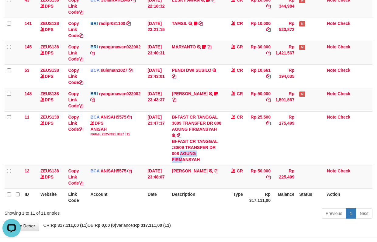
copy div "AGUNG FIRM"
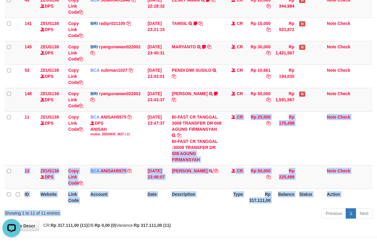
drag, startPoint x: 184, startPoint y: 208, endPoint x: 205, endPoint y: 194, distance: 25.4
click at [187, 205] on table "ID Website Link Code Account Date Description Type Amount Balance Status Action…" at bounding box center [189, 38] width 368 height 335
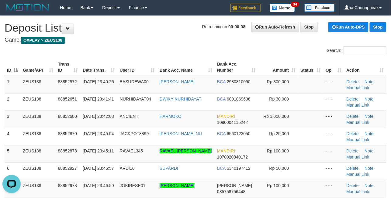
click at [183, 52] on div "Search:" at bounding box center [195, 51] width 391 height 11
drag, startPoint x: 183, startPoint y: 52, endPoint x: 2, endPoint y: 92, distance: 185.5
click at [174, 53] on div "Search:" at bounding box center [195, 51] width 391 height 11
drag, startPoint x: 162, startPoint y: 46, endPoint x: 2, endPoint y: 88, distance: 165.7
click at [153, 48] on div "Search:" at bounding box center [195, 51] width 391 height 11
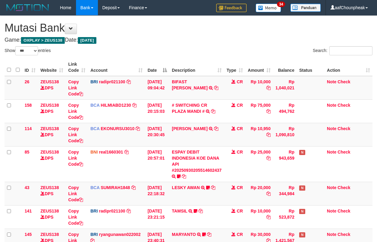
select select "***"
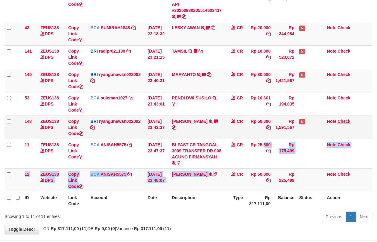
click at [226, 170] on tbody "26 ZEUS138 DPS Copy Link Code BRI radipr021100 DPS [PERSON_NAME] mutasi_2025093…" at bounding box center [189, 54] width 368 height 276
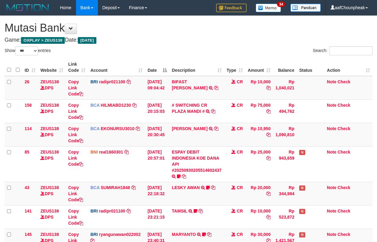
select select "***"
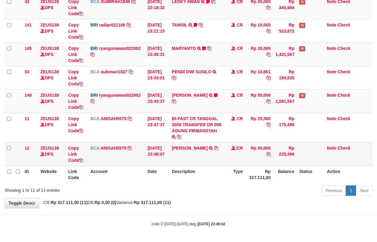
drag, startPoint x: 234, startPoint y: 159, endPoint x: 236, endPoint y: 156, distance: 4.0
click at [235, 157] on td "CR" at bounding box center [234, 153] width 21 height 23
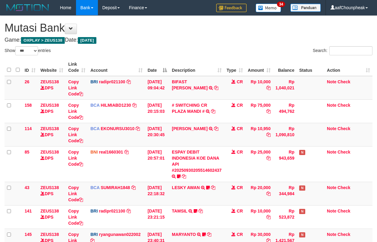
select select "***"
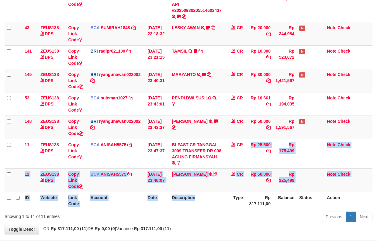
click at [216, 195] on table "ID Website Link Code Account Date Description Type Amount Balance Status Action…" at bounding box center [189, 54] width 368 height 310
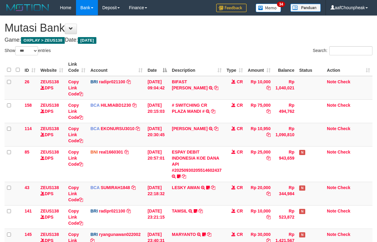
select select "***"
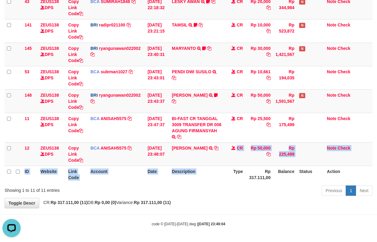
click at [232, 169] on table "ID Website Link Code Account Date Description Type Amount Balance Status Action…" at bounding box center [189, 28] width 368 height 310
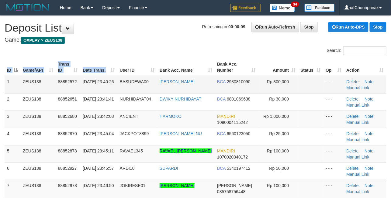
drag, startPoint x: 143, startPoint y: 58, endPoint x: 50, endPoint y: 76, distance: 94.5
click at [96, 66] on div "ID Game/API Trans ID Date Trans. User ID Bank Acc. Name Bank Acc. Number Amount…" at bounding box center [195, 180] width 391 height 246
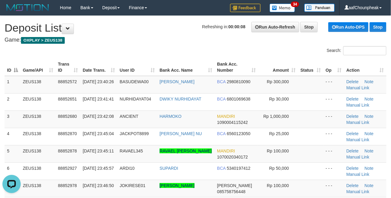
click at [174, 37] on h4 "Game: OXPLAY > ZEUS138" at bounding box center [196, 40] width 382 height 6
drag, startPoint x: 157, startPoint y: 42, endPoint x: 125, endPoint y: 48, distance: 32.2
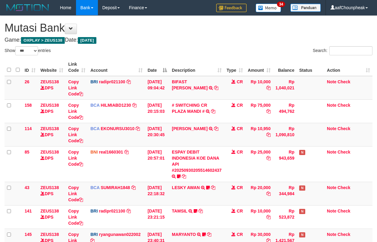
select select "***"
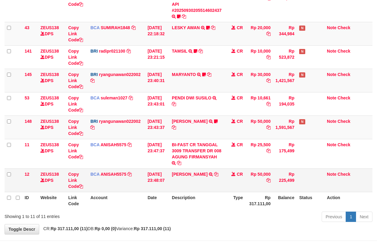
scroll to position [187, 0]
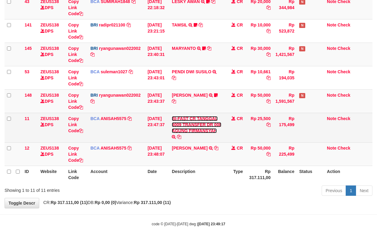
click at [187, 130] on link "BI-FAST CR TANGGAL 3009 TRANSFER DR 008 AGUNG FIRMANSYAH" at bounding box center [197, 124] width 50 height 17
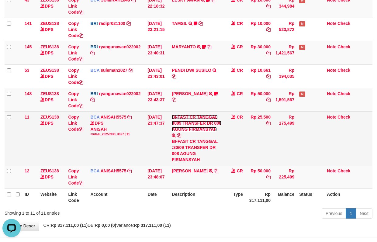
scroll to position [0, 0]
drag, startPoint x: 182, startPoint y: 154, endPoint x: 183, endPoint y: 158, distance: 4.1
click at [183, 158] on div "BI-FAST CR TANGGAL :30/09 TRANSFER DR 008 AGUNG FIRMANSYAH" at bounding box center [197, 150] width 50 height 24
copy div "AGUNG FIRM"
drag, startPoint x: 262, startPoint y: 124, endPoint x: 263, endPoint y: 142, distance: 17.7
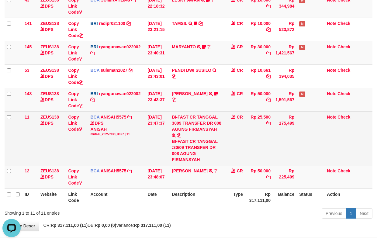
click at [263, 141] on tr "11 ZEUS138 DPS Copy Link Code BCA ANISAH5575 DPS ANISAH mutasi_20250930_3827 | …" at bounding box center [189, 138] width 368 height 54
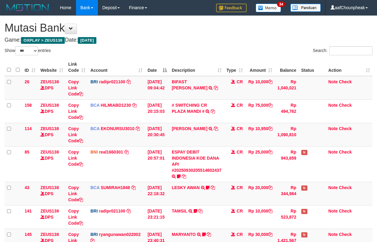
select select "***"
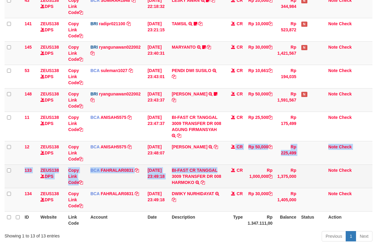
drag, startPoint x: 227, startPoint y: 162, endPoint x: 224, endPoint y: 173, distance: 10.8
click at [224, 173] on tbody "26 ZEUS138 DPS Copy Link Code BRI radipr021100 DPS [PERSON_NAME] mutasi_2025093…" at bounding box center [189, 50] width 368 height 323
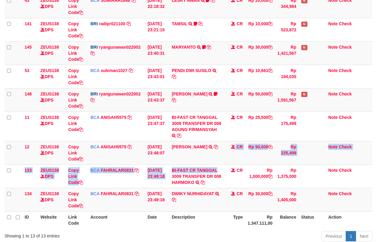
scroll to position [187, 0]
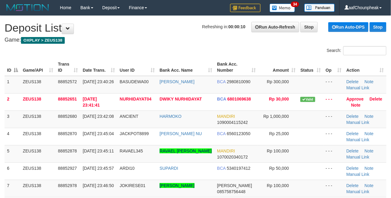
click at [142, 60] on th "User ID" at bounding box center [137, 67] width 40 height 17
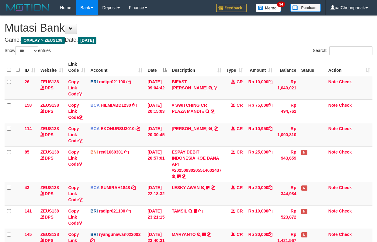
select select "***"
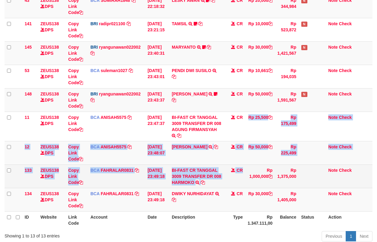
click at [244, 184] on tbody "26 ZEUS138 DPS Copy Link Code BRI radipr021100 DPS [PERSON_NAME] mutasi_2025093…" at bounding box center [189, 50] width 368 height 323
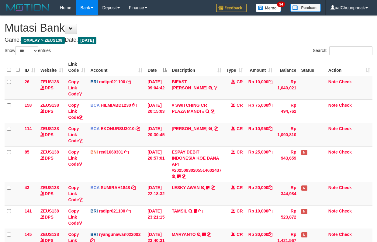
select select "***"
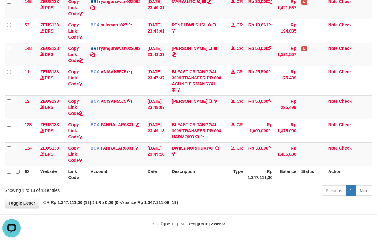
drag, startPoint x: 128, startPoint y: 66, endPoint x: 382, endPoint y: 78, distance: 254.3
click at [160, 55] on tbody "26 ZEUS138 DPS Copy Link Code BRI radipr021100 DPS REYNALDI ADI PRATAMA mutasi_…" at bounding box center [189, 4] width 368 height 323
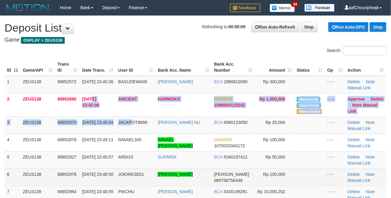
drag, startPoint x: 125, startPoint y: 113, endPoint x: 266, endPoint y: 180, distance: 155.9
click at [139, 134] on tbody "1 ZEUS138 88852572 30/09/2025 23:40:26 BASUDEWA00 RISON WAHYU HANDRI BCA 298081…" at bounding box center [196, 183] width 382 height 214
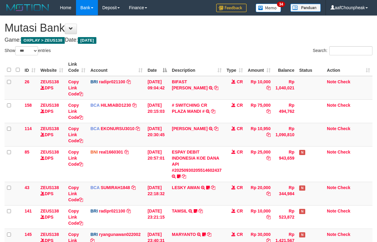
select select "***"
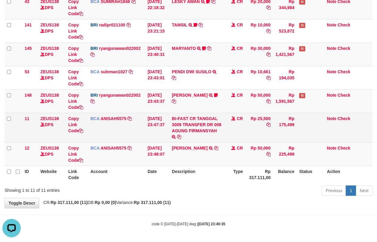
click at [205, 132] on td "BI-FAST CR TANGGAL 3009 TRANSFER DR 008 AGUNG FIRMANSYAH BI-FAST CR TANGGAL :30…" at bounding box center [196, 127] width 55 height 29
click at [205, 129] on link "BI-FAST CR TANGGAL 3009 TRANSFER DR 008 AGUNG FIRMANSYAH" at bounding box center [197, 124] width 50 height 17
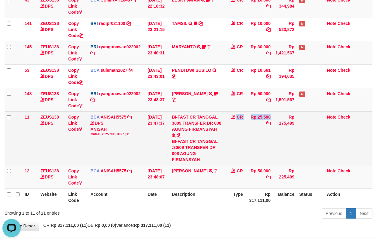
click at [247, 160] on tr "11 ZEUS138 DPS Copy Link Code BCA ANISAH5575 DPS ANISAH mutasi_20250930_3827 | …" at bounding box center [189, 138] width 368 height 54
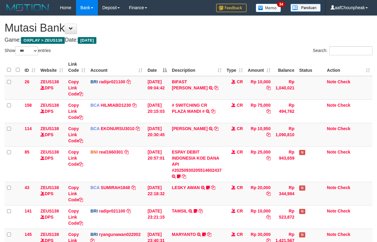
select select "***"
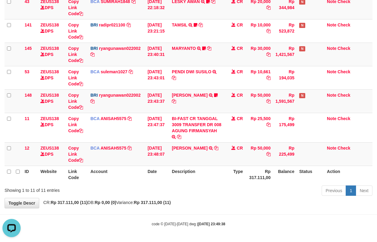
click at [223, 201] on div "**********" at bounding box center [188, 19] width 377 height 378
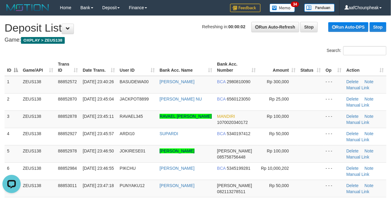
drag, startPoint x: 216, startPoint y: 53, endPoint x: 3, endPoint y: 114, distance: 222.1
click at [213, 53] on div "Search:" at bounding box center [293, 51] width 186 height 11
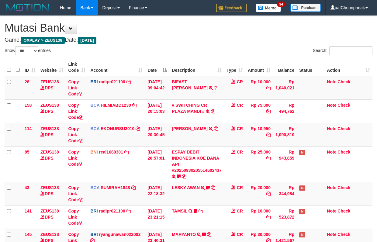
select select "***"
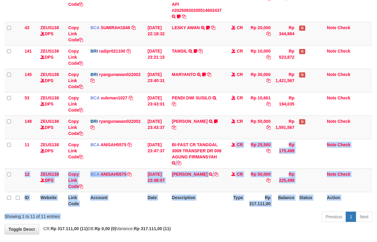
scroll to position [187, 0]
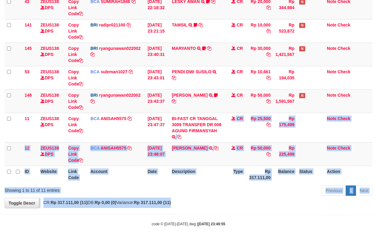
click at [206, 204] on div "**********" at bounding box center [188, 19] width 377 height 378
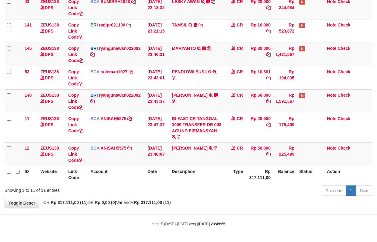
click at [206, 204] on div "**********" at bounding box center [188, 19] width 377 height 378
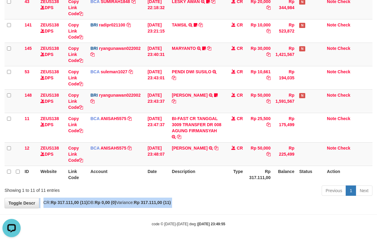
scroll to position [0, 0]
click at [206, 204] on div "**********" at bounding box center [188, 19] width 377 height 378
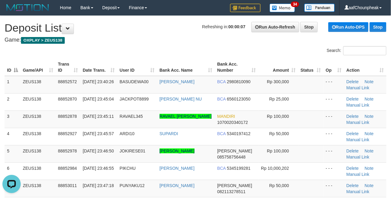
click at [225, 40] on h4 "Game: OXPLAY > ZEUS138" at bounding box center [196, 40] width 382 height 6
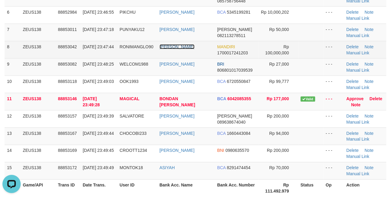
click at [203, 49] on td "JENS BATARA MAREWA" at bounding box center [186, 49] width 58 height 17
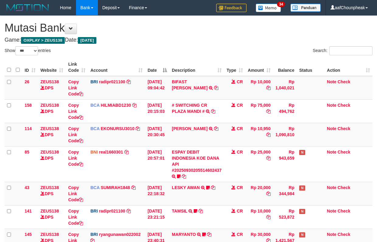
select select "***"
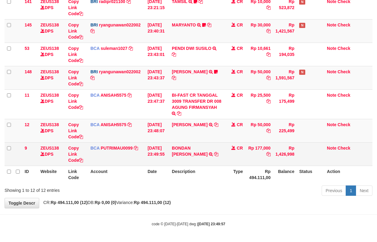
click at [197, 153] on td "BONDAN DONY HARYAN TRSF E-BANKING CR 3009/FTSCY/WS95031 177000.00BONDAN DONY HA…" at bounding box center [196, 153] width 55 height 23
click at [214, 154] on icon at bounding box center [216, 154] width 4 height 4
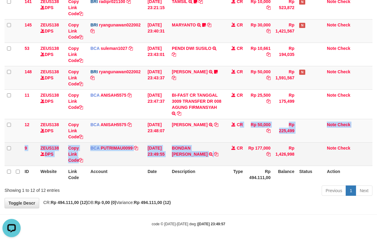
drag, startPoint x: 214, startPoint y: 160, endPoint x: 231, endPoint y: 148, distance: 21.5
click at [218, 156] on tbody "26 ZEUS138 DPS Copy Link Code BRI radipr021100 DPS REYNALDI ADI PRATAMA mutasi_…" at bounding box center [189, 16] width 368 height 299
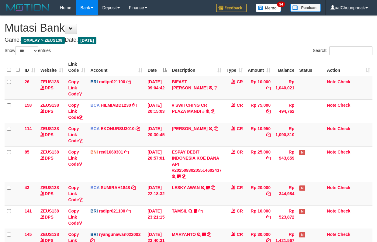
select select "***"
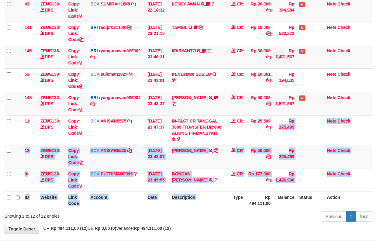
scroll to position [211, 0]
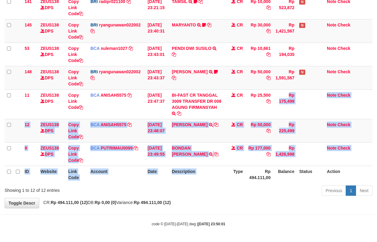
drag, startPoint x: 226, startPoint y: 178, endPoint x: 228, endPoint y: 181, distance: 3.7
click at [225, 181] on table "ID Website Link Code Account Date Description Type Amount Balance Status Action…" at bounding box center [189, 16] width 368 height 334
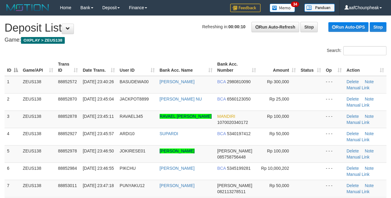
scroll to position [185, 0]
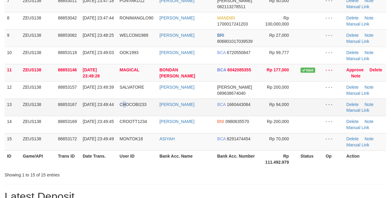
click at [125, 105] on span "CHOCOBI233" at bounding box center [133, 104] width 27 height 5
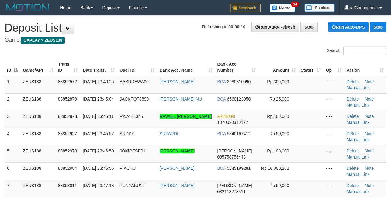
scroll to position [156, 0]
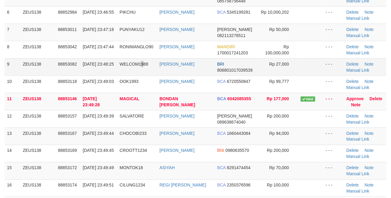
click at [144, 70] on td "WELCOM1988" at bounding box center [137, 66] width 40 height 17
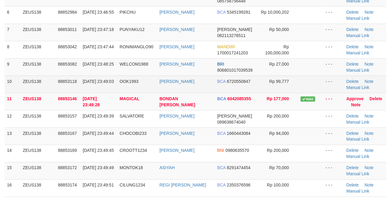
drag, startPoint x: 149, startPoint y: 78, endPoint x: 137, endPoint y: 78, distance: 11.2
click at [145, 78] on td "OOK1993" at bounding box center [137, 84] width 40 height 17
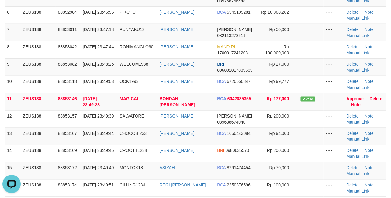
scroll to position [0, 0]
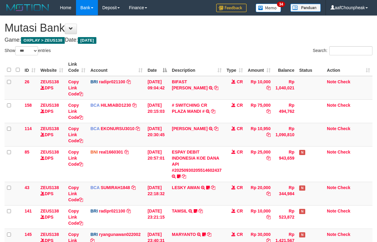
select select "***"
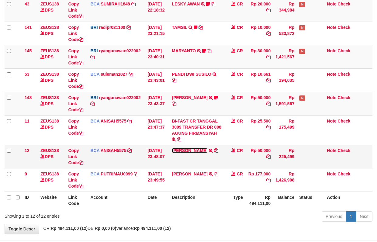
drag, startPoint x: 0, startPoint y: 0, endPoint x: 183, endPoint y: 149, distance: 235.9
click at [183, 149] on link "[PERSON_NAME]" at bounding box center [190, 150] width 36 height 5
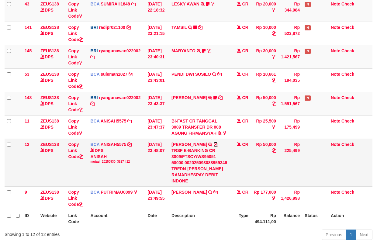
scroll to position [205, 0]
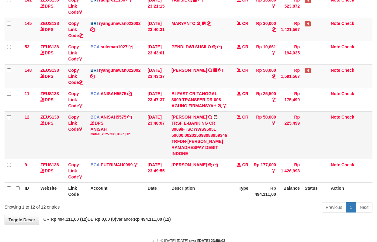
click at [215, 145] on td "FAHMI RAMADH TRSF E-BANKING CR 3009/FTSCY/WS95051 50000.002025093088959346 TRFD…" at bounding box center [199, 135] width 60 height 48
click at [215, 145] on div "TRSF E-BANKING CR 3009/FTSCY/WS95051 50000.002025093088959346 TRFDN-FAHMI RAMAD…" at bounding box center [199, 138] width 56 height 36
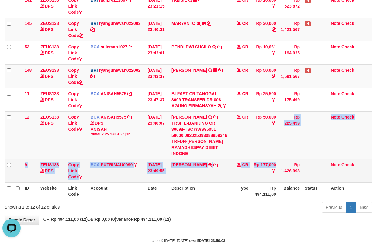
drag, startPoint x: 255, startPoint y: 163, endPoint x: 255, endPoint y: 179, distance: 16.1
click at [255, 179] on tbody "26 ZEUS138 DPS Copy Link Code BRI radipr021100 DPS REYNALDI ADI PRATAMA mutasi_…" at bounding box center [189, 26] width 368 height 311
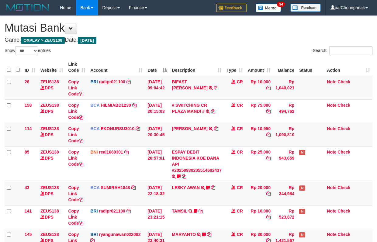
select select "***"
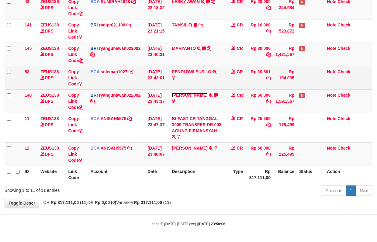
drag, startPoint x: 190, startPoint y: 94, endPoint x: 189, endPoint y: 88, distance: 6.8
click at [190, 94] on link "YOHANES ARIFIN" at bounding box center [190, 95] width 36 height 5
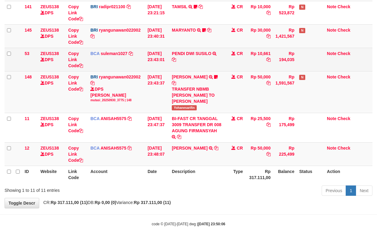
click at [185, 67] on td "PENDI DWI SUSILO TRSF E-BANKING CR 3009/FTSCY/WS95031 10661.00PENDI DWI SUSILO" at bounding box center [196, 59] width 55 height 23
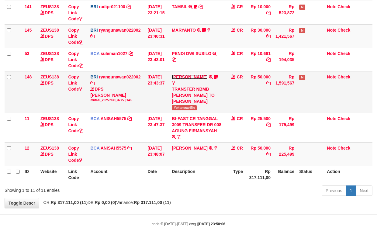
click at [183, 77] on link "[PERSON_NAME]" at bounding box center [190, 76] width 36 height 5
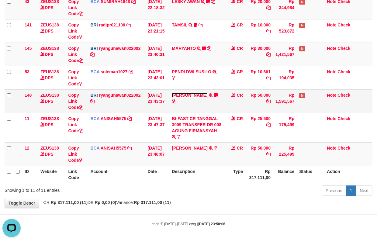
click at [184, 95] on link "[PERSON_NAME]" at bounding box center [190, 95] width 36 height 5
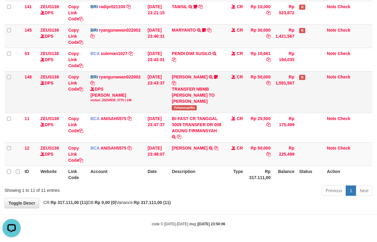
click at [181, 108] on span "Yohanesarifin" at bounding box center [184, 107] width 25 height 5
copy span "Yohanesarifin"
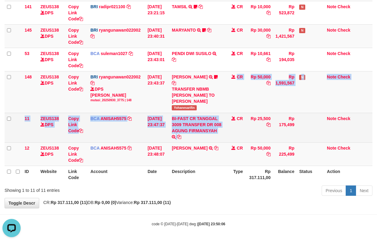
drag, startPoint x: 220, startPoint y: 133, endPoint x: 219, endPoint y: 137, distance: 3.8
click at [219, 137] on tbody "26 ZEUS138 DPS Copy Link Code BRI radipr021100 DPS REYNALDI ADI PRATAMA mutasi_…" at bounding box center [189, 19] width 368 height 294
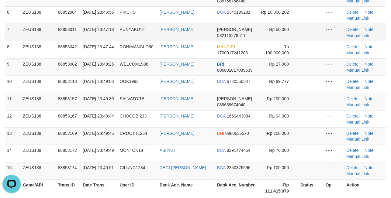
click at [95, 32] on span "[DATE] 23:47:18" at bounding box center [98, 29] width 31 height 5
drag, startPoint x: 107, startPoint y: 29, endPoint x: 87, endPoint y: 37, distance: 22.0
click at [99, 33] on td "[DATE] 23:47:18" at bounding box center [98, 32] width 37 height 17
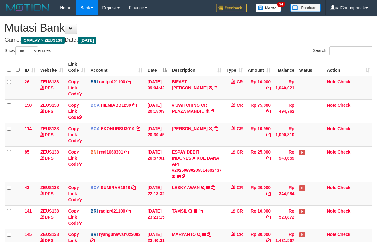
select select "***"
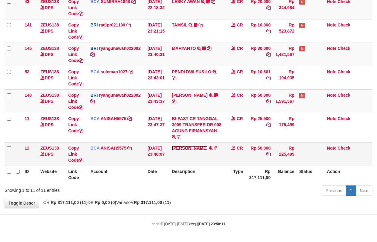
click at [190, 146] on link "FAHMI RAMADH" at bounding box center [190, 148] width 36 height 5
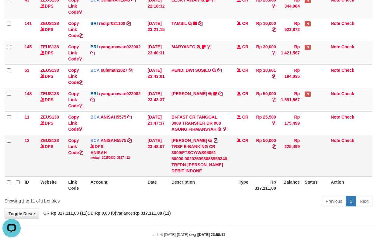
click at [216, 139] on link at bounding box center [215, 140] width 4 height 5
click at [215, 139] on icon at bounding box center [215, 140] width 4 height 4
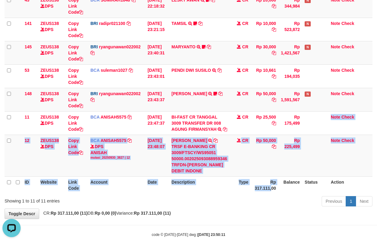
click at [274, 194] on table "ID Website Link Code Account Date Description Type Amount Balance Status Action…" at bounding box center [189, 35] width 368 height 316
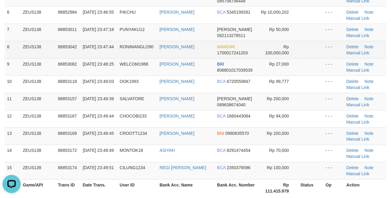
click at [114, 46] on td "[DATE] 23:47:44" at bounding box center [98, 49] width 37 height 17
click at [112, 47] on td "[DATE] 23:47:44" at bounding box center [98, 49] width 37 height 17
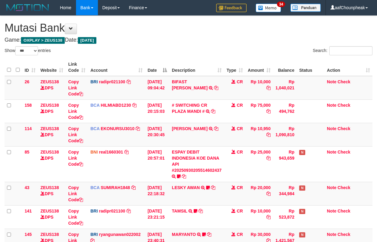
select select "***"
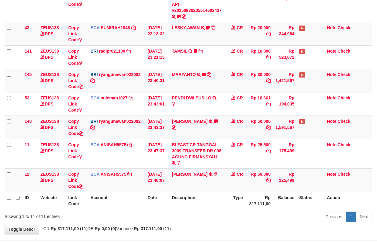
drag, startPoint x: 235, startPoint y: 197, endPoint x: 380, endPoint y: 118, distance: 165.5
click at [244, 187] on table "ID Website Link Code Account Date Description Type Amount Balance Status Action…" at bounding box center [189, 54] width 368 height 310
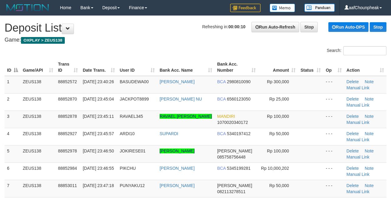
scroll to position [185, 0]
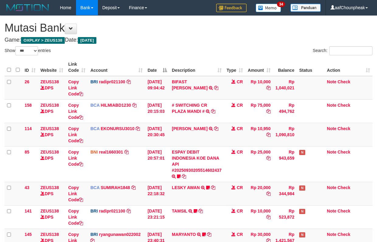
select select "***"
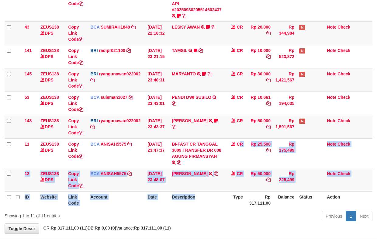
drag, startPoint x: 211, startPoint y: 192, endPoint x: 208, endPoint y: 208, distance: 16.4
click at [208, 208] on table "ID Website Link Code Account Date Description Type Amount Balance Status Action…" at bounding box center [189, 53] width 368 height 310
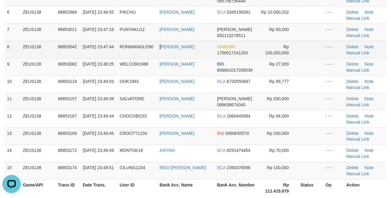
drag, startPoint x: 154, startPoint y: 58, endPoint x: 163, endPoint y: 56, distance: 8.8
click at [163, 56] on tr "8 ZEUS138 88853042 30/09/2025 23:47:44 RONIMANGLO90 JENS BATARA MAREWA MANDIRI …" at bounding box center [196, 49] width 382 height 17
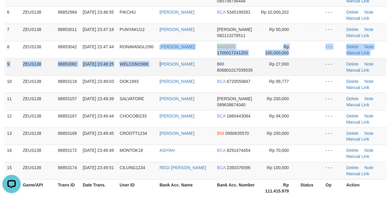
click at [164, 60] on tbody "1 ZEUS138 88852572 30/09/2025 23:40:26 BASUDEWA00 RISON WAHYU HANDRI BCA 298081…" at bounding box center [196, 50] width 382 height 260
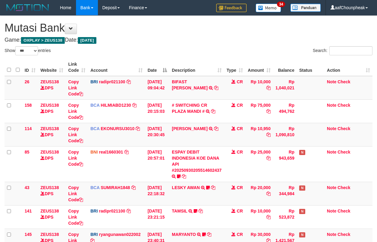
select select "***"
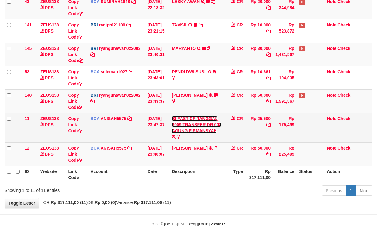
click at [187, 130] on link "BI-FAST CR TANGGAL 3009 TRANSFER DR 008 AGUNG FIRMANSYAH" at bounding box center [197, 124] width 50 height 17
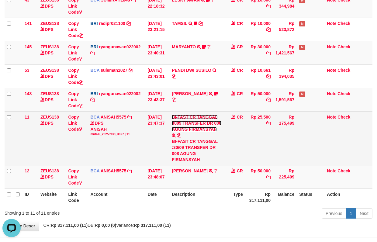
scroll to position [0, 0]
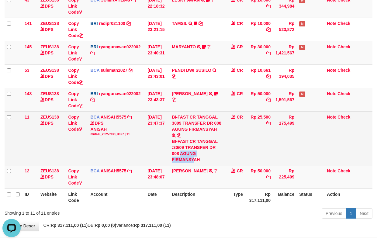
copy div "AGUNG FIRMANSY"
drag, startPoint x: 182, startPoint y: 155, endPoint x: 286, endPoint y: 132, distance: 107.1
click at [204, 157] on div "BI-FAST CR TANGGAL :30/09 TRANSFER DR 008 AGUNG FIRMANSYAH" at bounding box center [197, 150] width 50 height 24
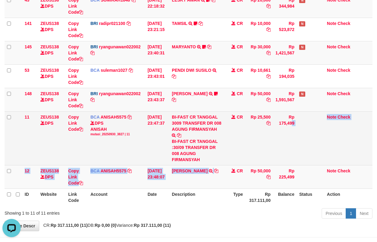
drag, startPoint x: 236, startPoint y: 182, endPoint x: 359, endPoint y: 125, distance: 136.0
click at [245, 171] on tbody "26 ZEUS138 DPS Copy Link Code BRI radipr021100 DPS REYNALDI ADI PRATAMA mutasi_…" at bounding box center [189, 38] width 368 height 300
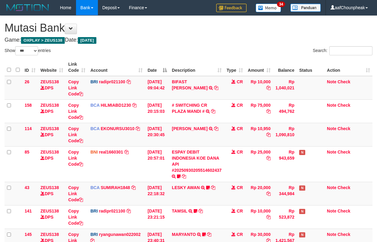
select select "***"
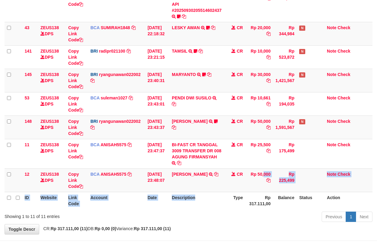
drag, startPoint x: 225, startPoint y: 198, endPoint x: 380, endPoint y: 150, distance: 161.7
click at [223, 198] on table "ID Website Link Code Account Date Description Type Amount Balance Status Action…" at bounding box center [189, 54] width 368 height 310
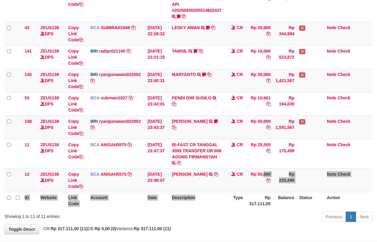
scroll to position [187, 0]
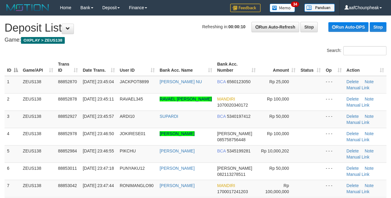
scroll to position [185, 0]
click at [148, 146] on table "ID Game/API Trans ID Date Trans. User ID Bank Acc. Name Bank Acc. Number Amount…" at bounding box center [196, 197] width 382 height 277
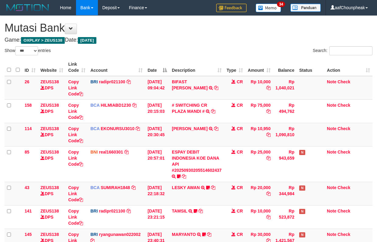
select select "***"
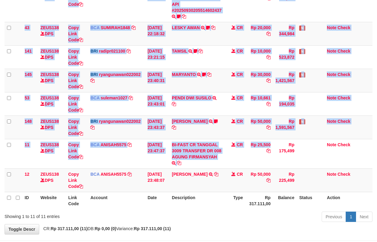
click at [204, 210] on div "ID Website Link Code Account Date Description Type Amount Balance Status Action…" at bounding box center [188, 54] width 377 height 314
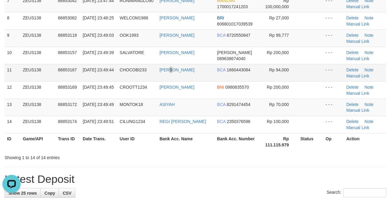
click at [175, 78] on td "MUHAMMAD LUTFI" at bounding box center [185, 72] width 57 height 17
click at [176, 78] on td "MUHAMMAD LUTFI" at bounding box center [185, 72] width 57 height 17
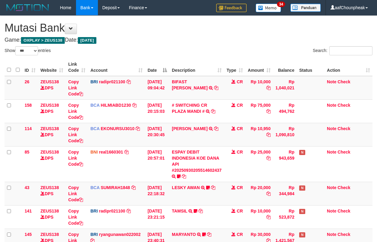
select select "***"
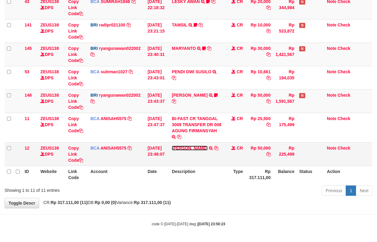
click at [198, 147] on link "[PERSON_NAME]" at bounding box center [190, 148] width 36 height 5
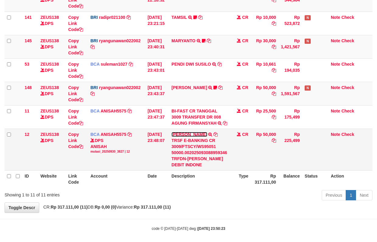
scroll to position [181, 0]
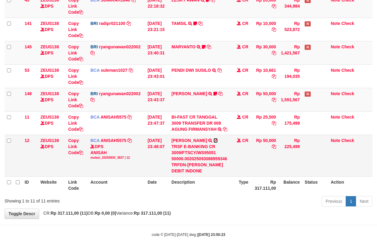
click at [215, 142] on icon at bounding box center [215, 140] width 4 height 4
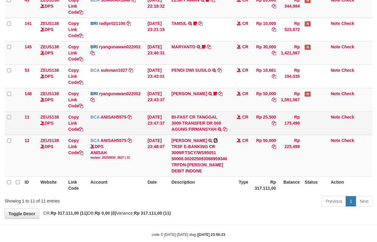
drag, startPoint x: 215, startPoint y: 142, endPoint x: 265, endPoint y: 129, distance: 51.4
click at [218, 140] on td "FAHMI RAMADH TRSF E-BANKING CR 3009/FTSCY/WS95051 50000.002025093088959346 TRFD…" at bounding box center [199, 156] width 60 height 42
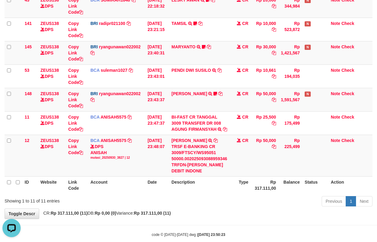
scroll to position [0, 0]
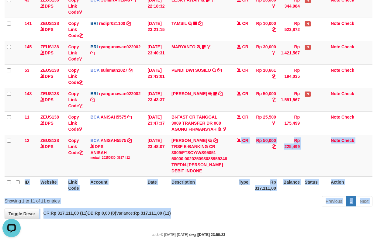
drag, startPoint x: 215, startPoint y: 167, endPoint x: 215, endPoint y: 218, distance: 51.4
click at [215, 218] on div "**********" at bounding box center [188, 26] width 377 height 384
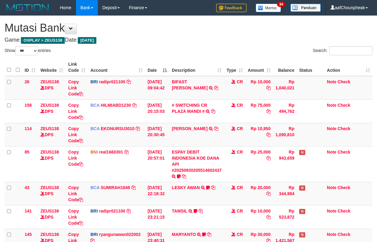
select select "***"
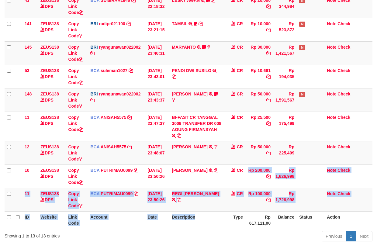
drag, startPoint x: 214, startPoint y: 191, endPoint x: 215, endPoint y: 220, distance: 29.2
click at [215, 216] on table "ID Website Link Code Account Date Description Type Amount Balance Status Action…" at bounding box center [189, 49] width 368 height 357
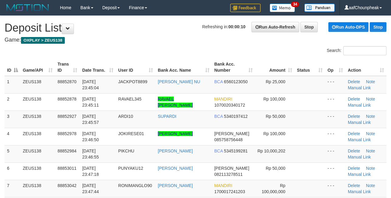
scroll to position [185, 0]
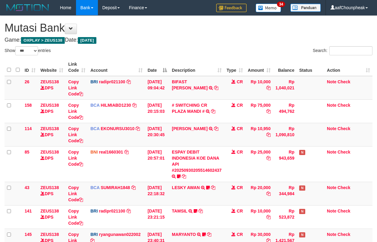
select select "***"
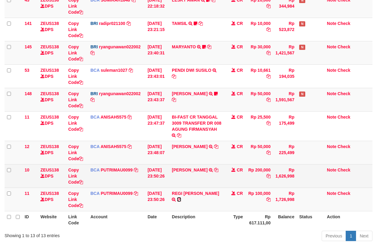
scroll to position [181, 0]
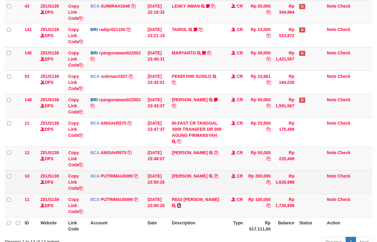
click at [218, 193] on tbody "26 ZEUS138 DPS Copy Link Code BRI radipr021100 DPS REYNALDI ADI PRATAMA mutasi_…" at bounding box center [189, 56] width 368 height 323
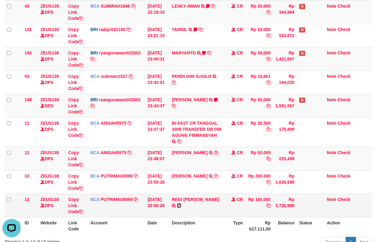
scroll to position [0, 0]
click at [181, 203] on icon at bounding box center [179, 205] width 4 height 4
drag, startPoint x: 218, startPoint y: 200, endPoint x: 382, endPoint y: 139, distance: 175.1
click at [181, 203] on icon at bounding box center [179, 205] width 4 height 4
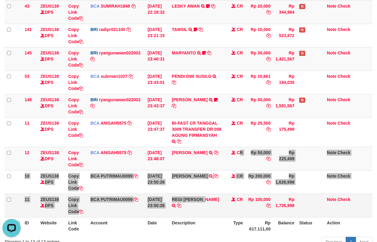
drag, startPoint x: 207, startPoint y: 180, endPoint x: 207, endPoint y: 204, distance: 24.3
click at [206, 206] on tbody "26 ZEUS138 DPS Copy Link Code BRI radipr021100 DPS REYNALDI ADI PRATAMA mutasi_…" at bounding box center [189, 56] width 368 height 323
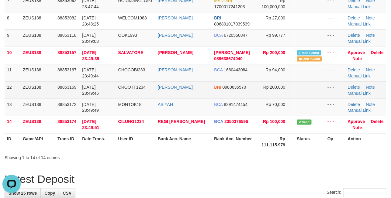
click at [108, 98] on td "[DATE] 23:49:45" at bounding box center [98, 89] width 36 height 17
click at [111, 83] on td "[DATE] 23:49:45" at bounding box center [98, 89] width 36 height 17
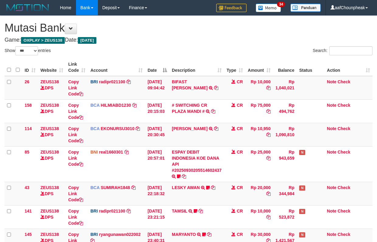
select select "***"
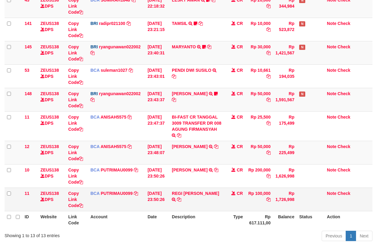
scroll to position [181, 0]
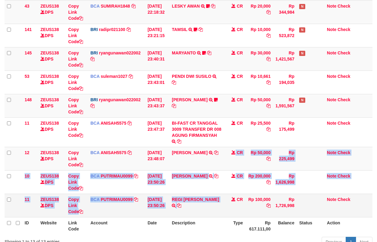
drag, startPoint x: 215, startPoint y: 206, endPoint x: 216, endPoint y: 213, distance: 7.3
click at [216, 213] on tbody "26 ZEUS138 DPS Copy Link Code BRI radipr021100 DPS REYNALDI ADI PRATAMA mutasi_…" at bounding box center [189, 56] width 368 height 323
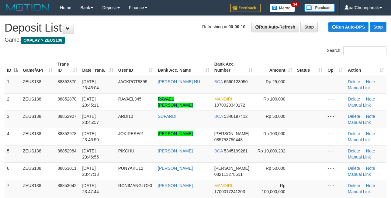
scroll to position [208, 0]
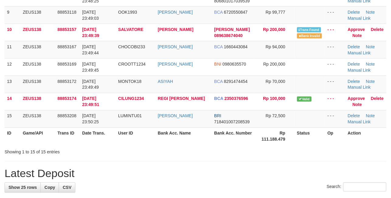
click at [132, 100] on span "CILUNG1234" at bounding box center [131, 98] width 26 height 5
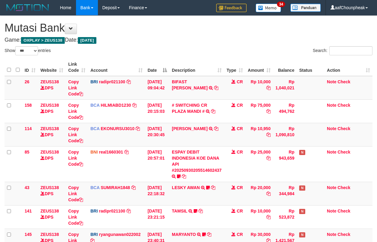
select select "***"
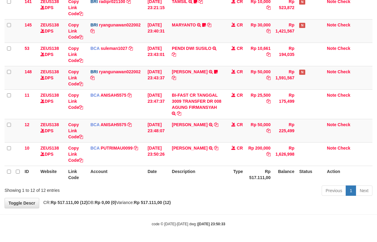
drag, startPoint x: 205, startPoint y: 173, endPoint x: 209, endPoint y: 176, distance: 5.2
click at [209, 176] on th "Description" at bounding box center [196, 174] width 55 height 17
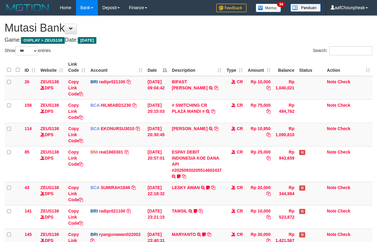
select select "***"
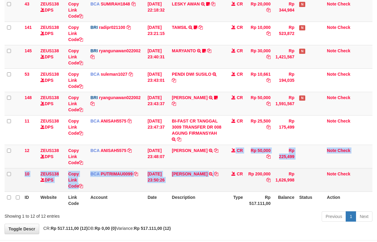
click at [194, 192] on tbody "26 ZEUS138 DPS Copy Link Code BRI radipr021100 DPS REYNALDI ADI PRATAMA mutasi_…" at bounding box center [189, 41] width 368 height 299
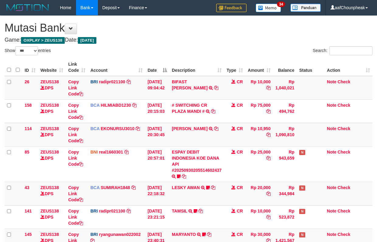
select select "***"
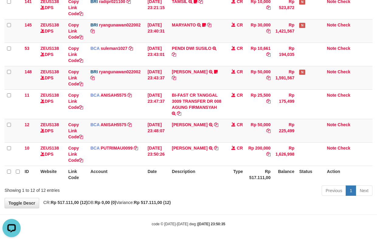
click at [324, 212] on body "Toggle navigation Home Bank Account List Mutasi Bank Search Note Mutasi Deposit…" at bounding box center [188, 16] width 377 height 451
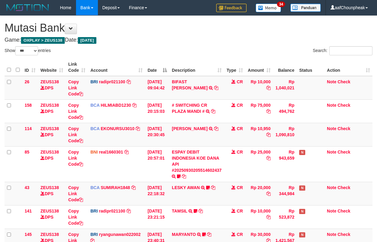
select select "***"
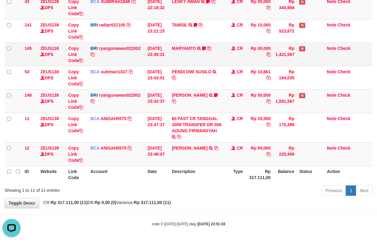
drag, startPoint x: 143, startPoint y: 64, endPoint x: 217, endPoint y: 43, distance: 77.1
click at [162, 50] on tr "145 ZEUS138 DPS Copy Link Code BRI ryangunawan022002 DPS RYAN GUNAWAN mutasi_20…" at bounding box center [189, 54] width 368 height 23
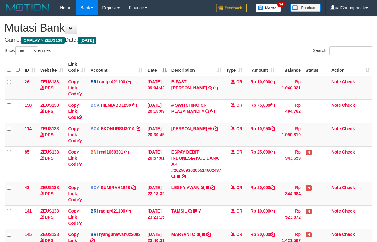
select select "***"
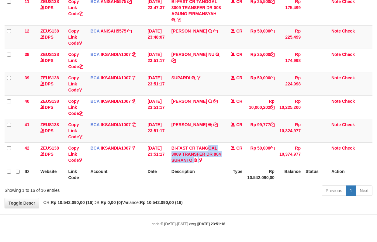
drag, startPoint x: 210, startPoint y: 149, endPoint x: 378, endPoint y: 86, distance: 179.3
click at [214, 143] on tr "42 ZEUS138 DPS Copy Link Code BCA IKSANDIA1007 DPS IKSANDI ABIANSYAH mutasi_202…" at bounding box center [189, 153] width 368 height 23
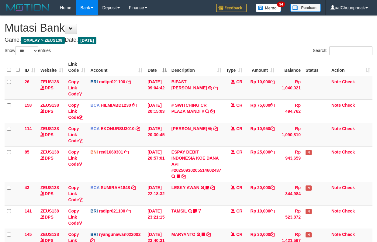
select select "***"
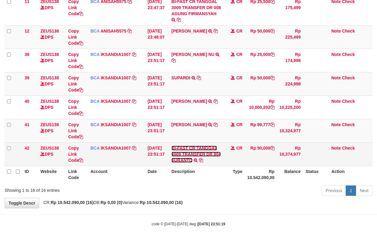
click at [178, 161] on link "BI-FAST CR TANGGAL 3009 TRANSFER DR 804 SURANTO" at bounding box center [196, 154] width 50 height 17
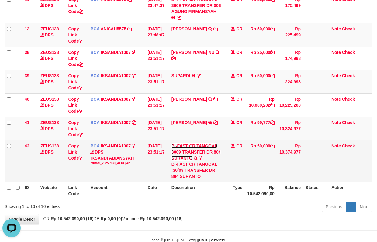
scroll to position [0, 0]
click at [185, 177] on div "BI-FAST CR TANGGAL :30/09 TRANSFER DR 804 SURANTO" at bounding box center [196, 170] width 50 height 18
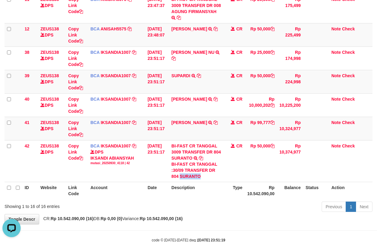
copy div "SURANTO"
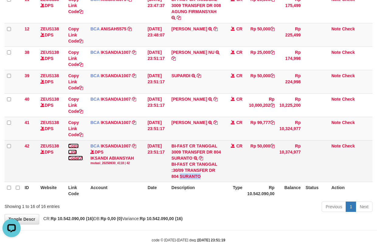
drag, startPoint x: 73, startPoint y: 160, endPoint x: 183, endPoint y: 170, distance: 110.2
click at [73, 159] on link "Copy Link Code" at bounding box center [75, 151] width 15 height 17
copy div "SURANTO"
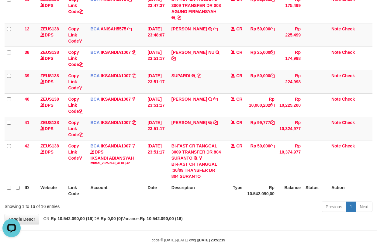
scroll to position [83, 0]
drag, startPoint x: 233, startPoint y: 177, endPoint x: 381, endPoint y: 148, distance: 151.0
click at [236, 176] on td "CR" at bounding box center [234, 161] width 21 height 42
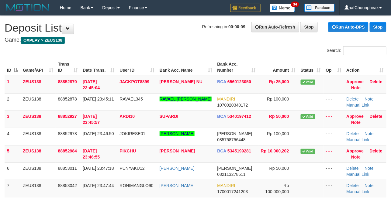
drag, startPoint x: 194, startPoint y: 41, endPoint x: 206, endPoint y: 60, distance: 22.5
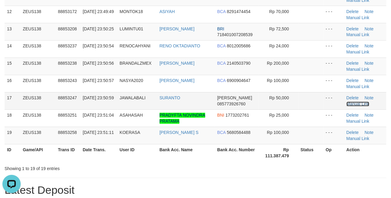
click at [357, 105] on link "Manual Link" at bounding box center [357, 104] width 23 height 5
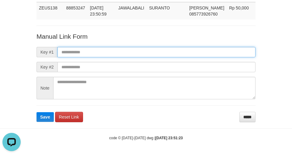
paste input "**********"
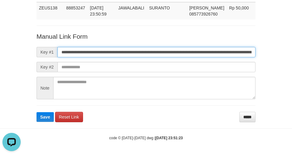
click at [71, 49] on input "**********" at bounding box center [156, 52] width 198 height 10
type input "**********"
click at [36, 112] on button "Save" at bounding box center [44, 117] width 17 height 10
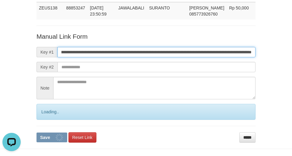
click at [36, 132] on button "Save" at bounding box center [51, 137] width 31 height 10
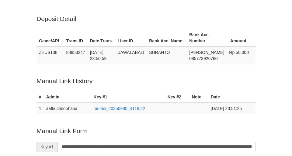
scroll to position [129, 0]
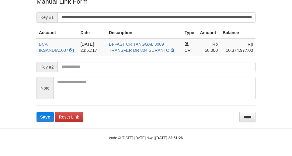
click at [41, 124] on body "Deposit Detail Game/API Trans ID Date Trans. User ID Bank Acc. Name Bank Acc. N…" at bounding box center [146, 13] width 292 height 285
click at [41, 120] on button "Save" at bounding box center [44, 117] width 17 height 10
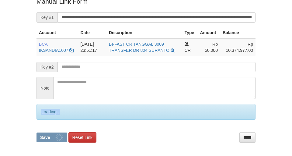
click at [41, 120] on form "**********" at bounding box center [145, 69] width 219 height 145
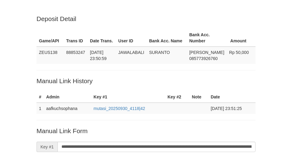
scroll to position [128, 0]
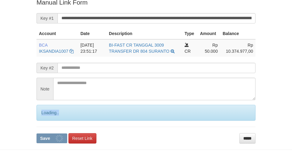
click at [39, 118] on div "Loading.." at bounding box center [145, 113] width 219 height 16
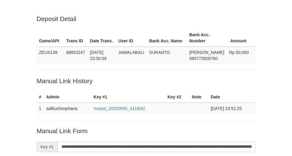
scroll to position [128, 0]
